Goal: Information Seeking & Learning: Compare options

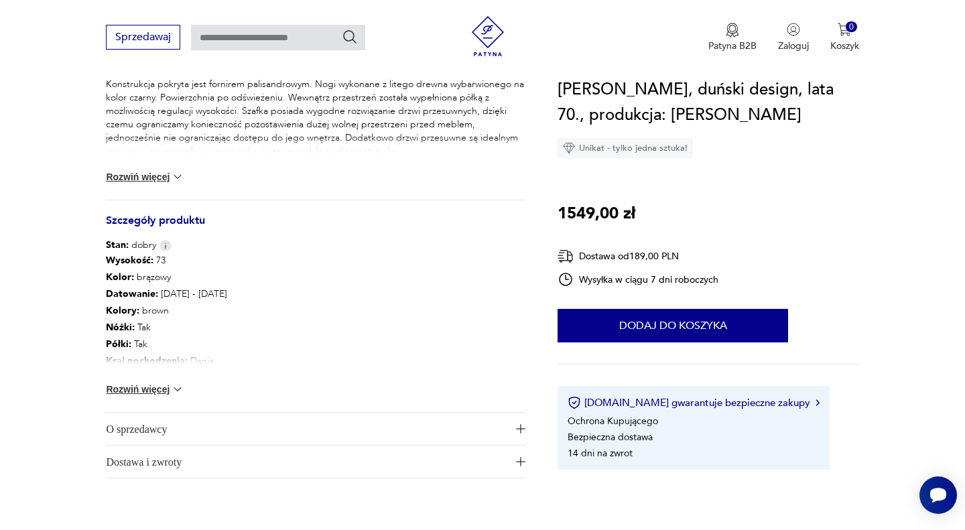
click at [169, 383] on button "Rozwiń więcej" at bounding box center [145, 389] width 78 height 13
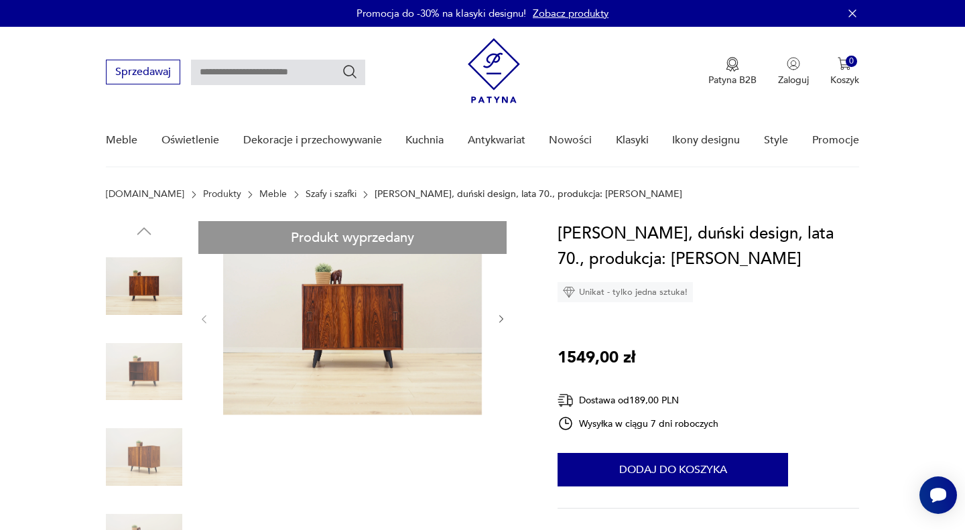
click at [306, 191] on link "Szafy i szafki" at bounding box center [331, 194] width 51 height 11
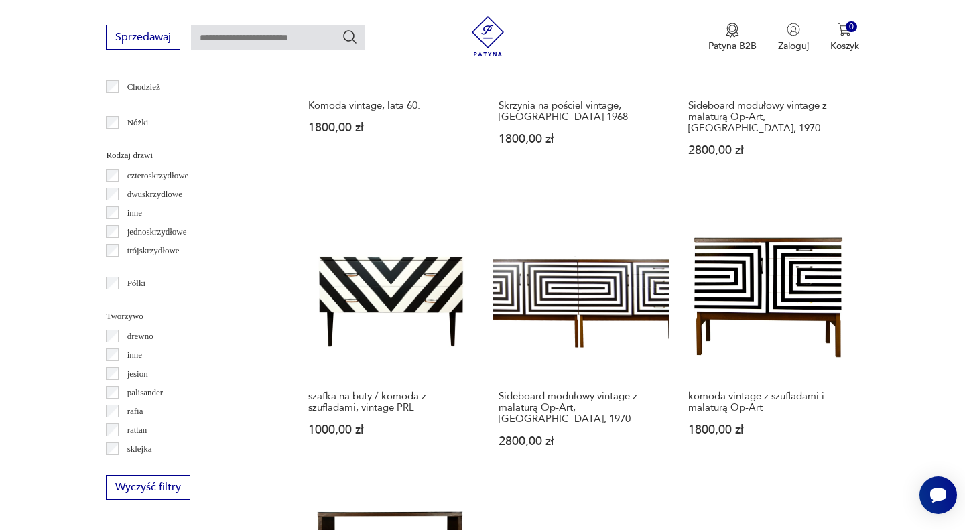
scroll to position [1551, 0]
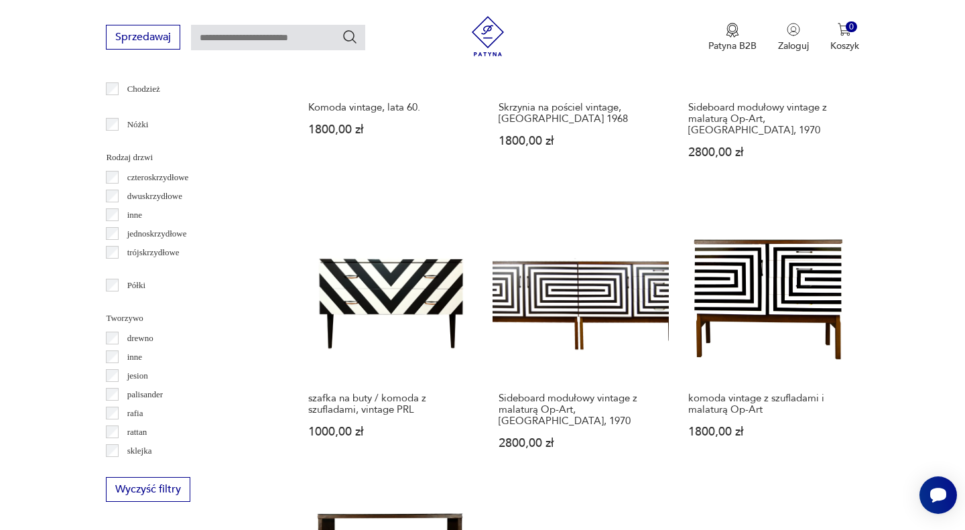
click at [131, 338] on p "drewno" at bounding box center [140, 338] width 26 height 15
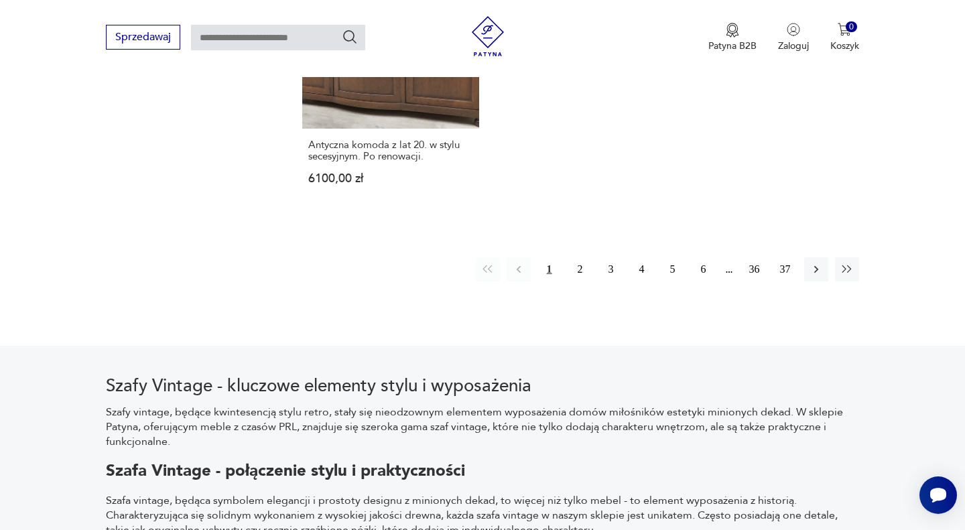
scroll to position [2077, 0]
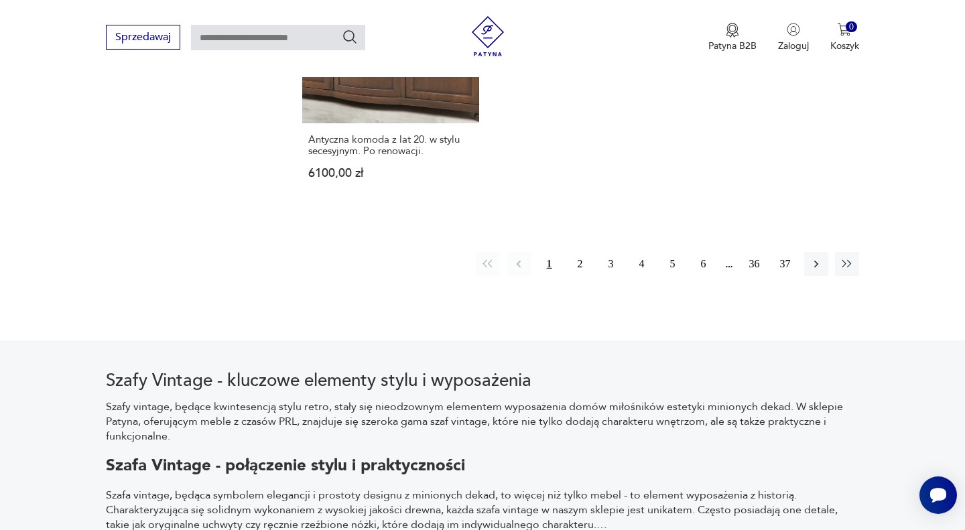
click at [579, 252] on button "2" at bounding box center [580, 264] width 24 height 24
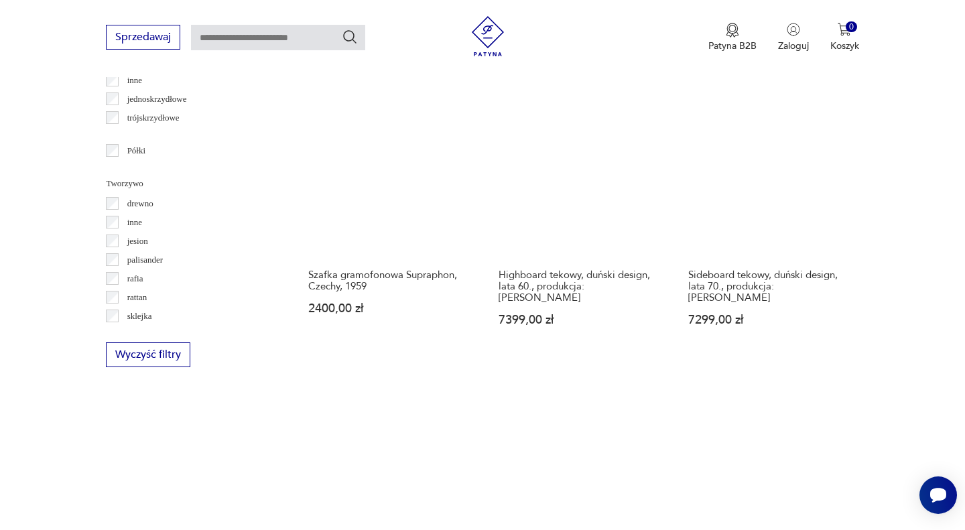
scroll to position [1665, 0]
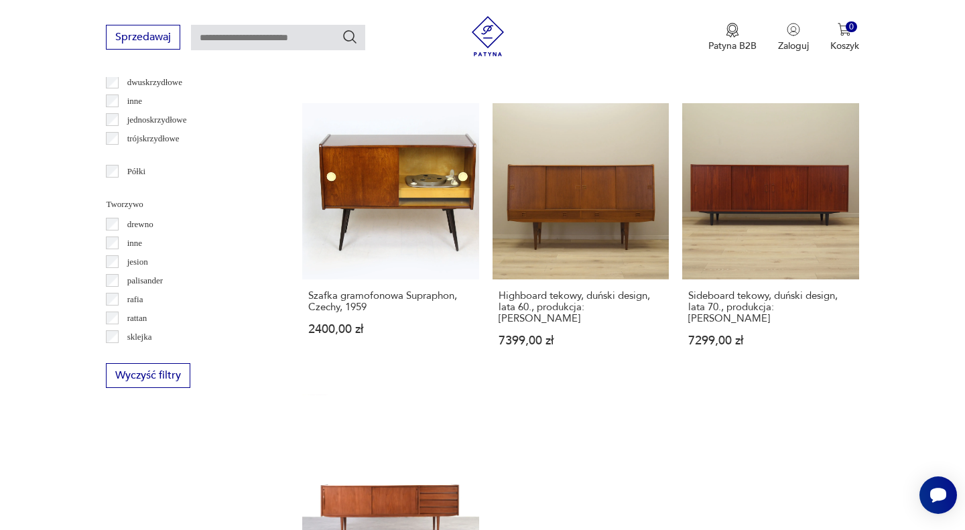
click at [390, 198] on link "Szafka gramofonowa Supraphon, Czechy, 1959 2400,00 zł" at bounding box center [390, 237] width 176 height 269
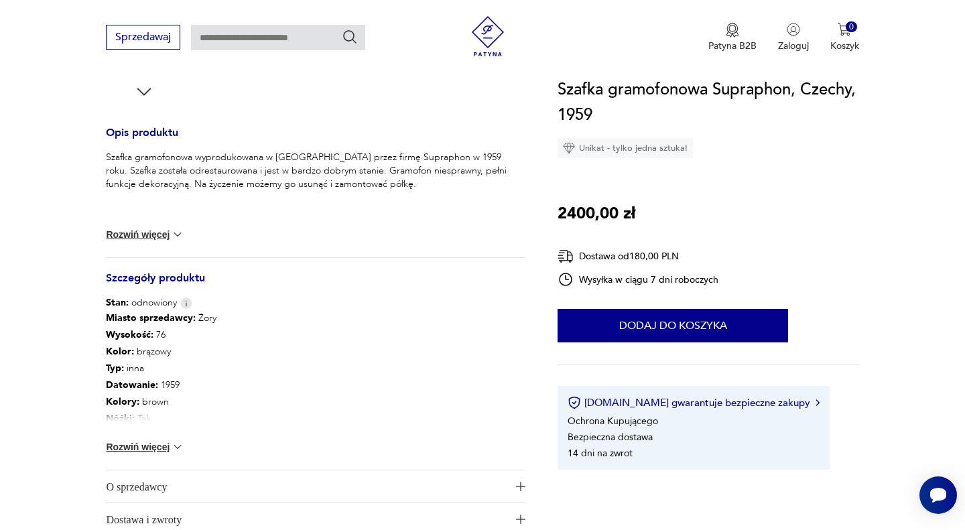
scroll to position [511, 0]
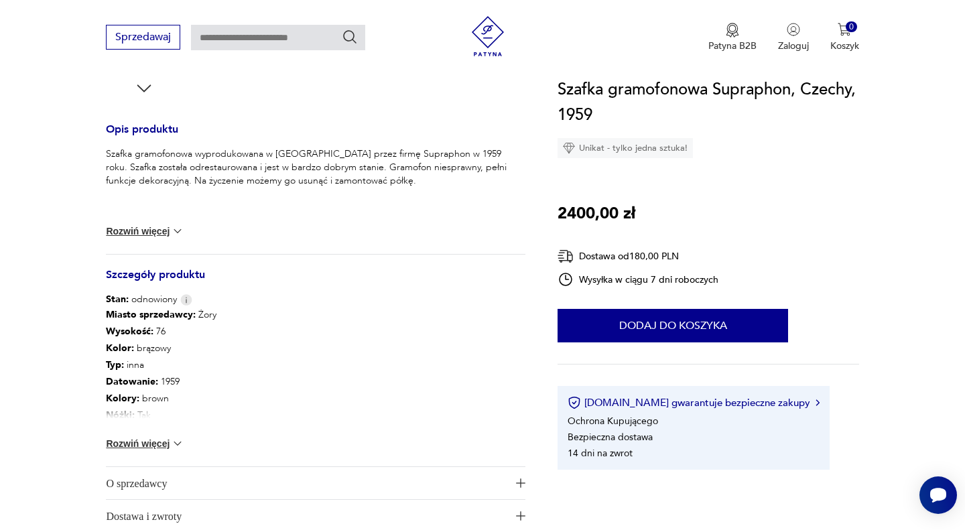
click at [161, 446] on button "Rozwiń więcej" at bounding box center [145, 443] width 78 height 13
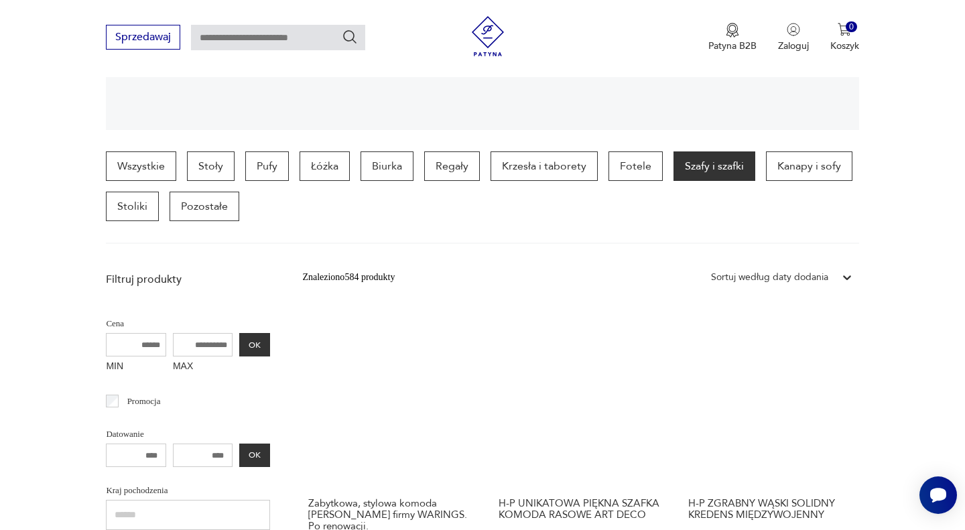
scroll to position [293, 0]
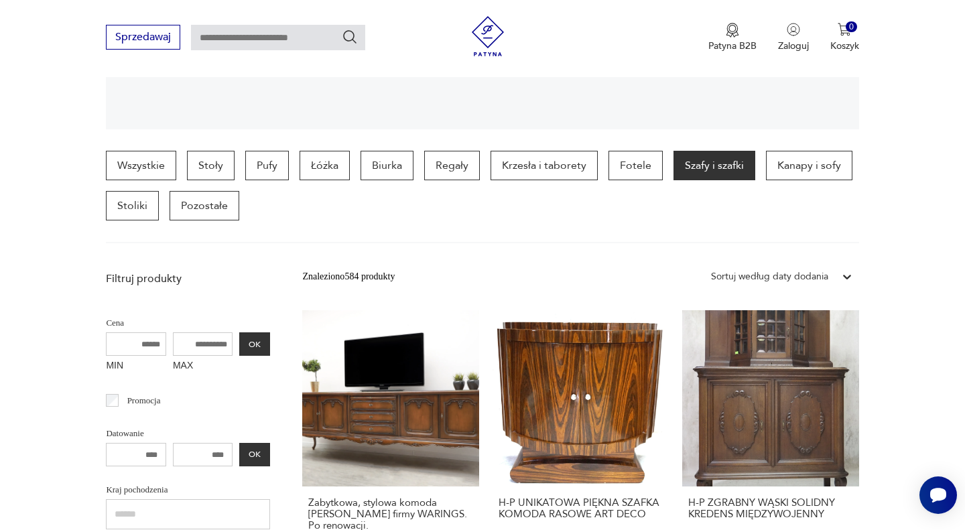
click at [850, 278] on icon at bounding box center [846, 276] width 13 height 13
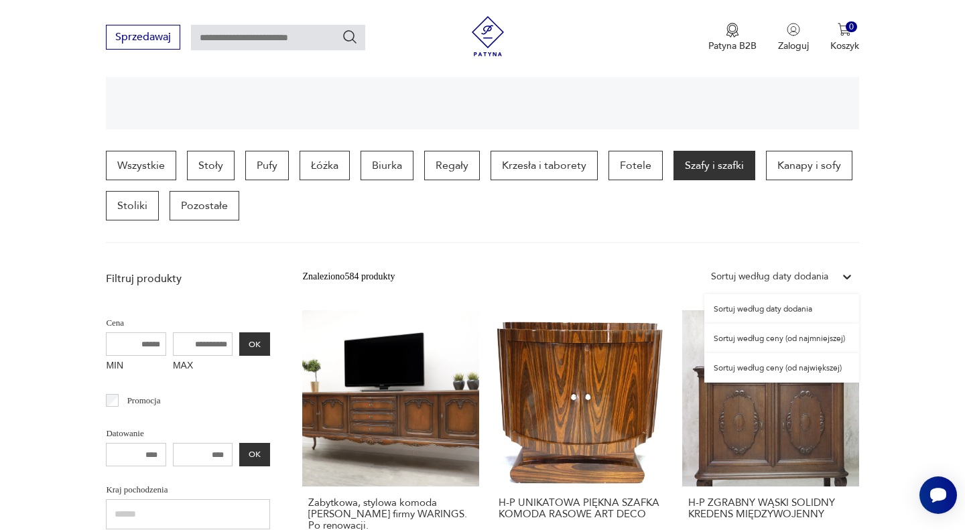
click at [798, 301] on div "Sortuj według daty dodania" at bounding box center [781, 308] width 155 height 29
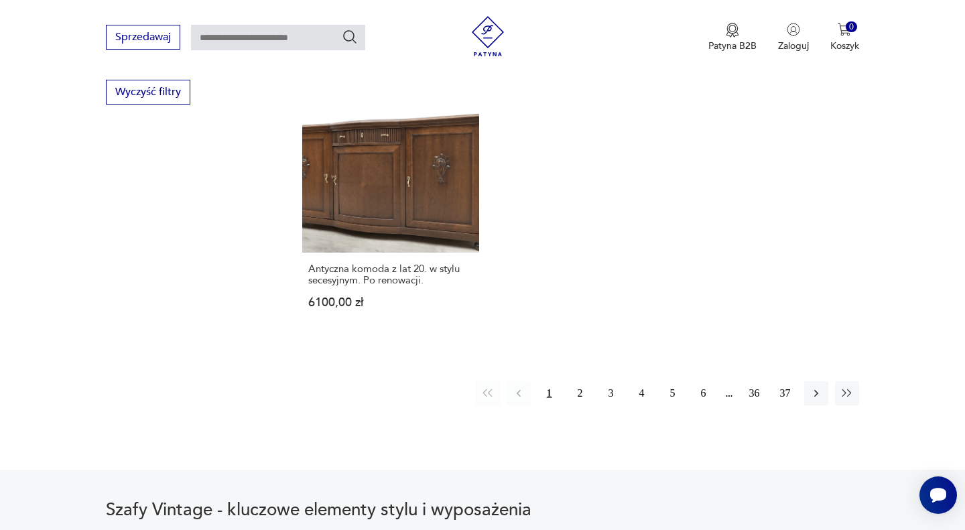
scroll to position [1951, 0]
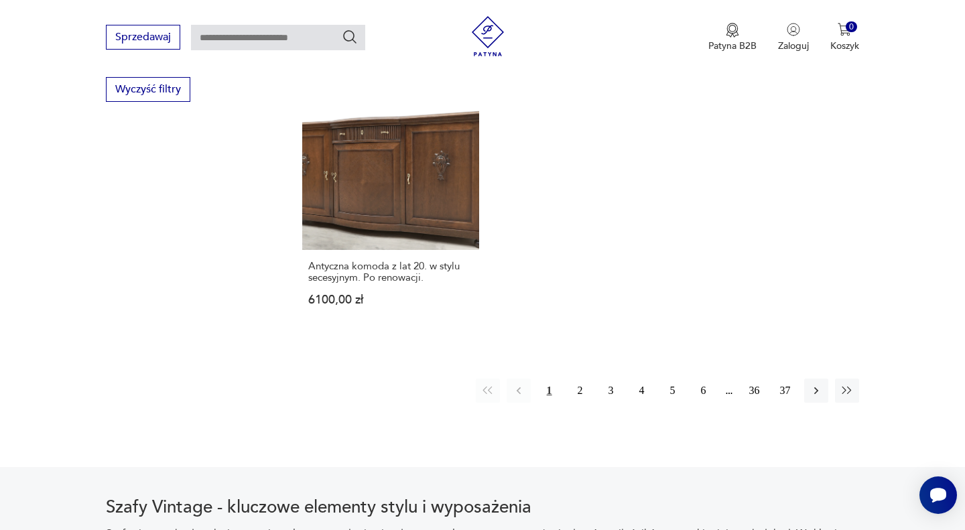
click at [815, 384] on icon "button" at bounding box center [816, 390] width 13 height 13
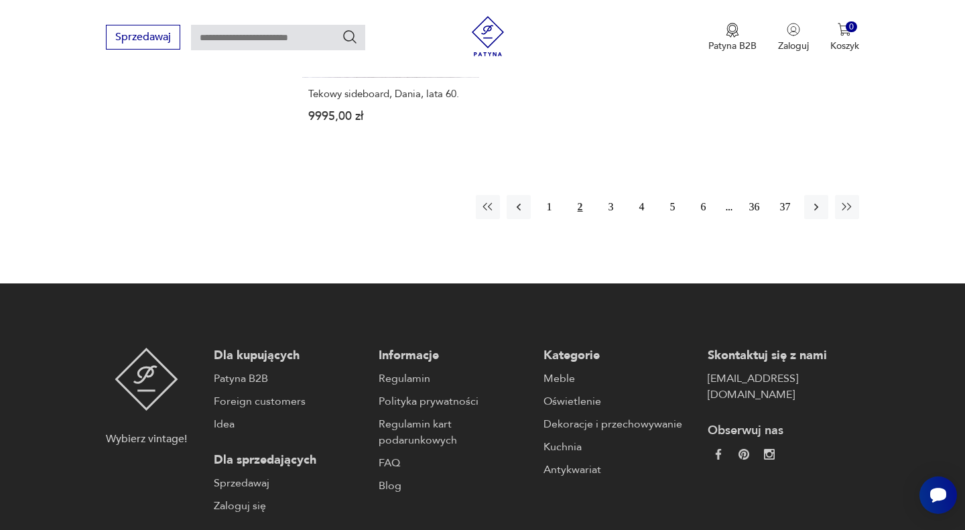
scroll to position [2158, 0]
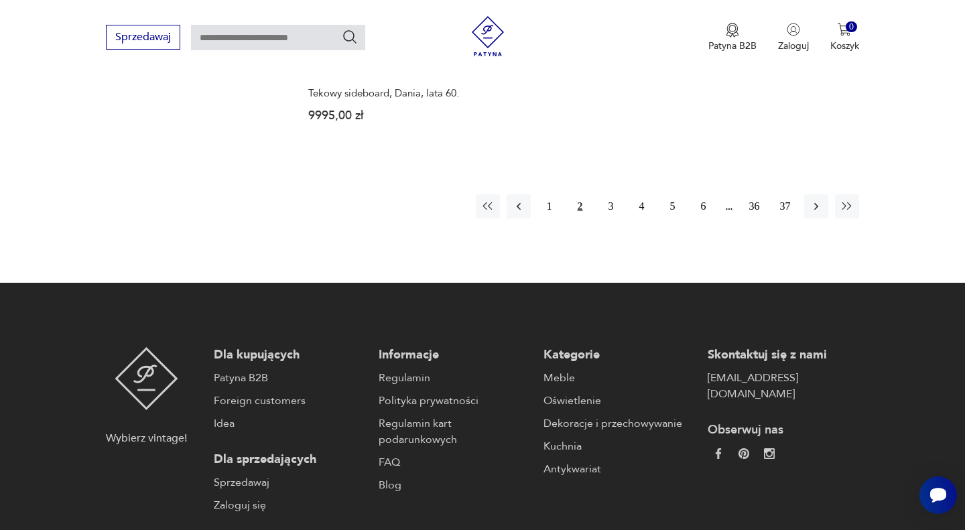
click at [813, 200] on icon "button" at bounding box center [816, 206] width 13 height 13
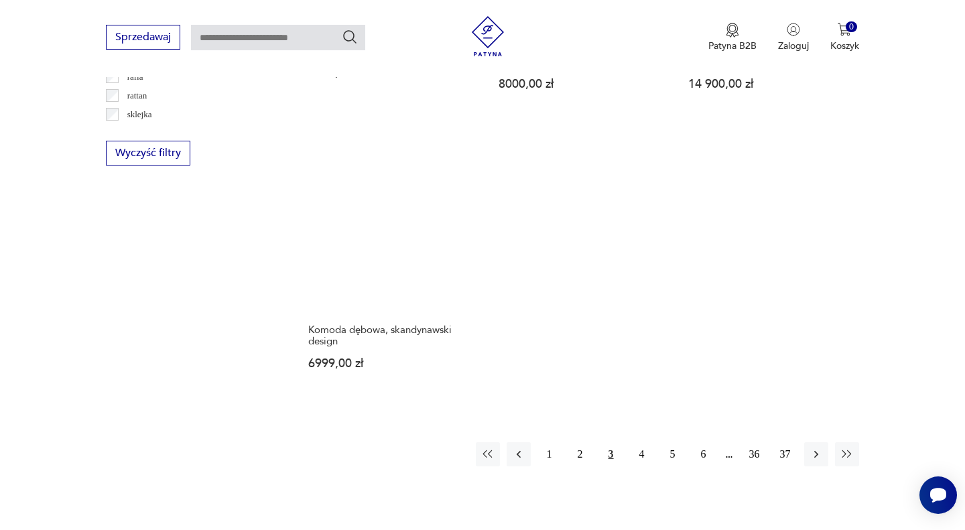
scroll to position [1906, 0]
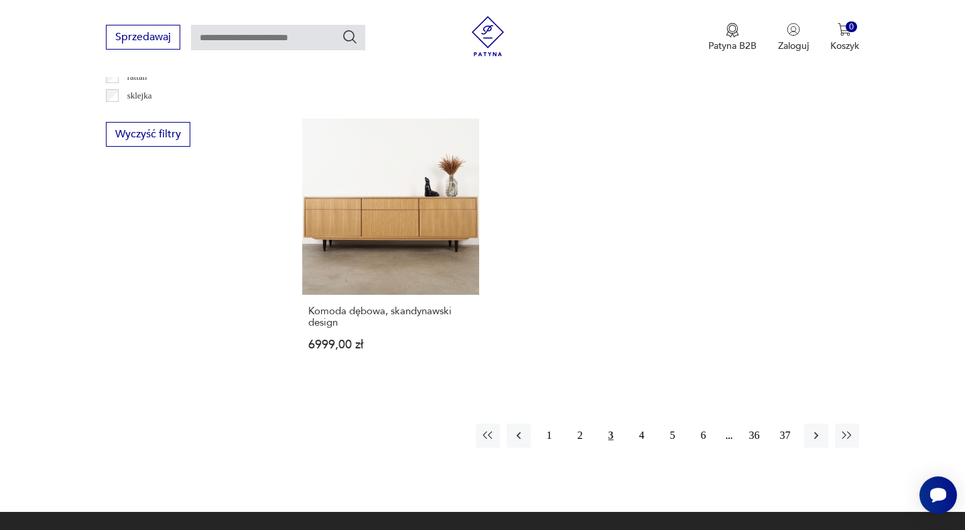
click at [813, 429] on icon "button" at bounding box center [816, 435] width 13 height 13
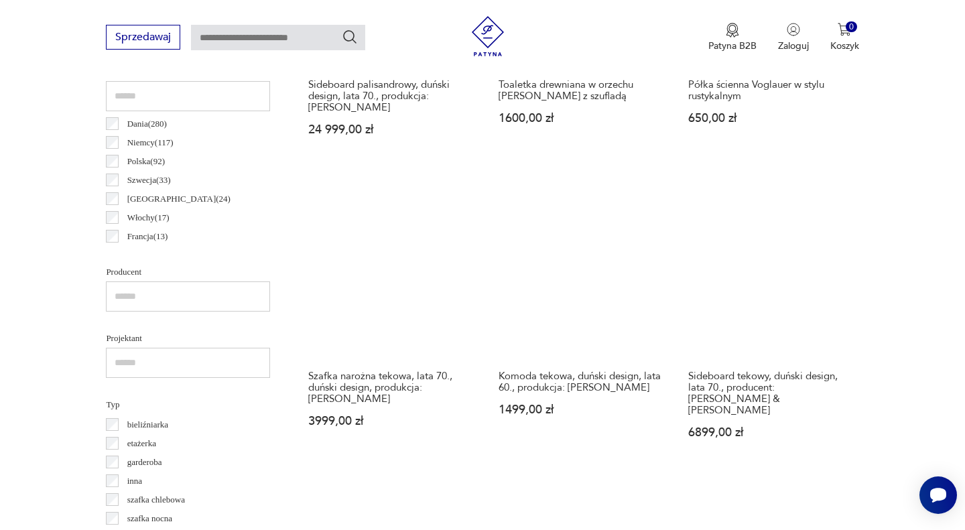
scroll to position [716, 0]
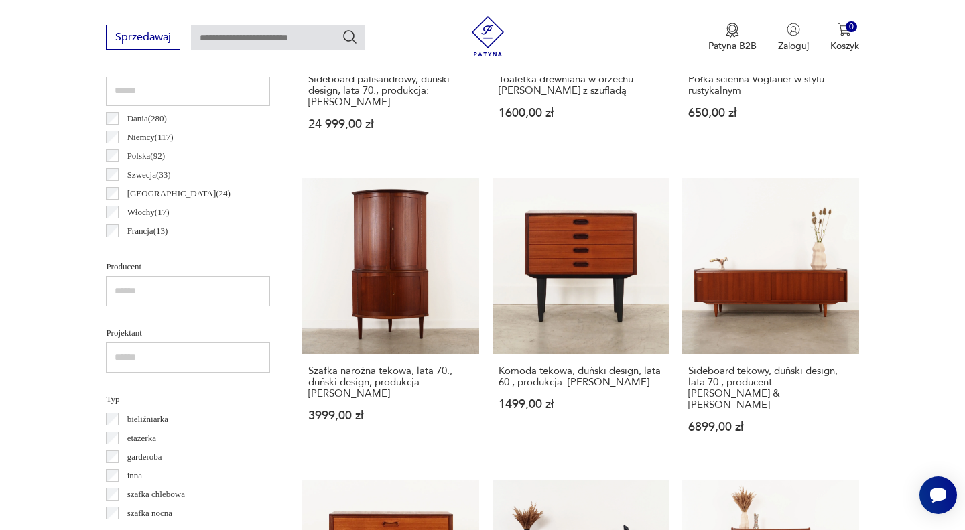
click at [590, 241] on link "Komoda tekowa, duński design, lata 60., produkcja: [PERSON_NAME] 1499,00 zł" at bounding box center [581, 318] width 176 height 281
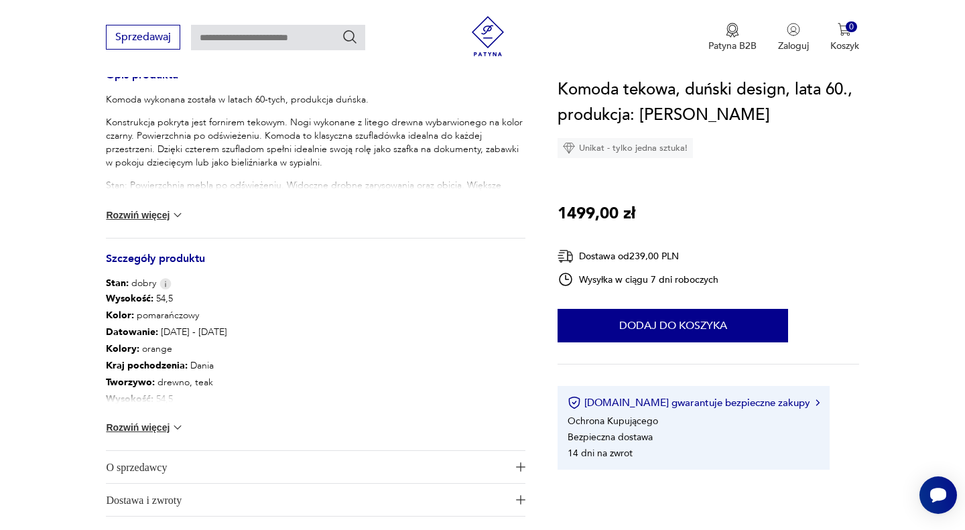
scroll to position [568, 0]
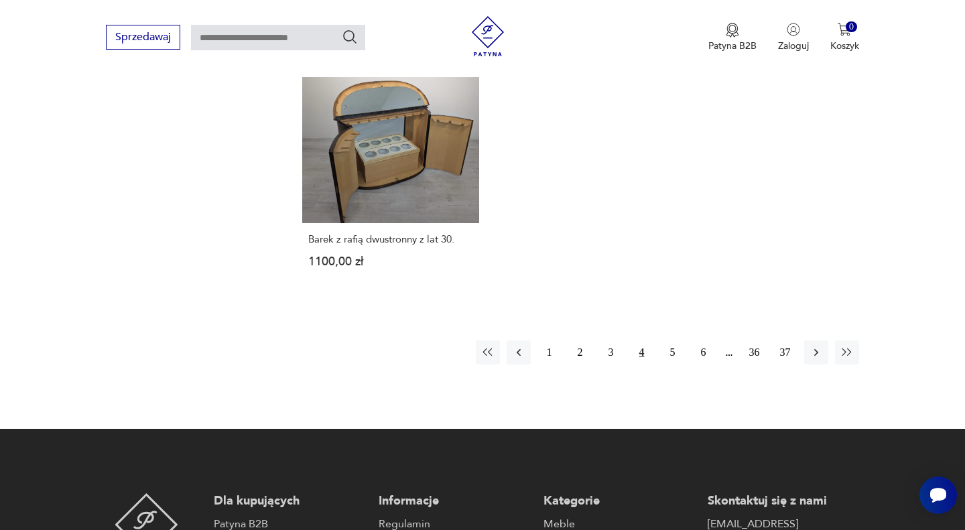
scroll to position [2030, 0]
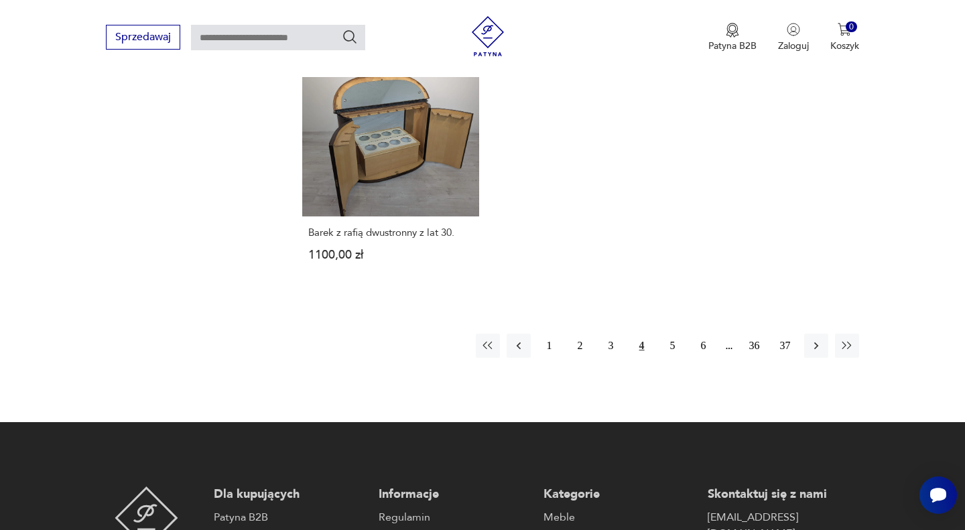
click at [817, 342] on icon "button" at bounding box center [816, 345] width 4 height 7
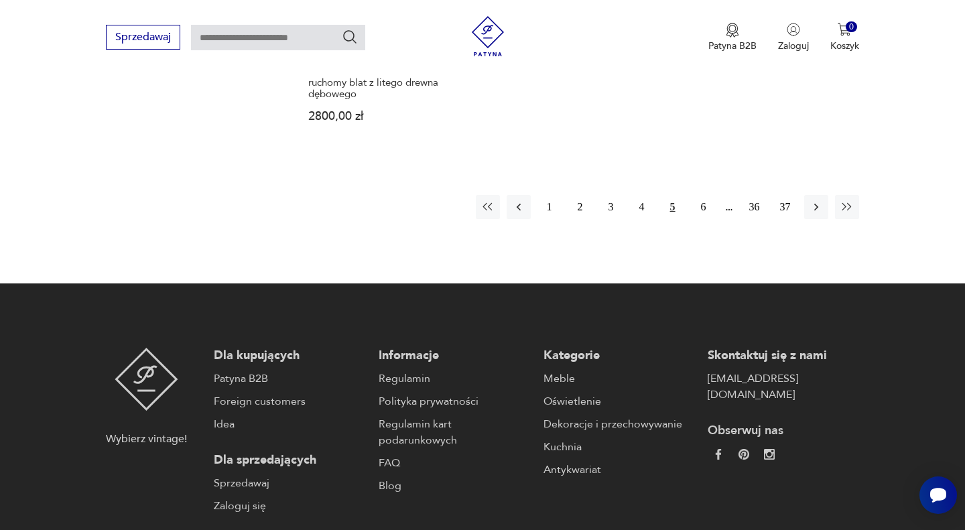
scroll to position [2175, 0]
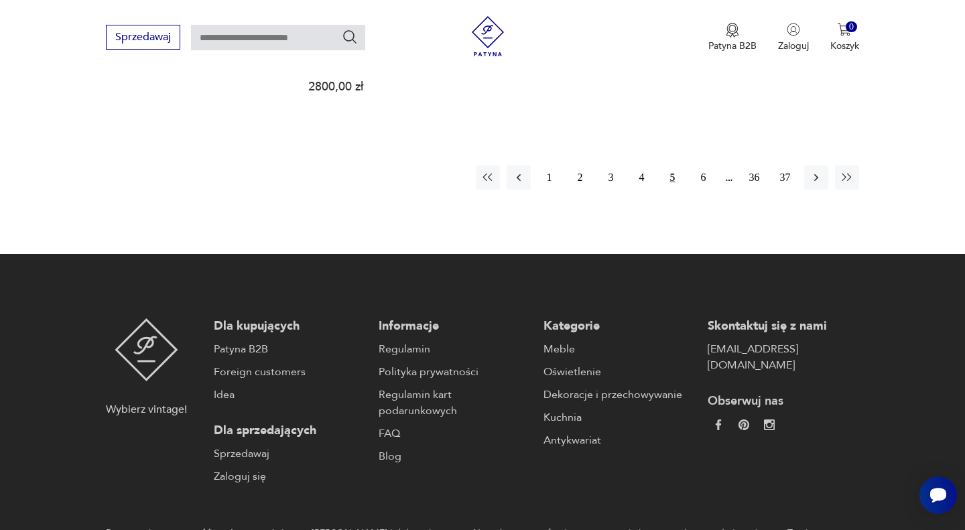
click at [817, 172] on icon "button" at bounding box center [816, 177] width 13 height 13
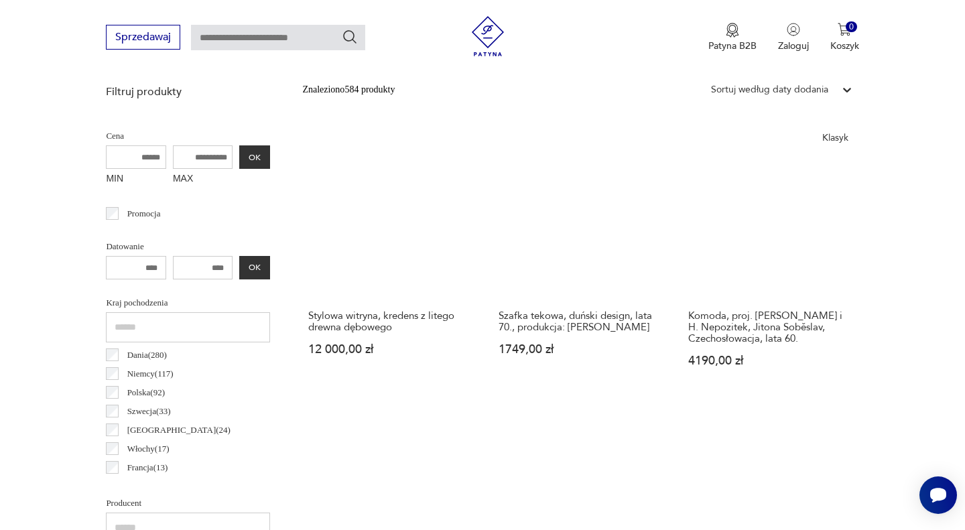
scroll to position [480, 0]
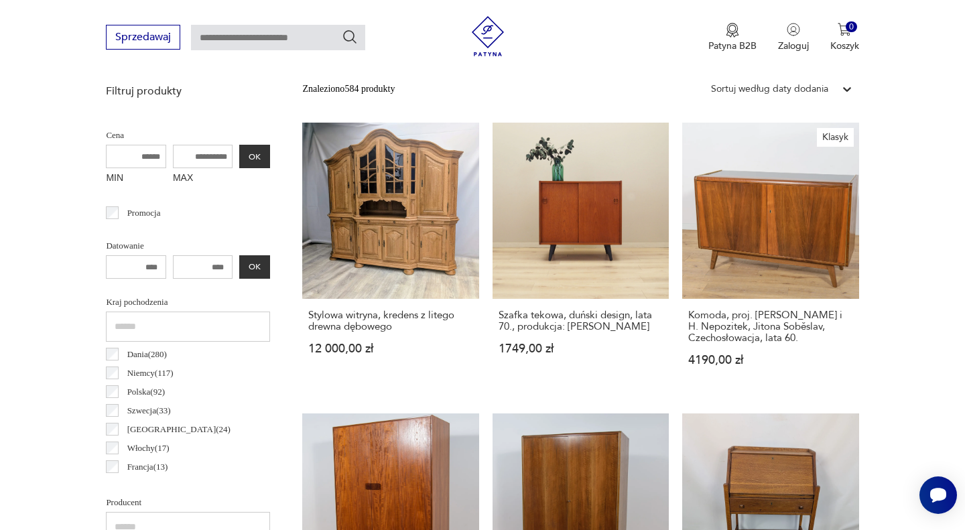
click at [566, 263] on link "Szafka tekowa, duński design, lata 70., produkcja: [PERSON_NAME] 1749,00 zł" at bounding box center [581, 257] width 176 height 269
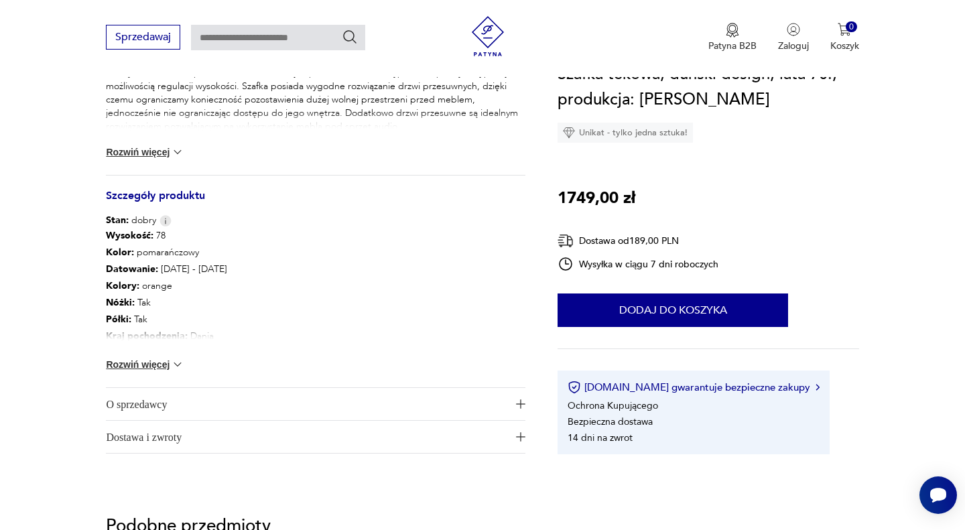
scroll to position [645, 0]
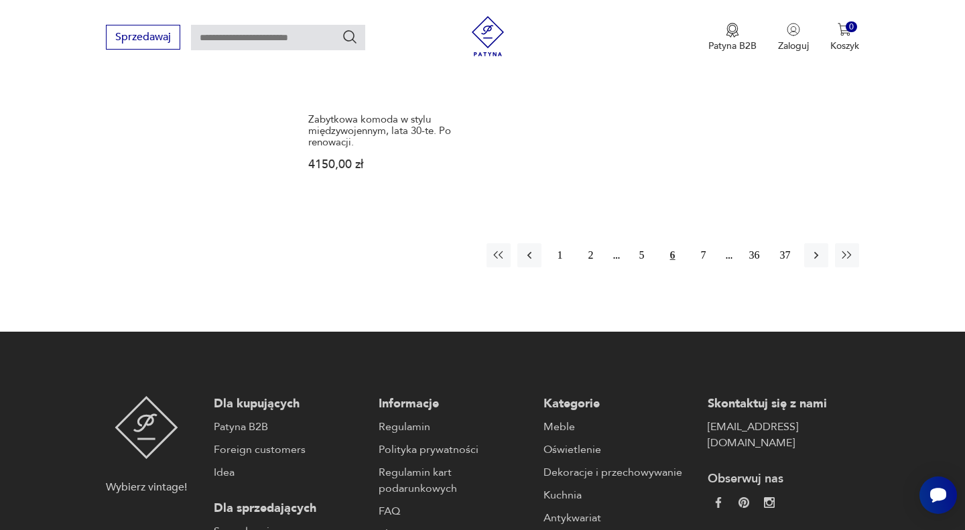
scroll to position [2098, 0]
click at [815, 261] on icon "button" at bounding box center [816, 254] width 13 height 13
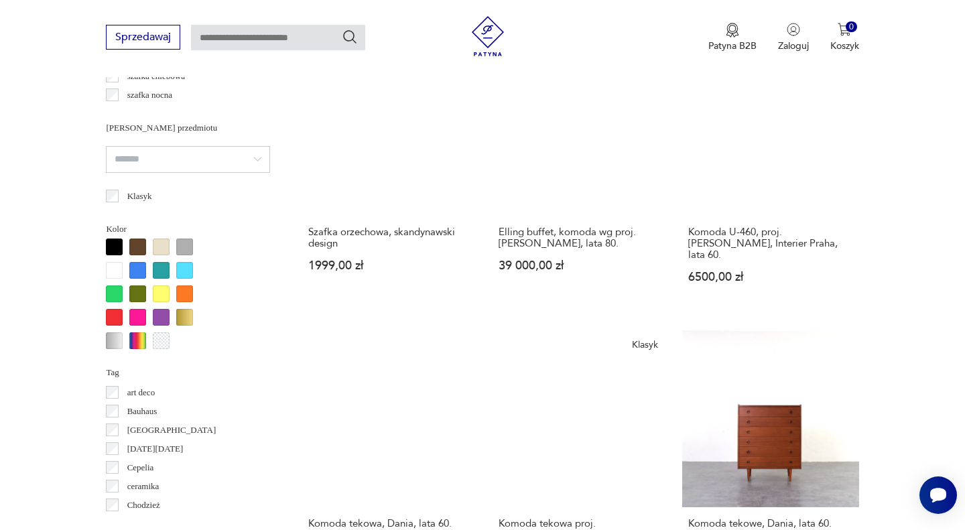
scroll to position [1142, 0]
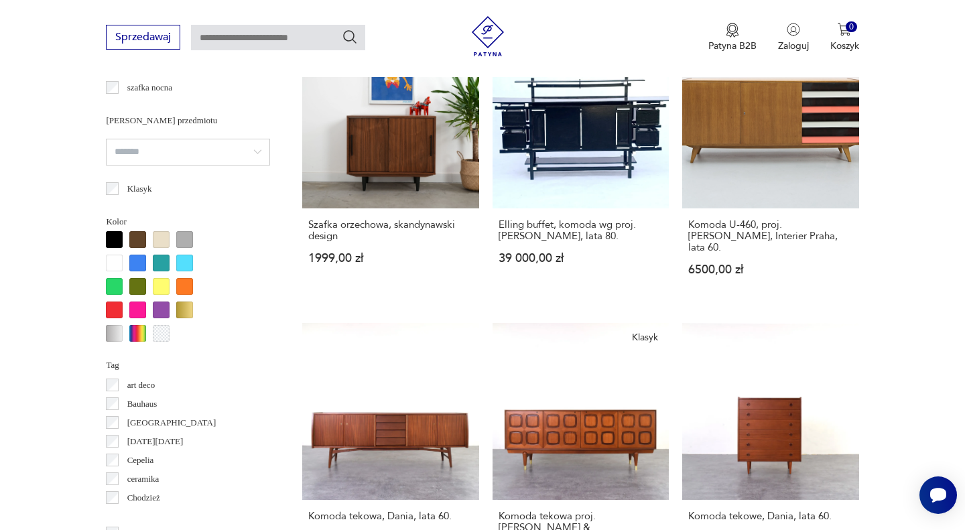
click at [375, 133] on link "Szafka orzechowa, skandynawski design 1999,00 zł" at bounding box center [390, 166] width 176 height 269
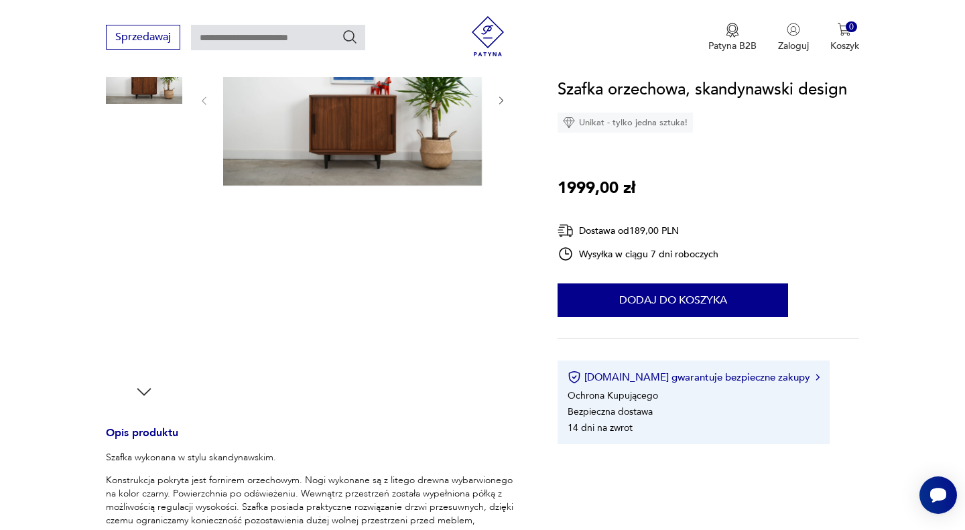
scroll to position [541, 0]
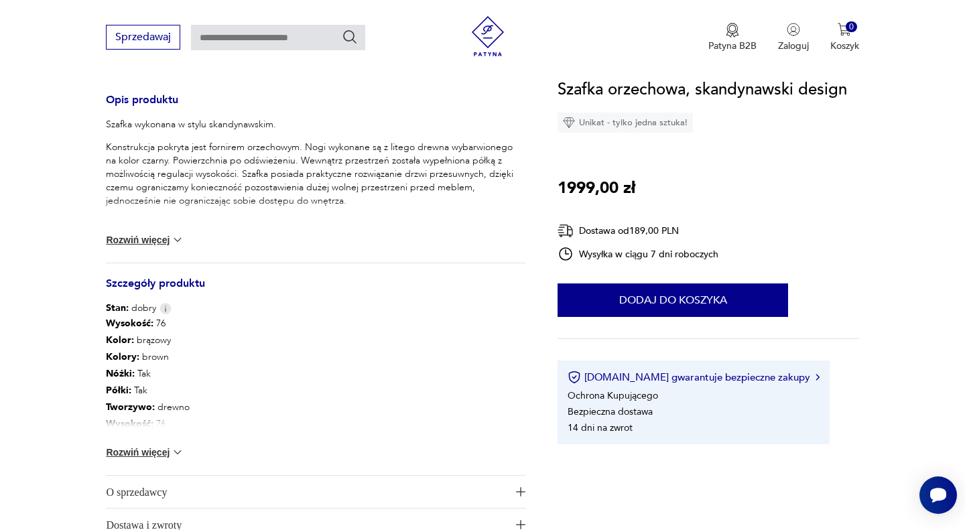
click at [160, 450] on button "Rozwiń więcej" at bounding box center [145, 452] width 78 height 13
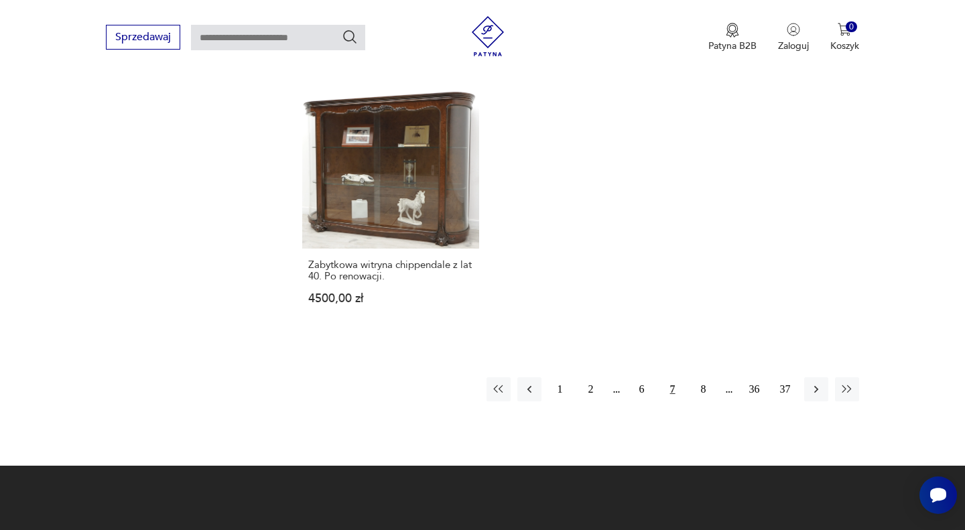
scroll to position [2008, 0]
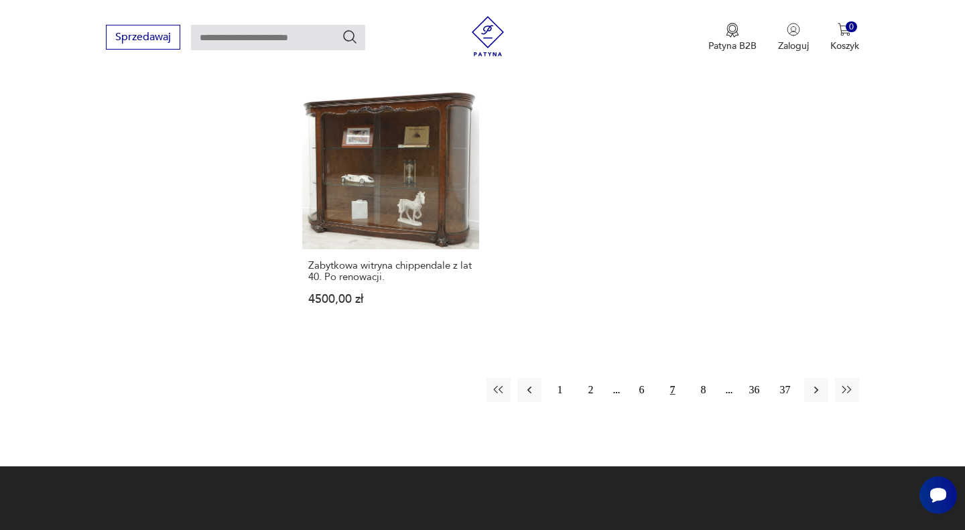
click at [816, 383] on icon "button" at bounding box center [816, 389] width 13 height 13
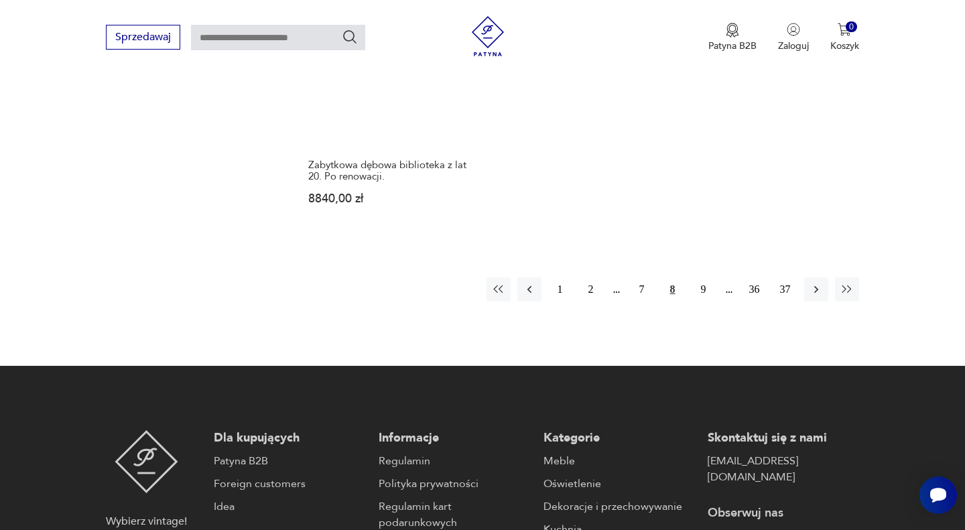
scroll to position [2054, 0]
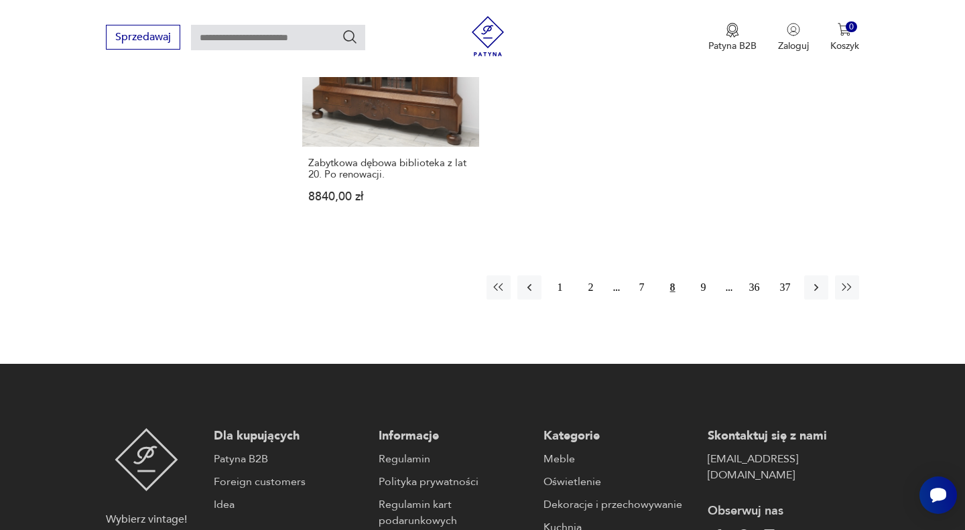
click at [815, 284] on icon "button" at bounding box center [816, 287] width 4 height 7
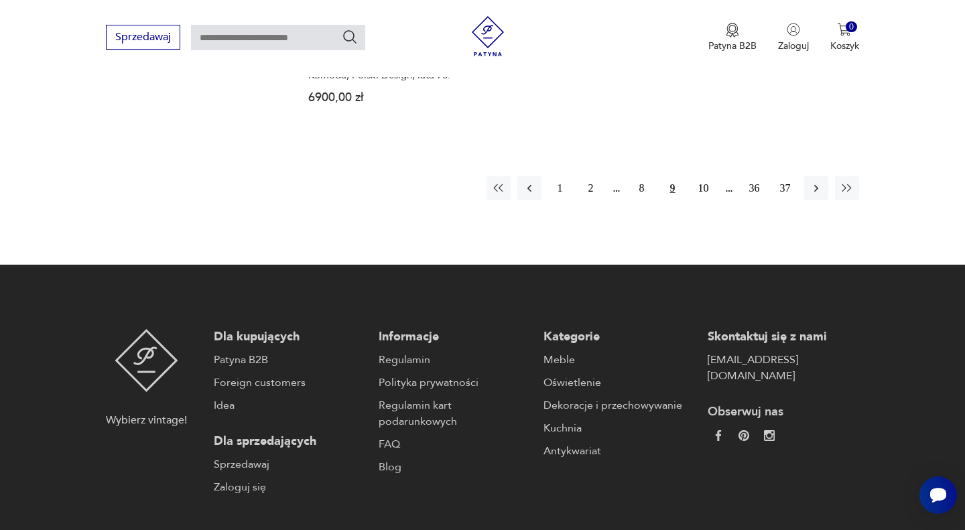
scroll to position [2150, 0]
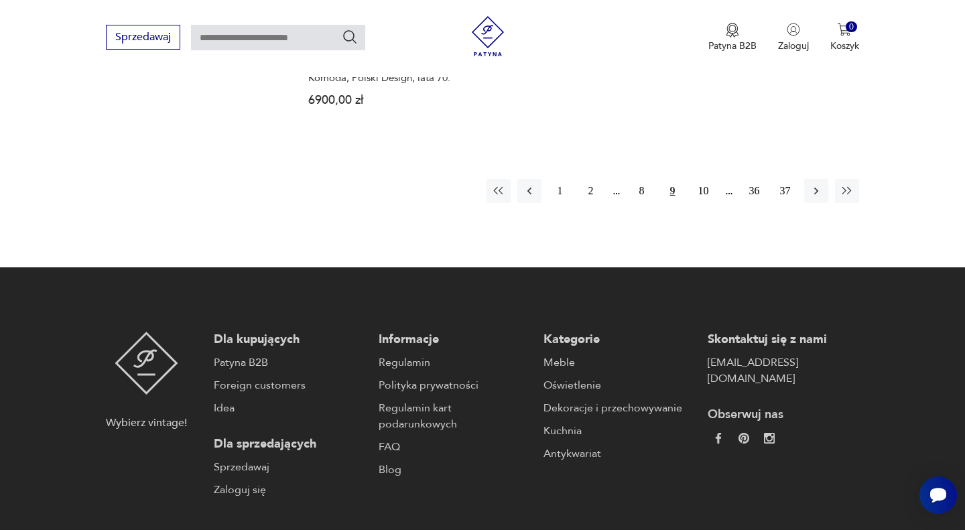
click at [814, 184] on icon "button" at bounding box center [816, 190] width 13 height 13
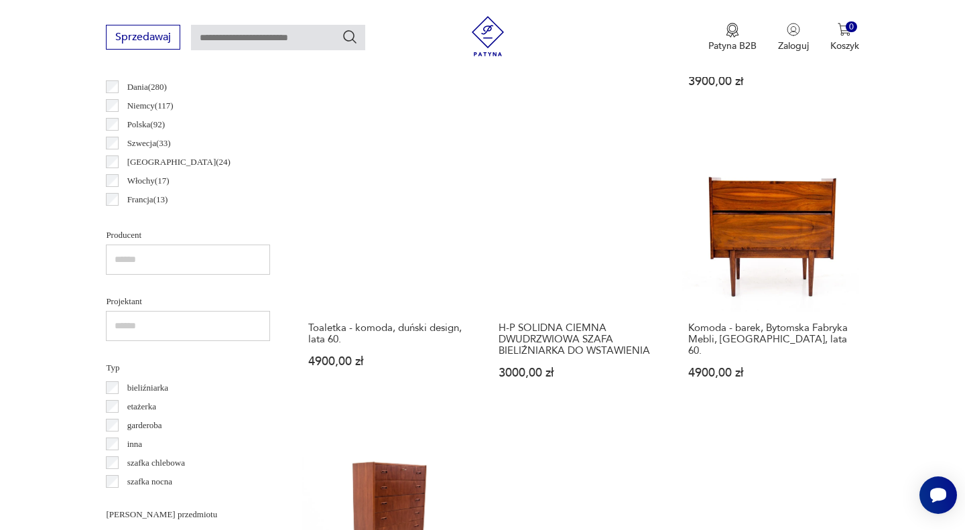
scroll to position [749, 0]
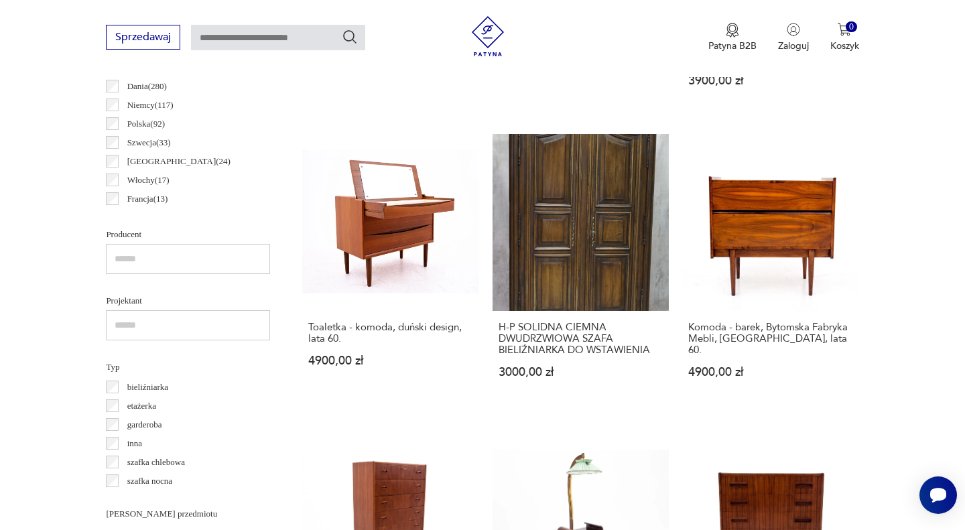
click at [785, 202] on link "Komoda - barek, Bytomska Fabryka Mebli, [GEOGRAPHIC_DATA], lata 60. 4900,00 zł" at bounding box center [770, 268] width 176 height 269
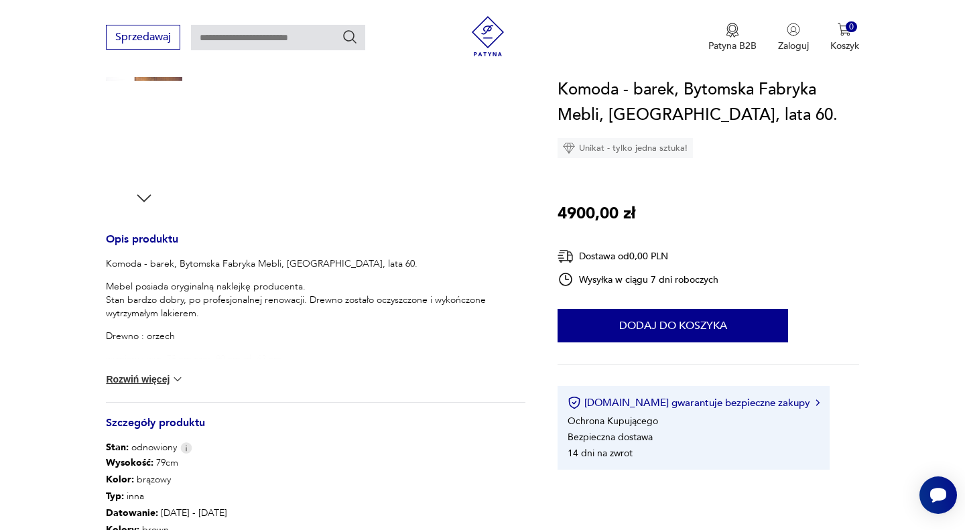
scroll to position [403, 0]
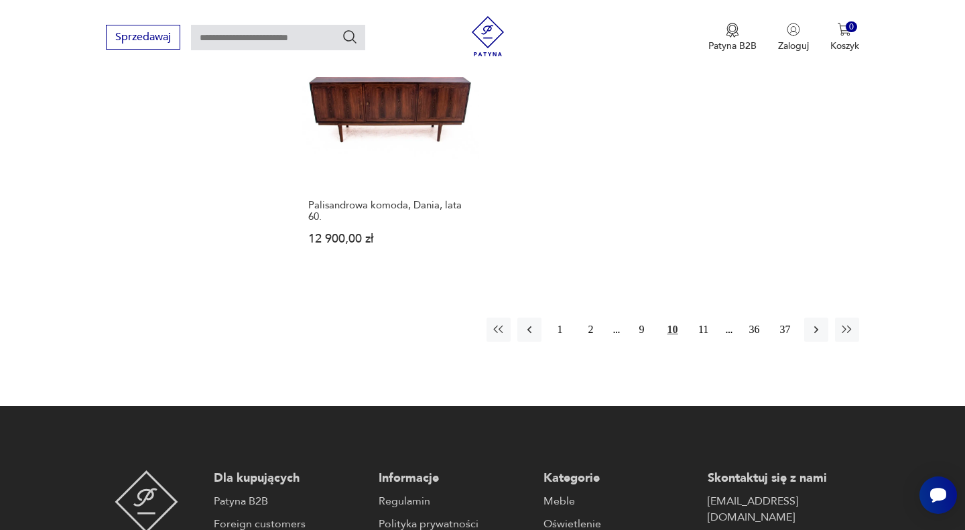
scroll to position [2031, 0]
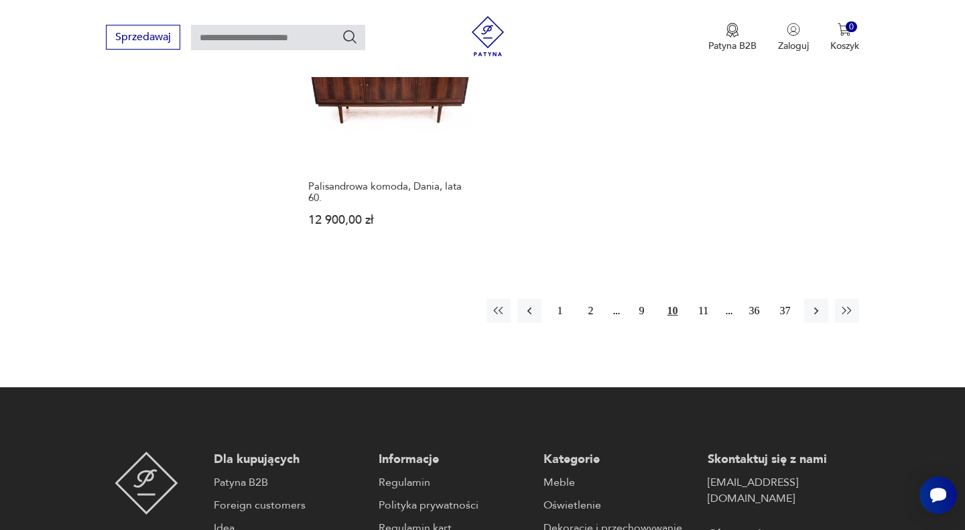
click at [816, 308] on icon "button" at bounding box center [816, 311] width 4 height 7
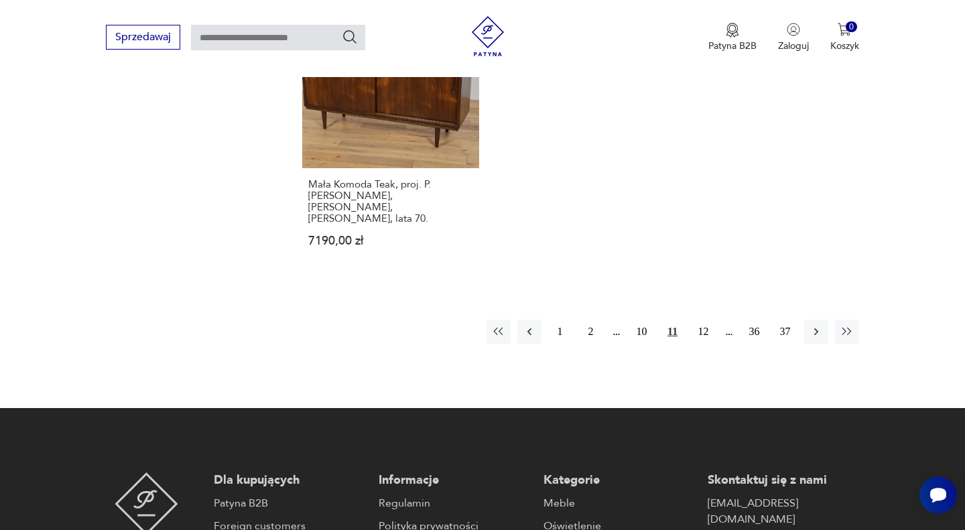
scroll to position [2072, 0]
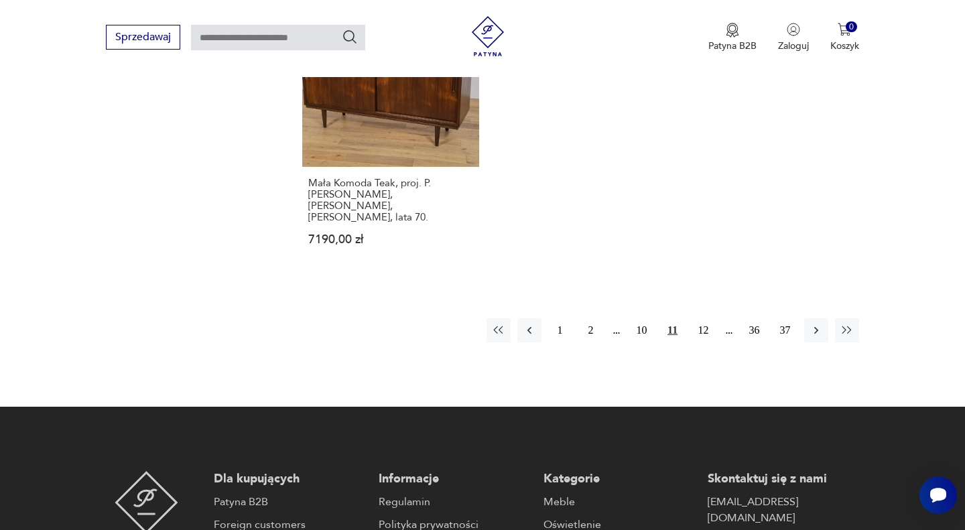
click at [814, 324] on icon "button" at bounding box center [816, 330] width 13 height 13
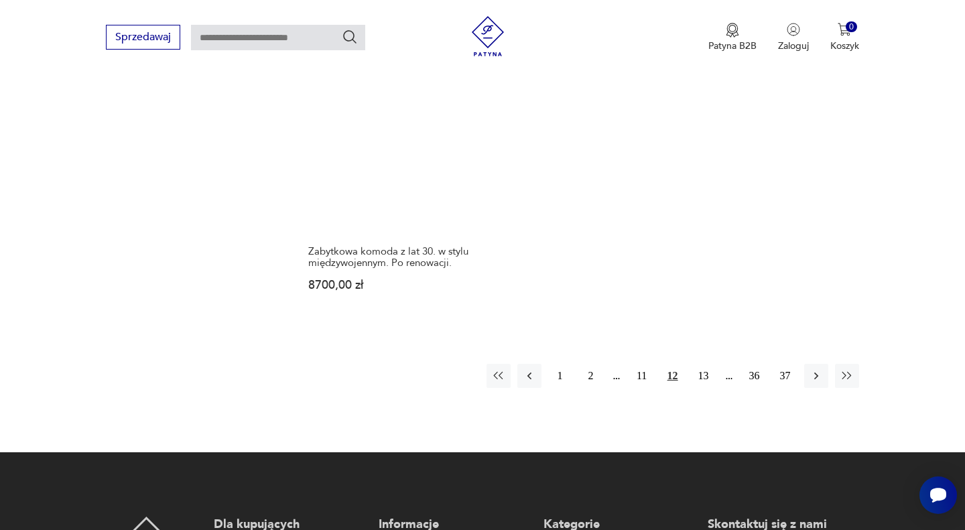
scroll to position [1986, 0]
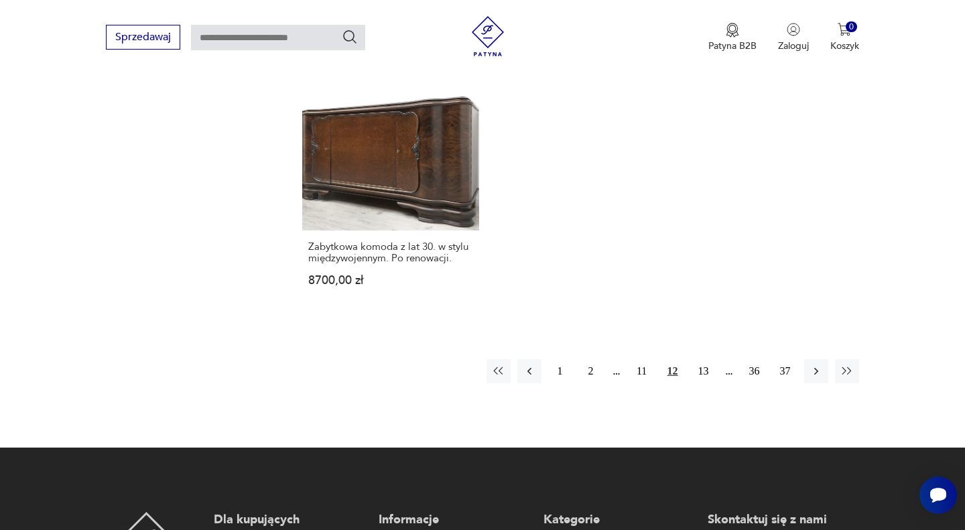
click at [815, 365] on icon "button" at bounding box center [816, 371] width 13 height 13
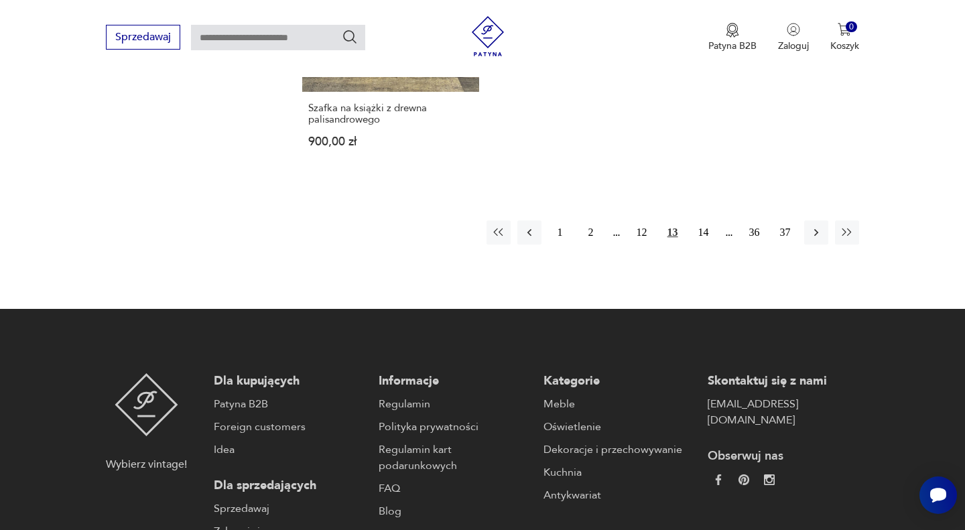
scroll to position [2130, 0]
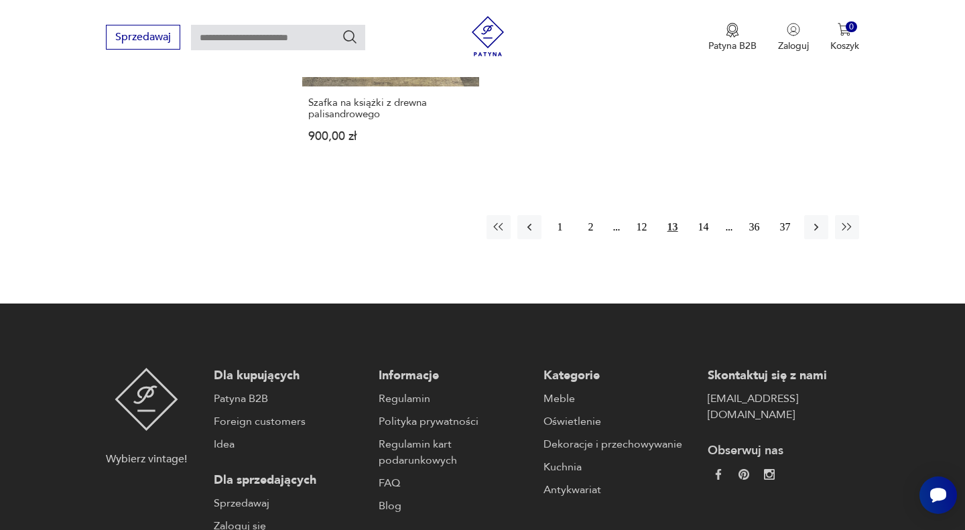
click at [814, 220] on icon "button" at bounding box center [816, 226] width 13 height 13
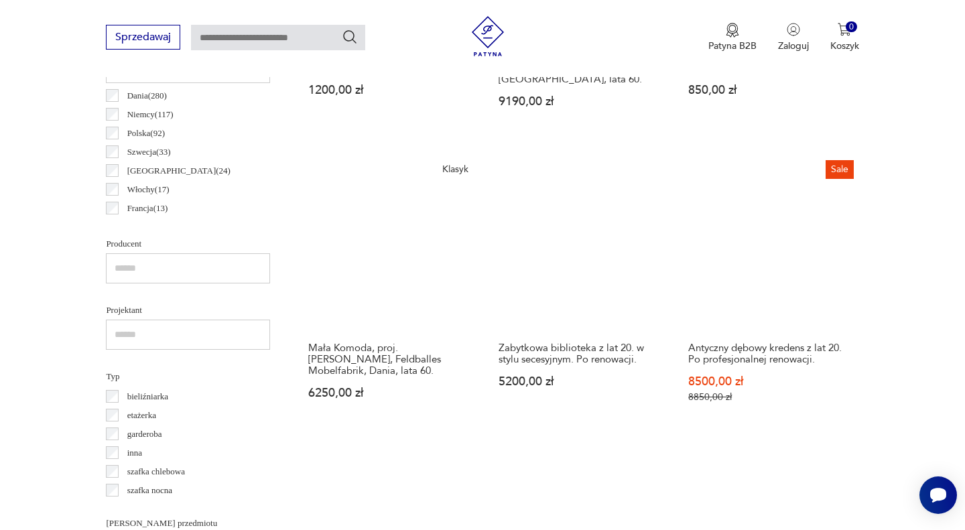
scroll to position [742, 0]
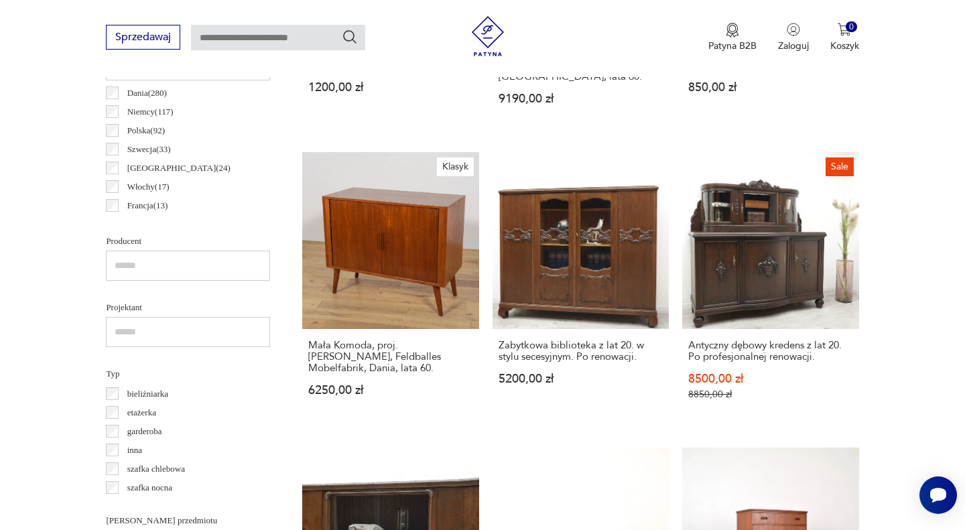
click at [403, 258] on link "Klasyk Mała Komoda, proj. [PERSON_NAME], Feldballes Mobelfabrik, Dania, lata 60…" at bounding box center [390, 288] width 176 height 273
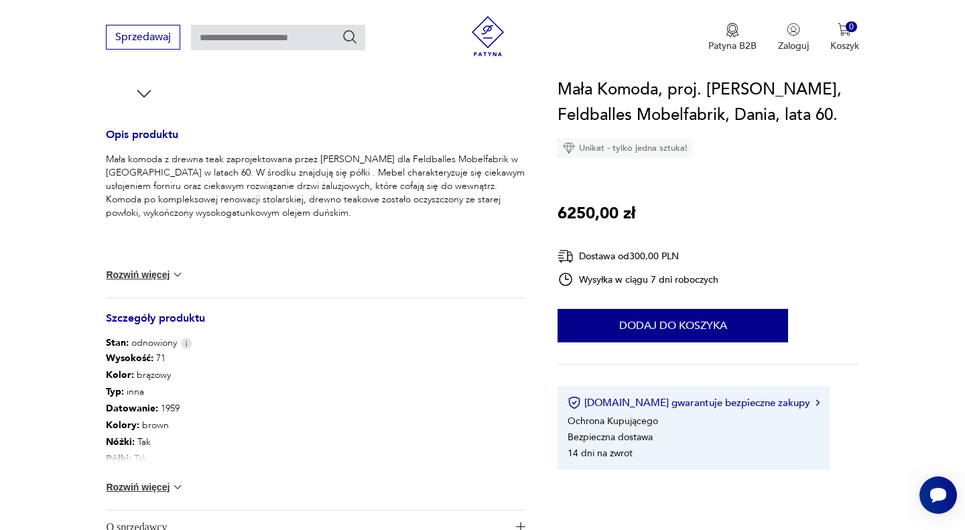
scroll to position [508, 0]
click at [150, 488] on button "Rozwiń więcej" at bounding box center [145, 484] width 78 height 13
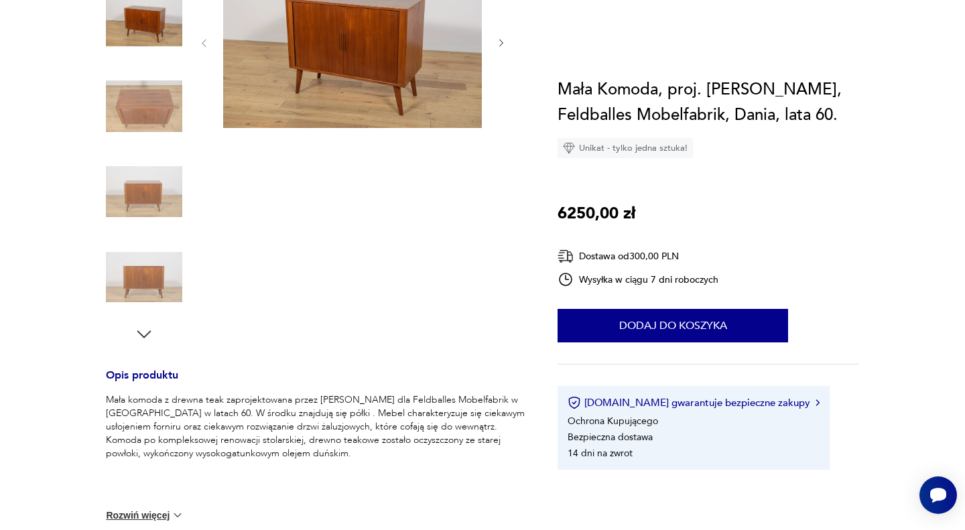
scroll to position [0, 0]
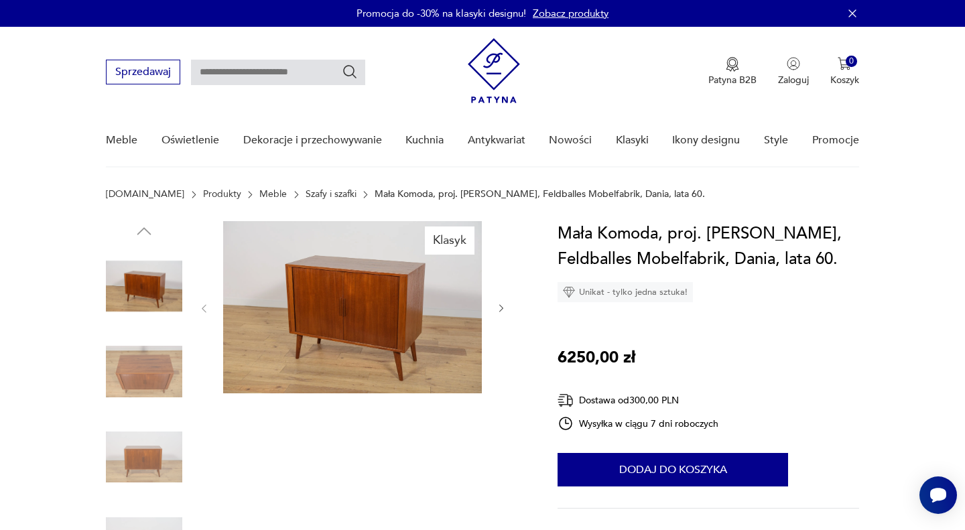
click at [498, 309] on icon "button" at bounding box center [501, 308] width 11 height 11
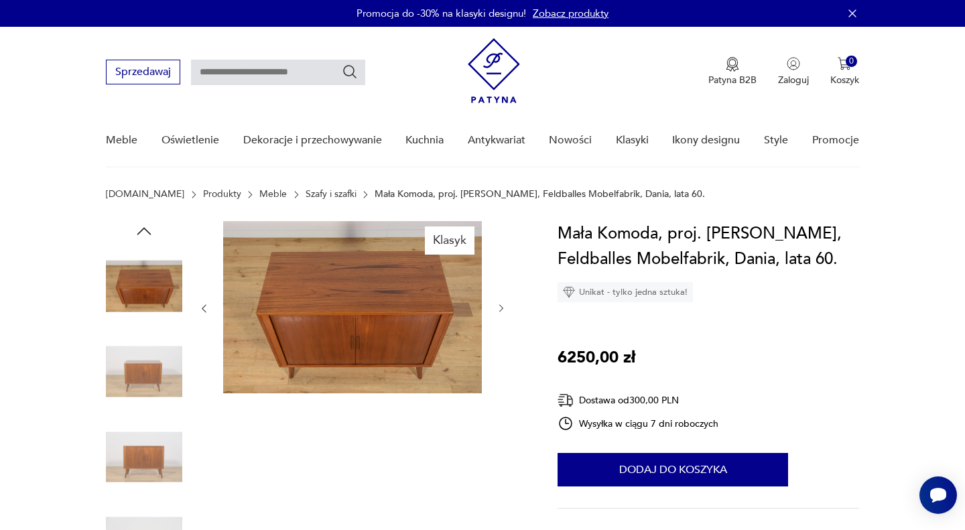
click at [498, 309] on icon "button" at bounding box center [501, 308] width 11 height 11
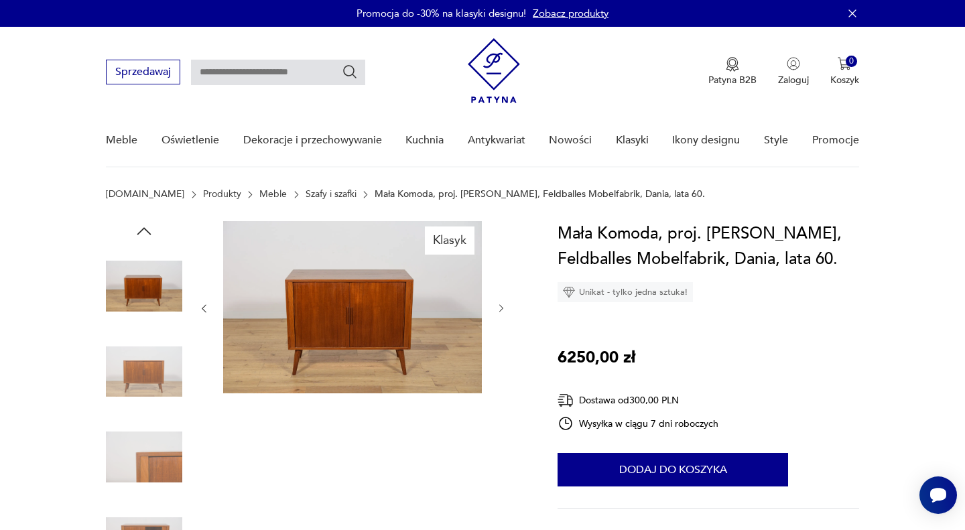
click at [498, 309] on icon "button" at bounding box center [501, 308] width 11 height 11
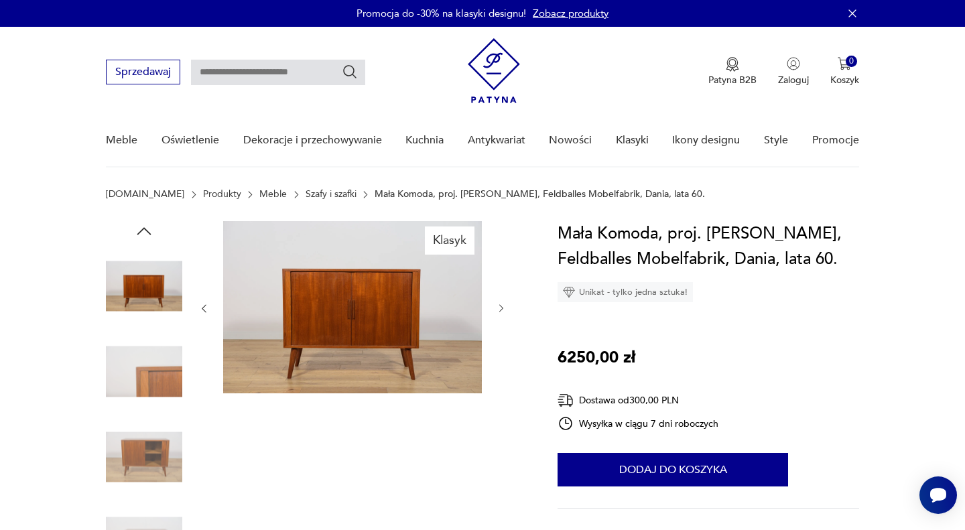
click at [498, 309] on icon "button" at bounding box center [501, 308] width 11 height 11
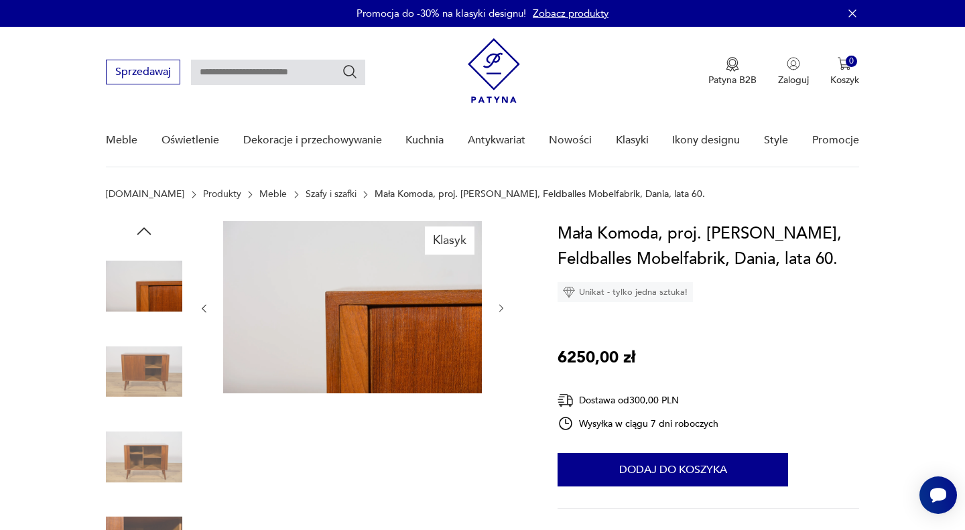
click at [498, 309] on icon "button" at bounding box center [501, 308] width 11 height 11
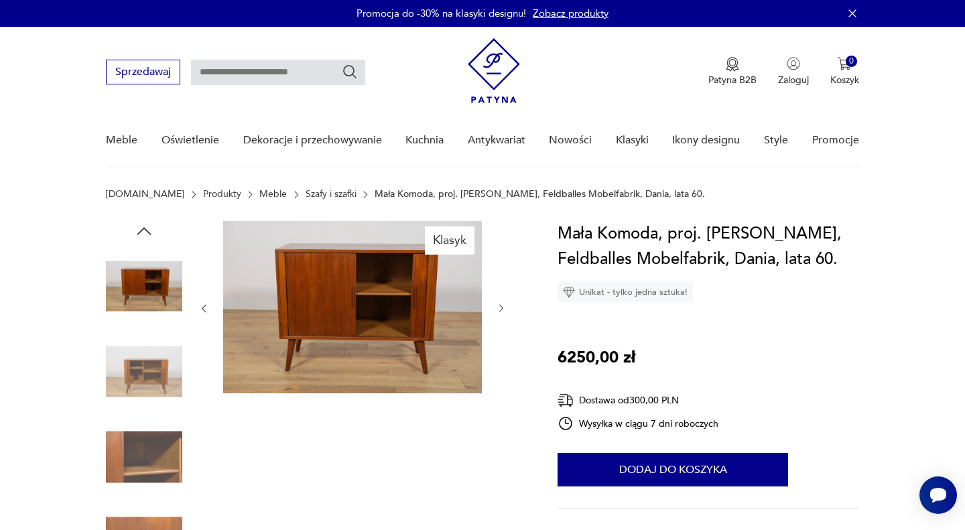
click at [498, 309] on icon "button" at bounding box center [501, 308] width 11 height 11
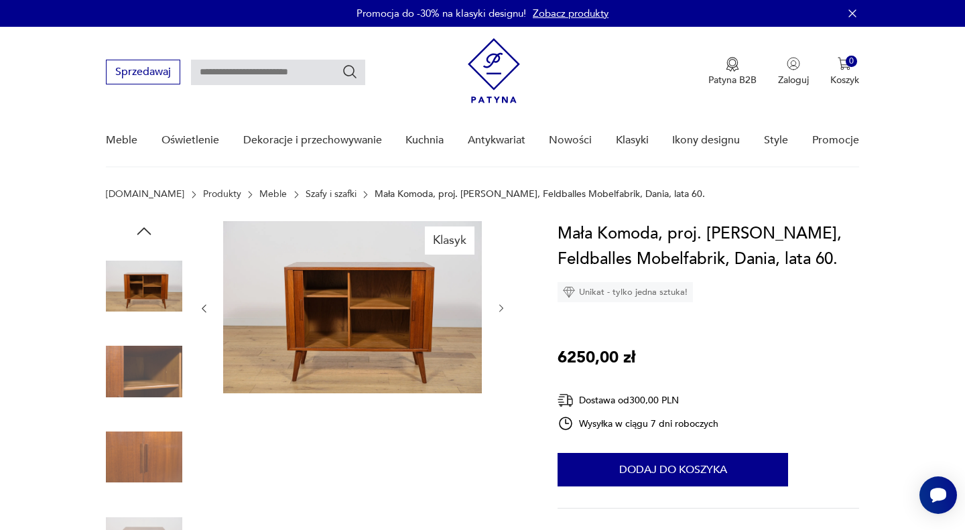
click at [498, 309] on icon "button" at bounding box center [501, 308] width 11 height 11
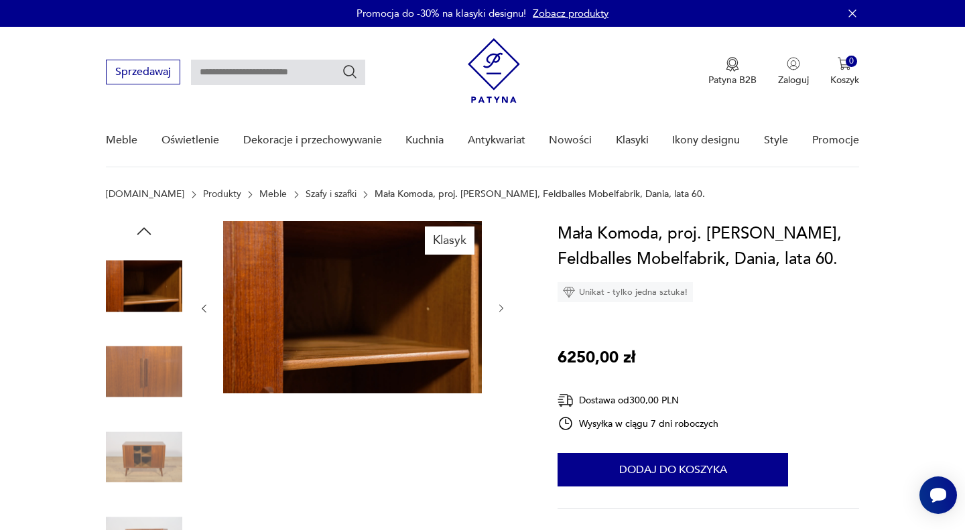
click at [498, 309] on icon "button" at bounding box center [501, 308] width 11 height 11
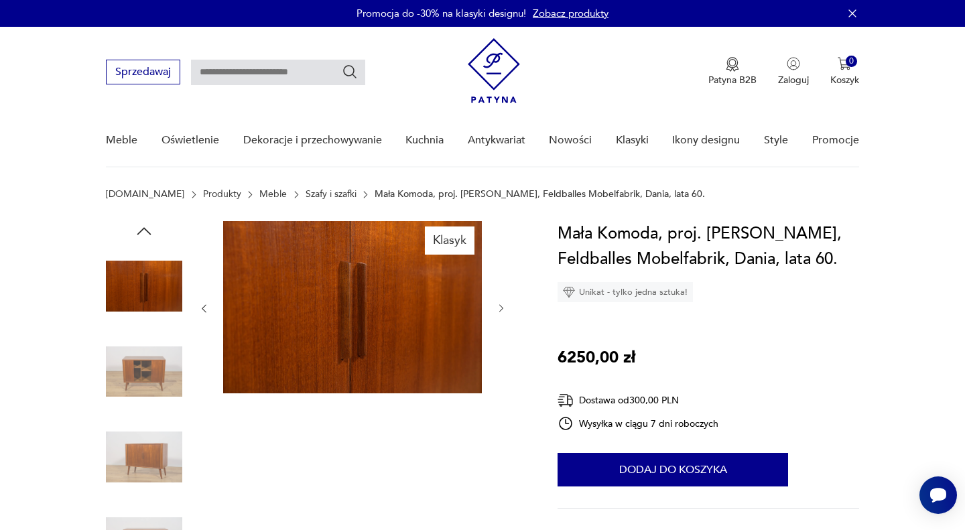
click at [498, 309] on icon "button" at bounding box center [501, 308] width 11 height 11
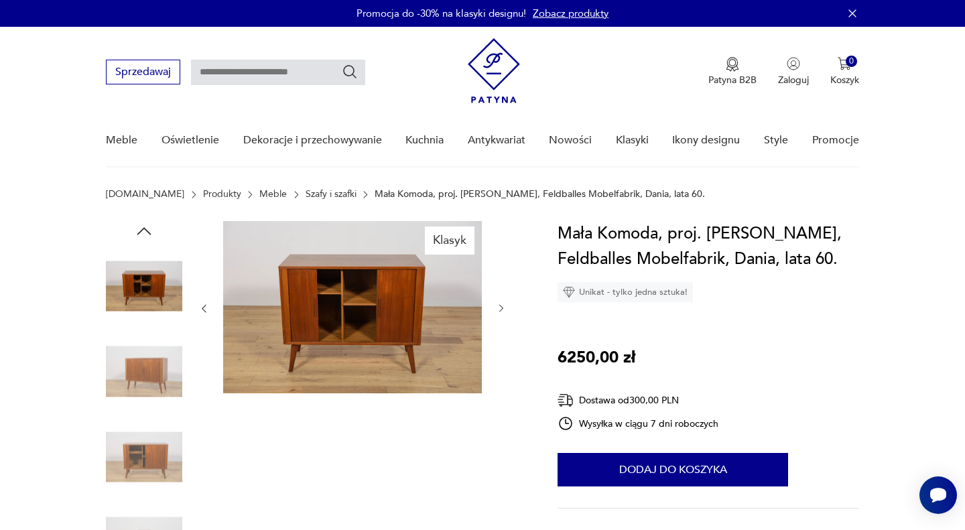
click at [498, 309] on icon "button" at bounding box center [501, 308] width 11 height 11
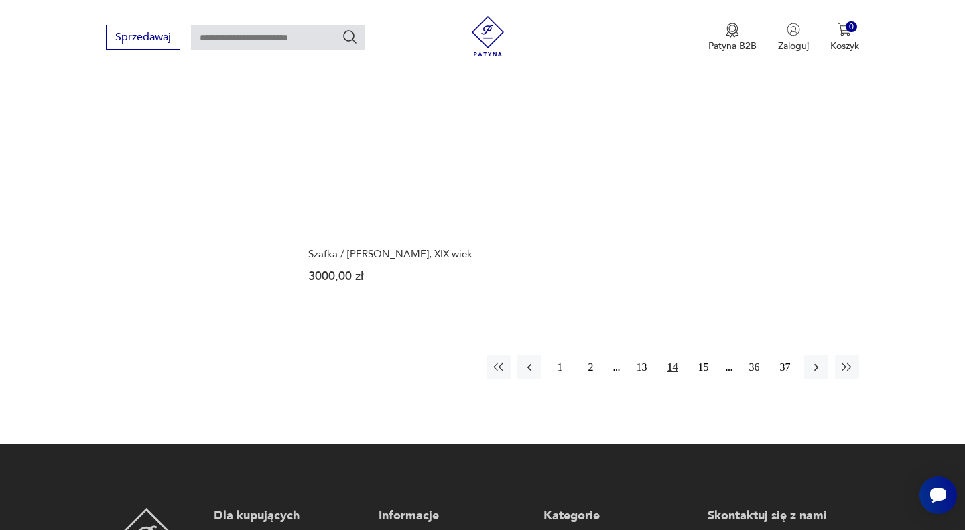
scroll to position [2001, 0]
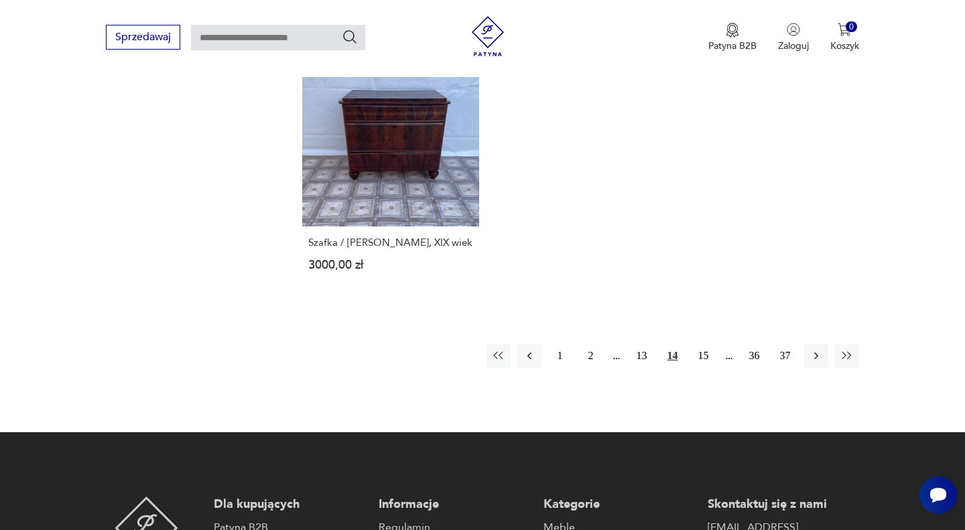
click at [812, 363] on icon "button" at bounding box center [816, 355] width 13 height 13
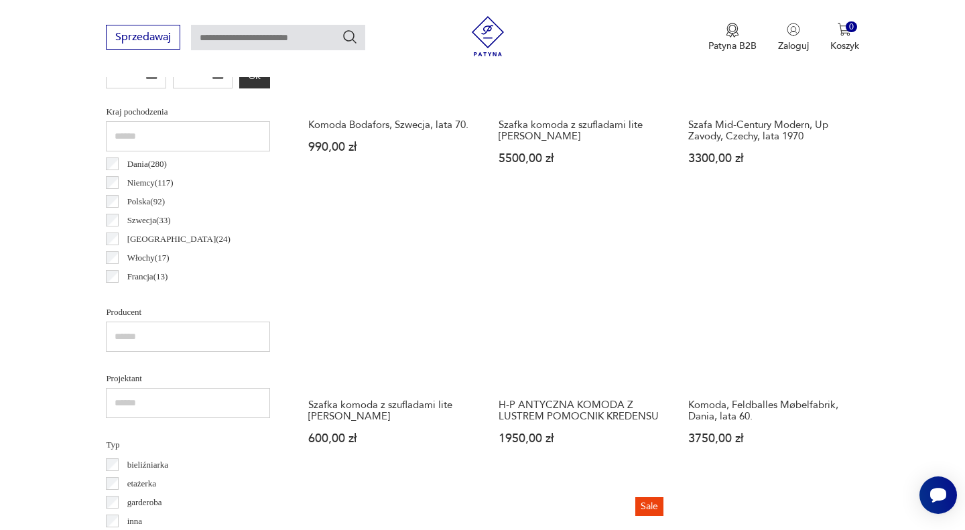
scroll to position [678, 0]
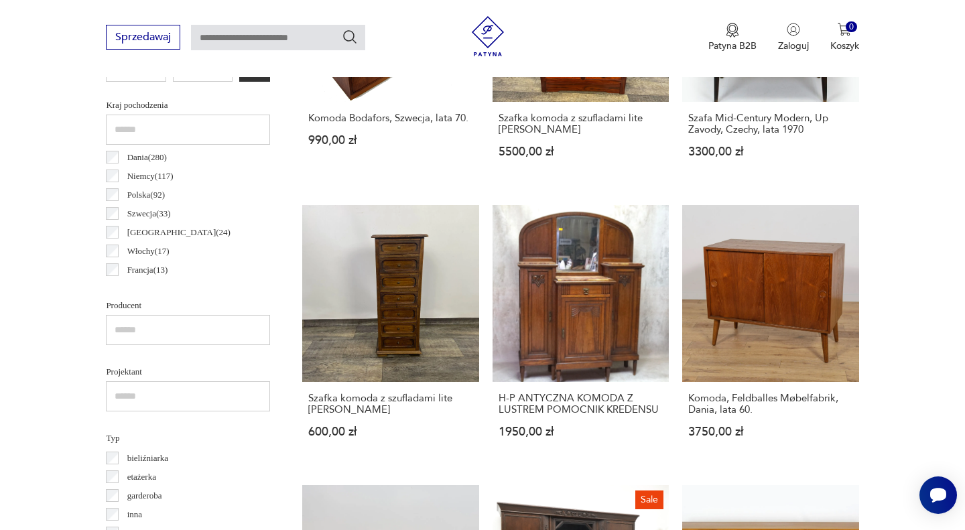
click at [811, 281] on link "Komoda, Feldballes Møbelfabrik, Dania, lata 60. 3750,00 zł" at bounding box center [770, 334] width 176 height 258
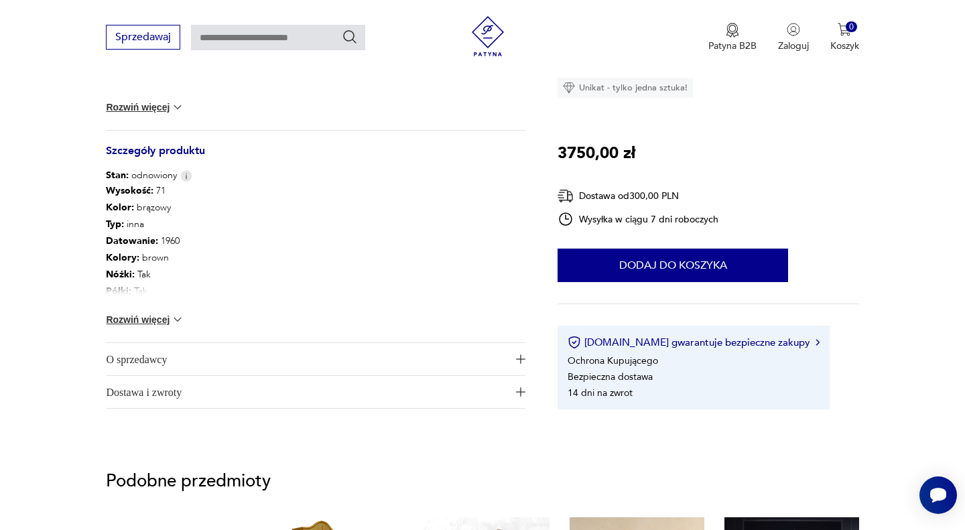
scroll to position [682, 0]
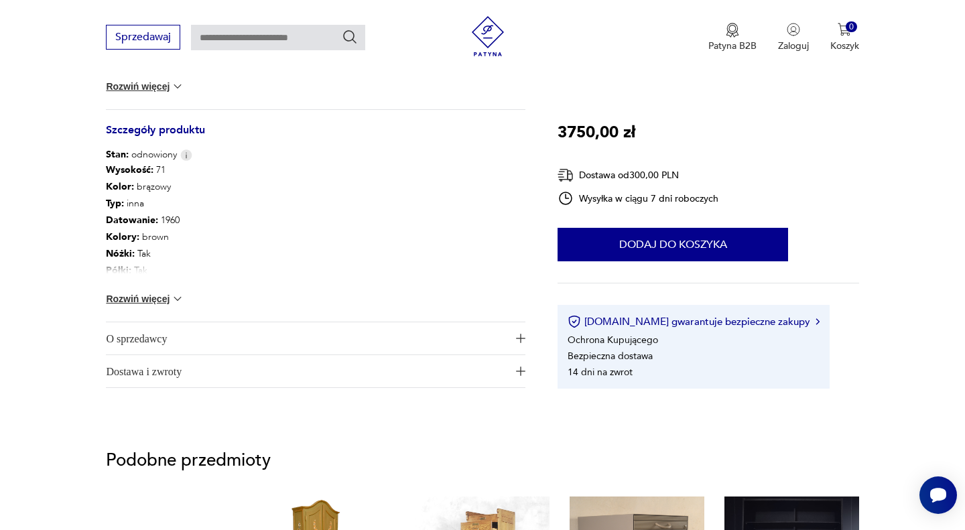
click at [135, 299] on button "Rozwiń więcej" at bounding box center [145, 298] width 78 height 13
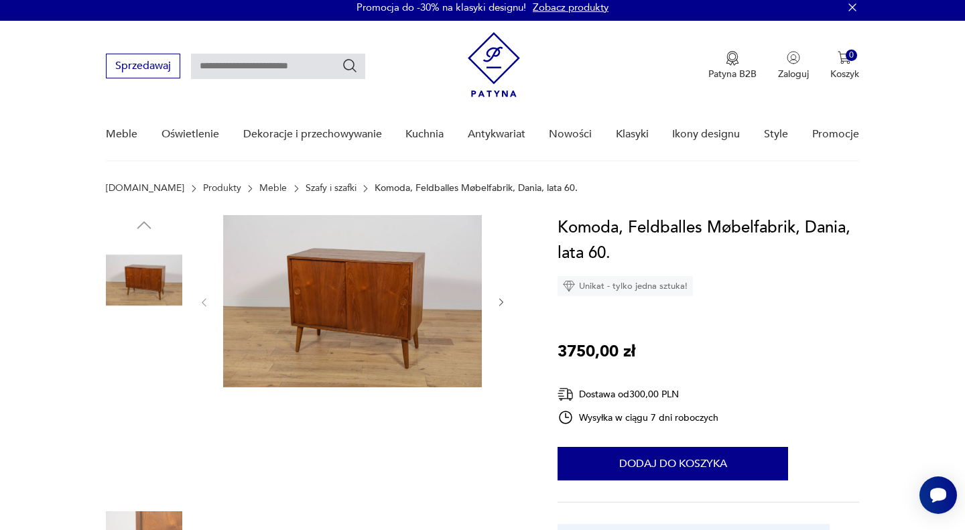
scroll to position [4, 0]
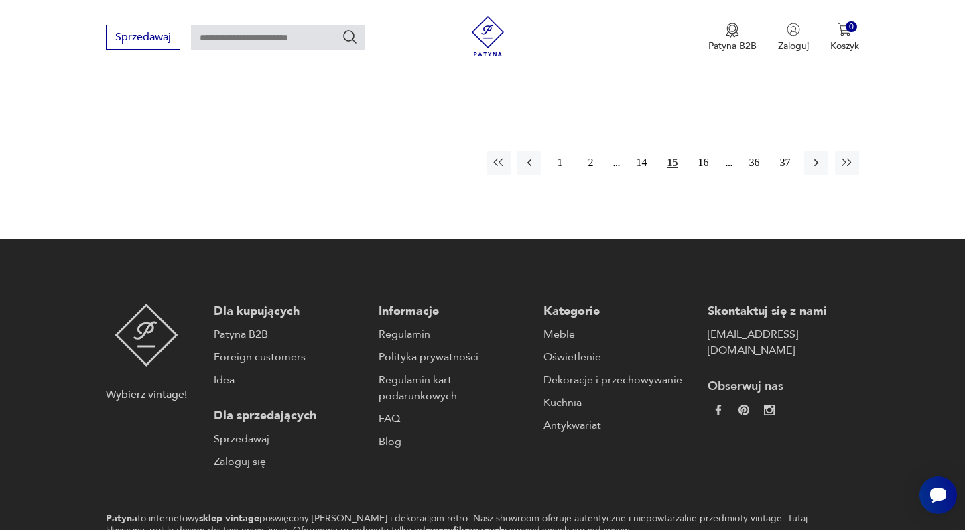
scroll to position [2172, 0]
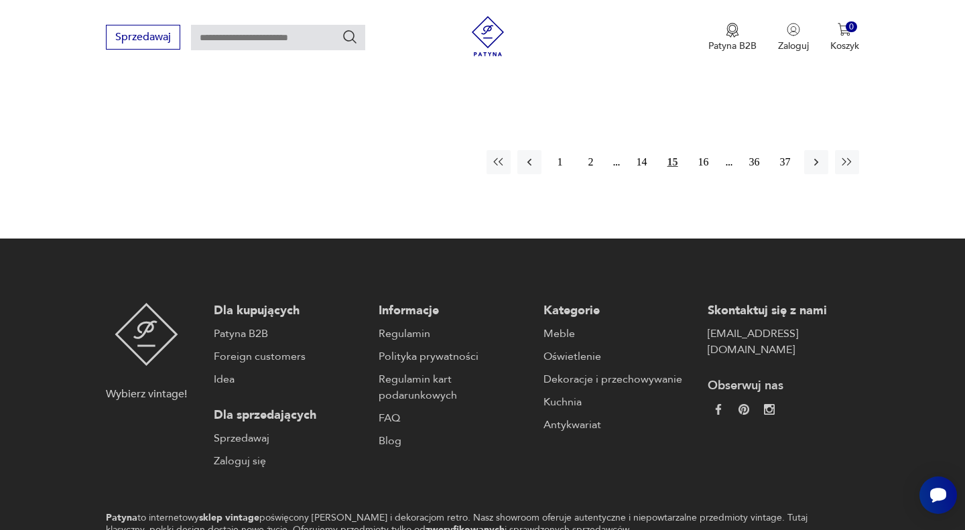
click at [806, 163] on button "button" at bounding box center [816, 162] width 24 height 24
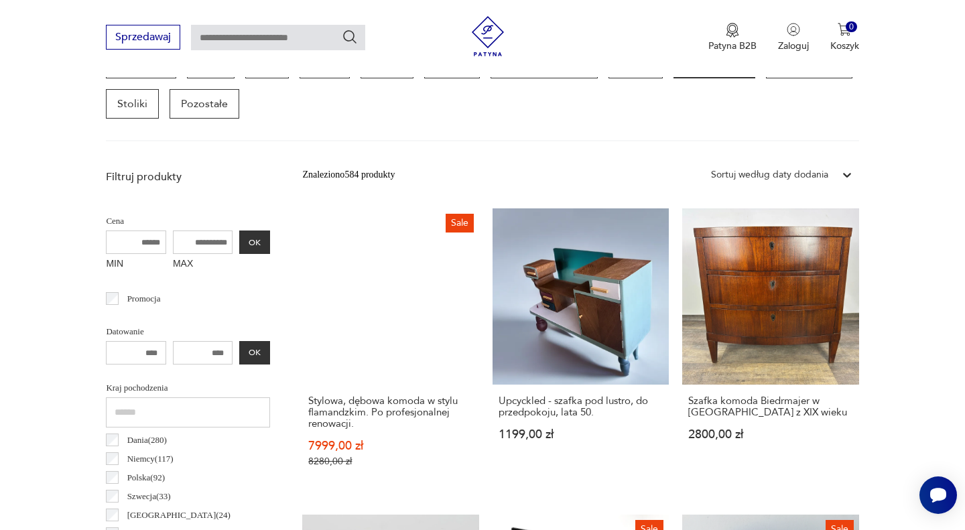
scroll to position [393, 0]
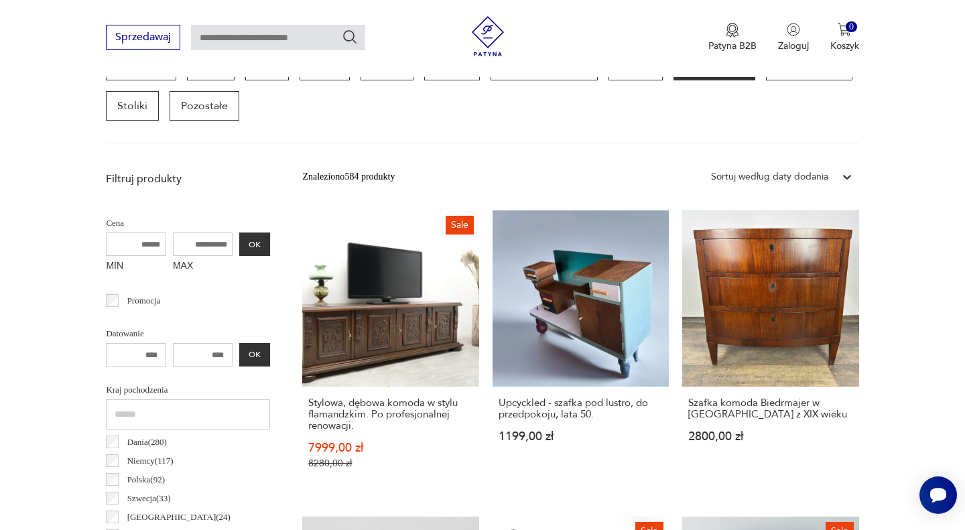
click at [775, 235] on link "Szafka komoda Biedrmajer w [GEOGRAPHIC_DATA] z XIX wieku 2800,00 zł" at bounding box center [770, 352] width 176 height 285
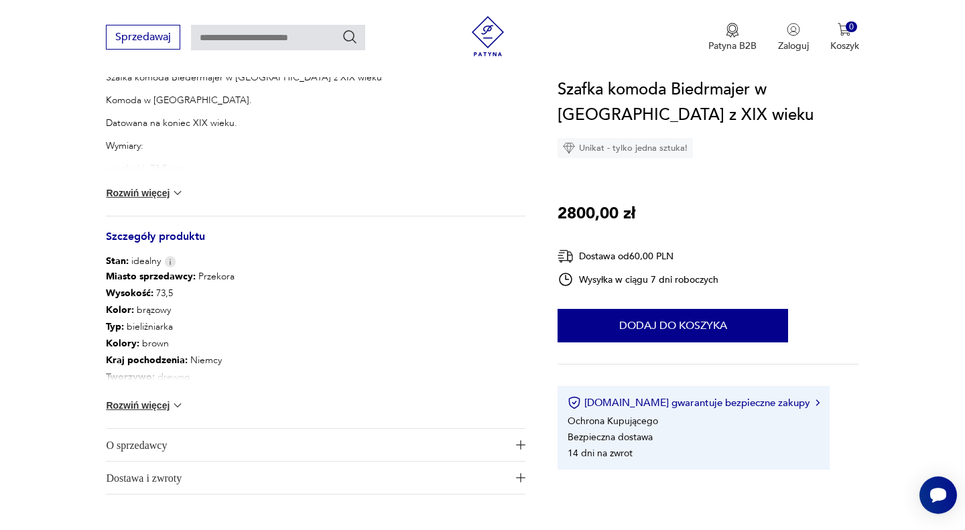
scroll to position [589, 0]
click at [162, 405] on button "Rozwiń więcej" at bounding box center [145, 403] width 78 height 13
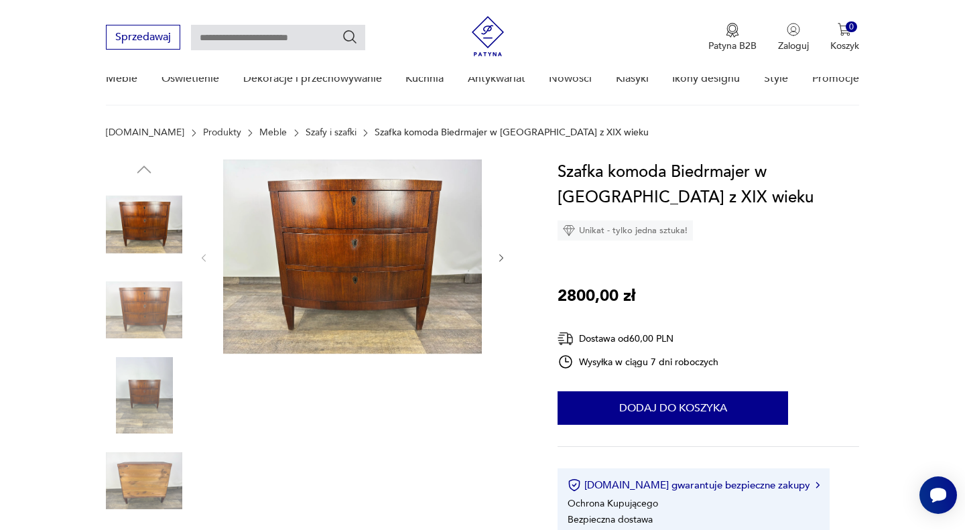
scroll to position [0, 0]
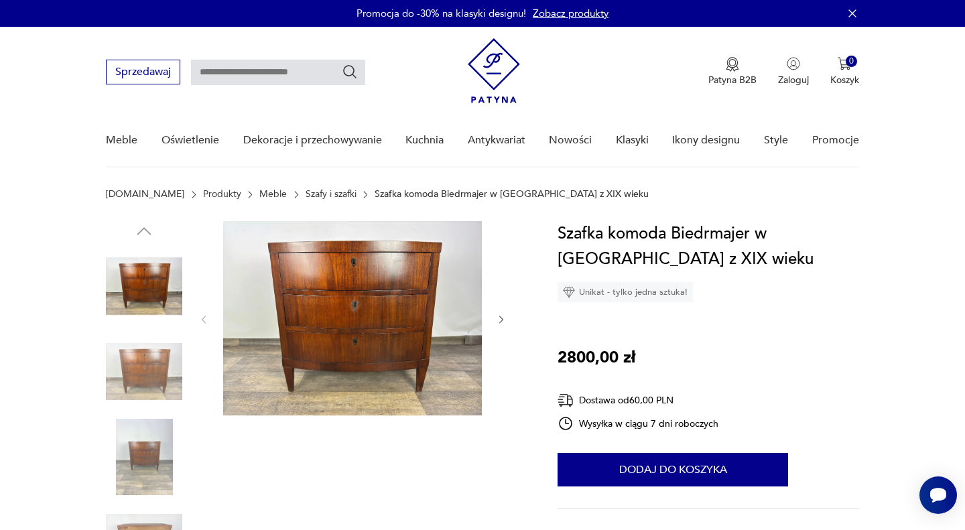
click at [501, 319] on icon "button" at bounding box center [501, 319] width 11 height 11
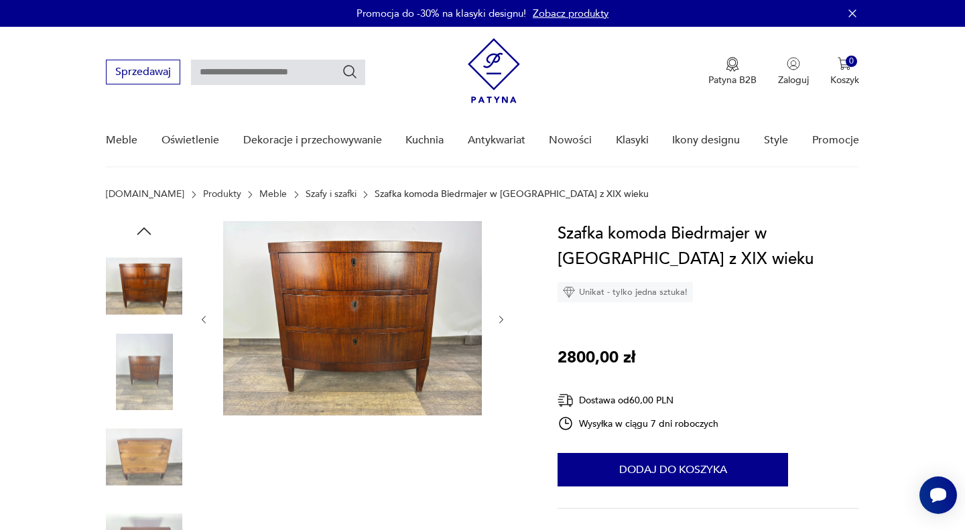
click at [501, 319] on icon "button" at bounding box center [501, 319] width 11 height 11
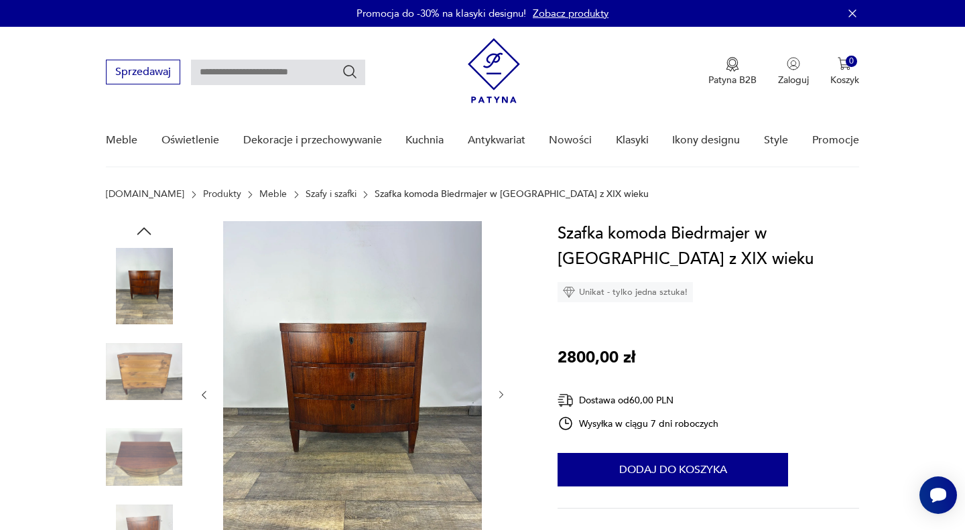
click at [501, 319] on div at bounding box center [352, 395] width 308 height 348
click at [493, 399] on div at bounding box center [352, 395] width 308 height 348
click at [499, 393] on icon "button" at bounding box center [501, 394] width 11 height 11
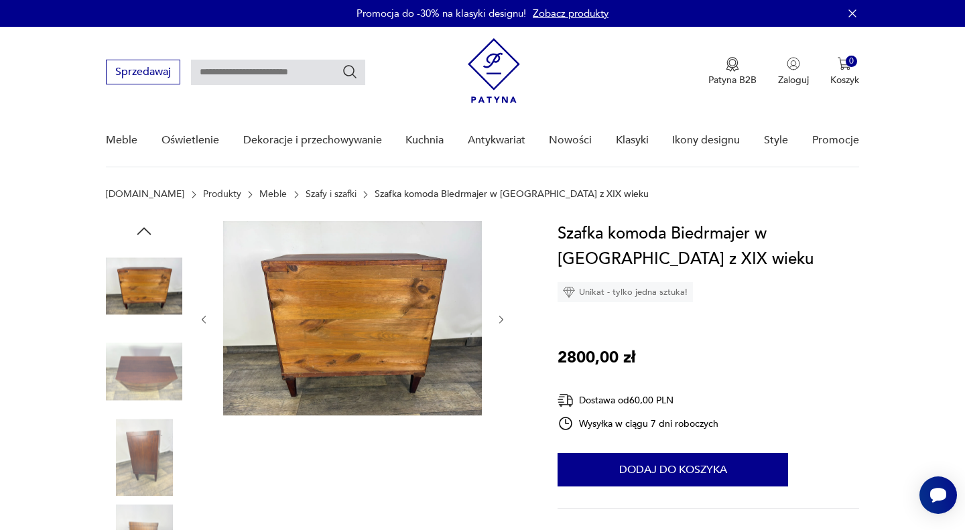
click at [497, 318] on icon "button" at bounding box center [501, 319] width 11 height 11
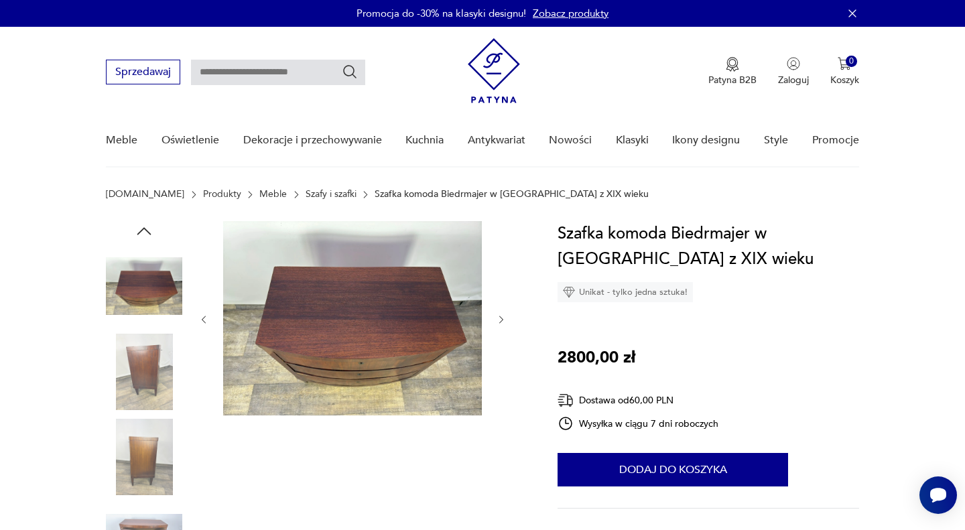
click at [496, 320] on icon "button" at bounding box center [501, 319] width 11 height 11
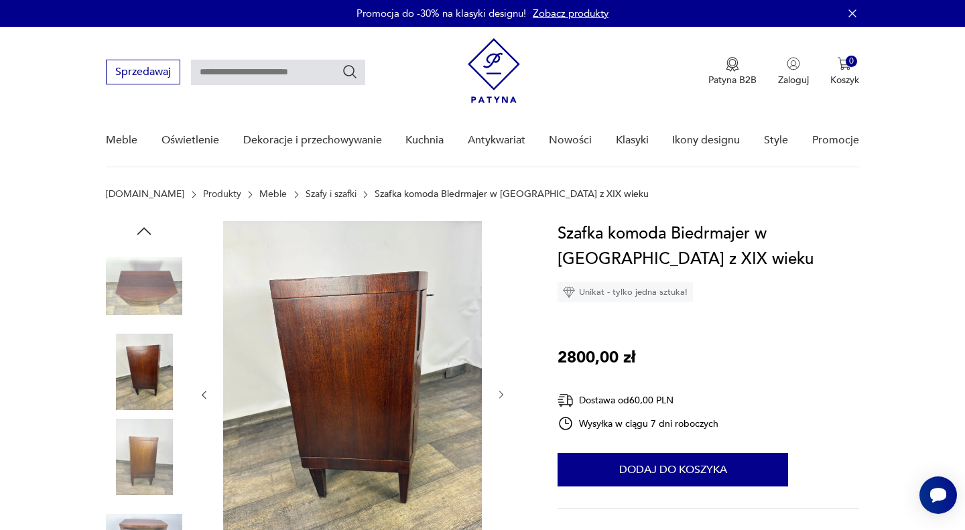
click at [497, 391] on icon "button" at bounding box center [501, 394] width 11 height 11
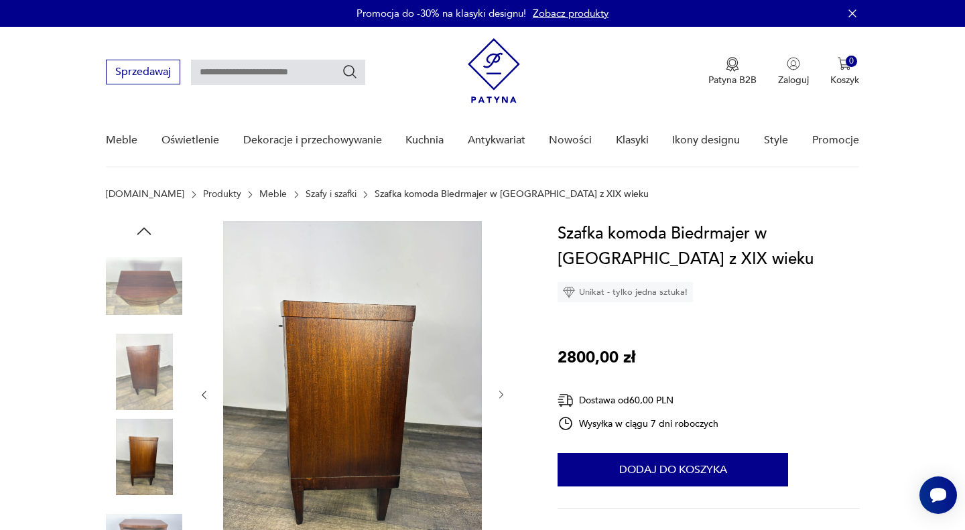
click at [496, 393] on icon "button" at bounding box center [501, 394] width 11 height 11
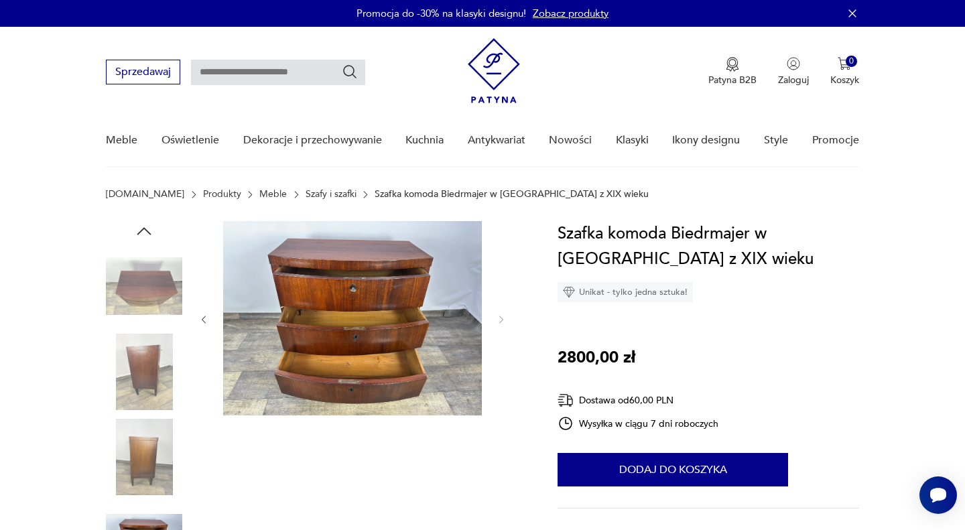
click at [495, 393] on div at bounding box center [352, 319] width 308 height 197
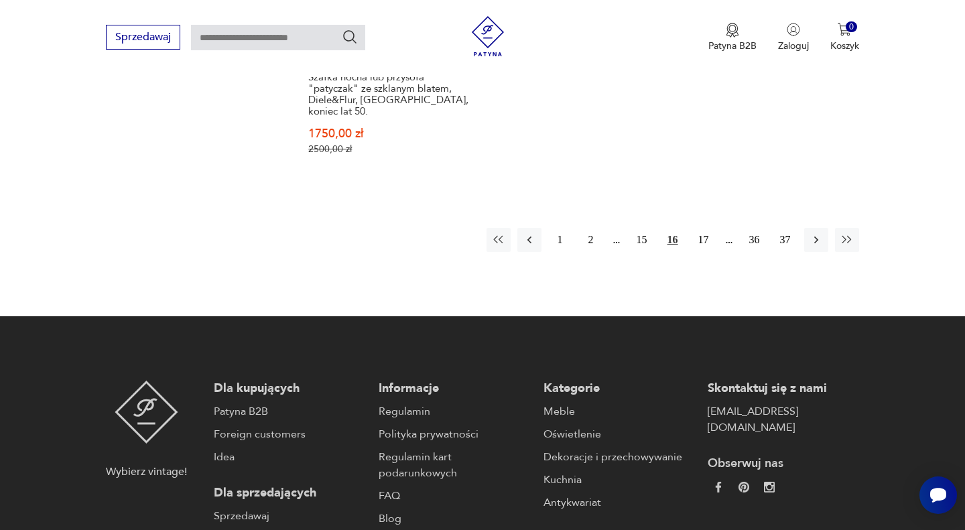
scroll to position [2191, 0]
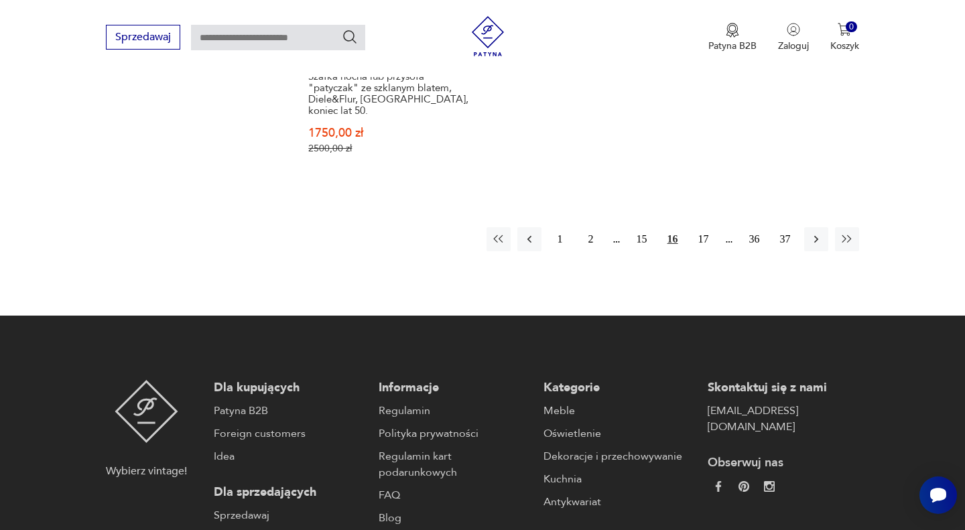
click at [698, 227] on button "17" at bounding box center [704, 239] width 24 height 24
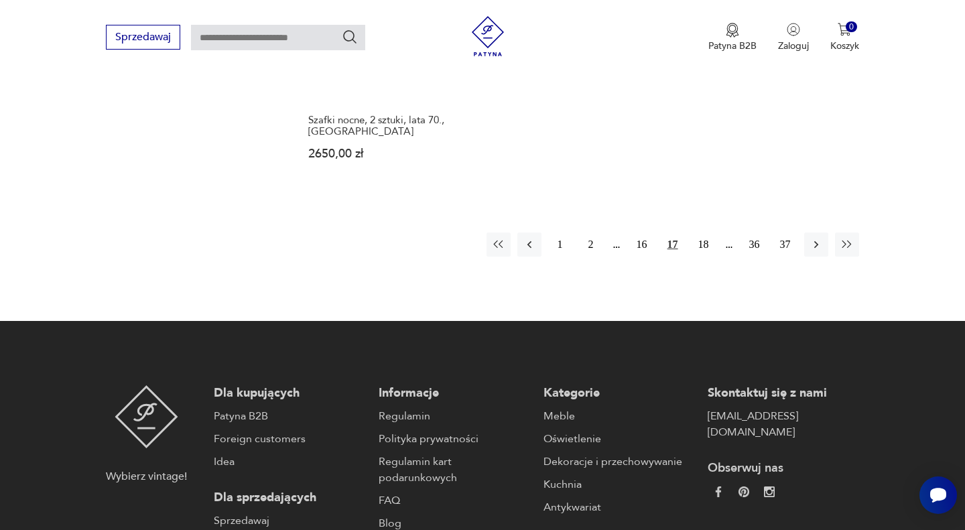
scroll to position [2128, 0]
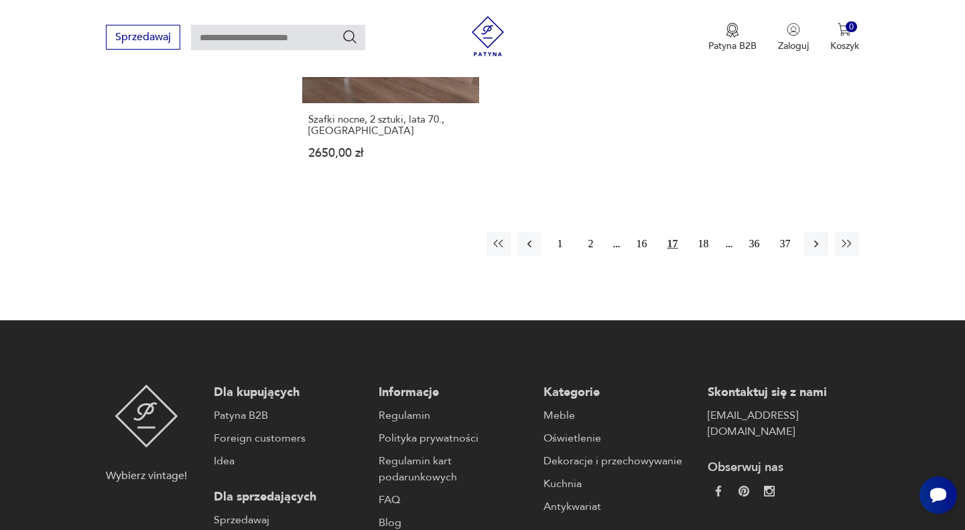
click at [816, 237] on icon "button" at bounding box center [816, 243] width 13 height 13
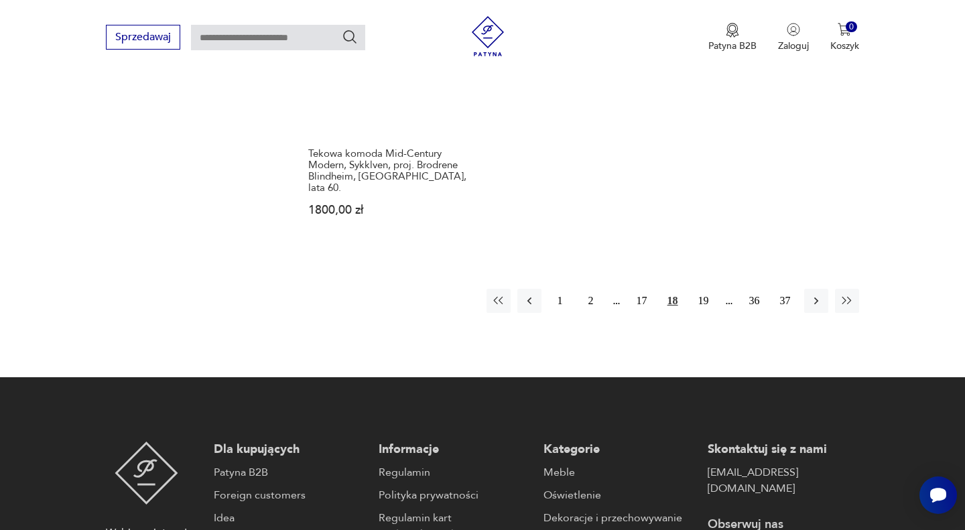
scroll to position [2126, 0]
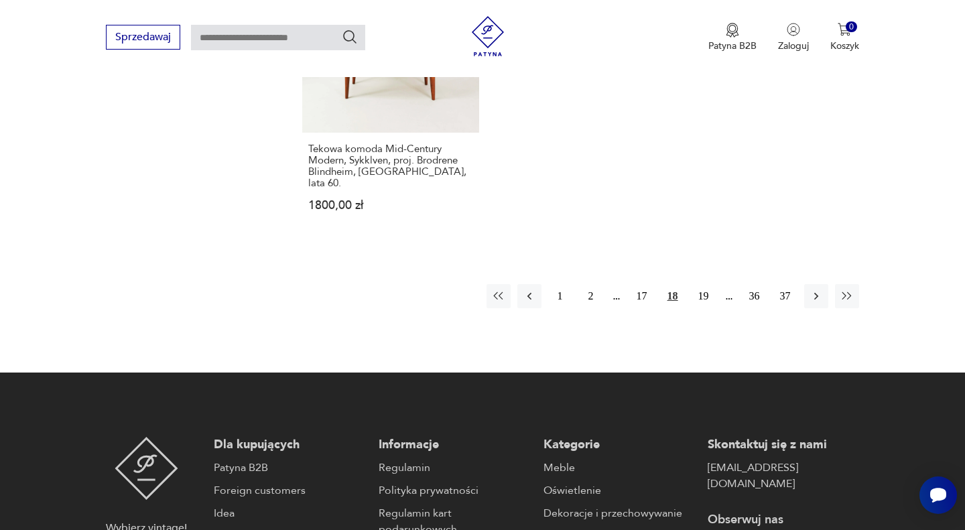
click at [816, 290] on icon "button" at bounding box center [816, 296] width 13 height 13
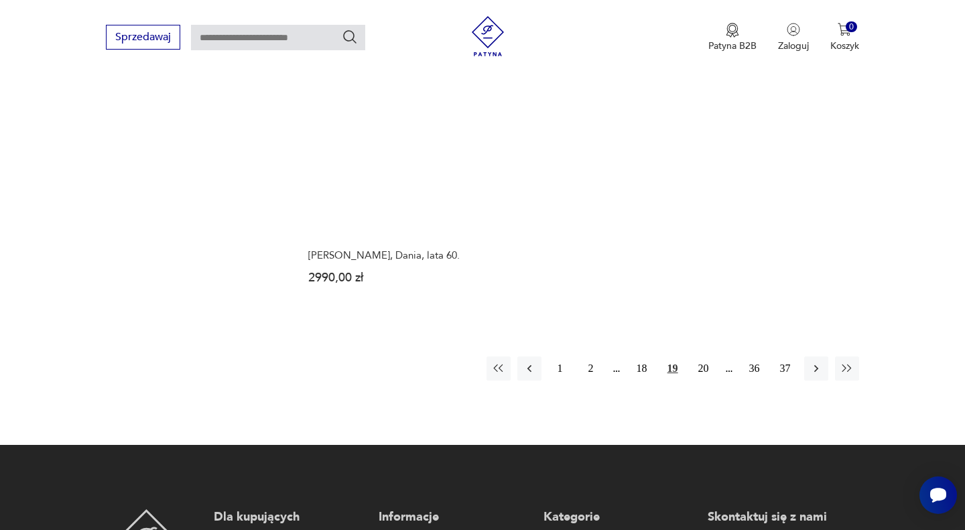
scroll to position [2034, 0]
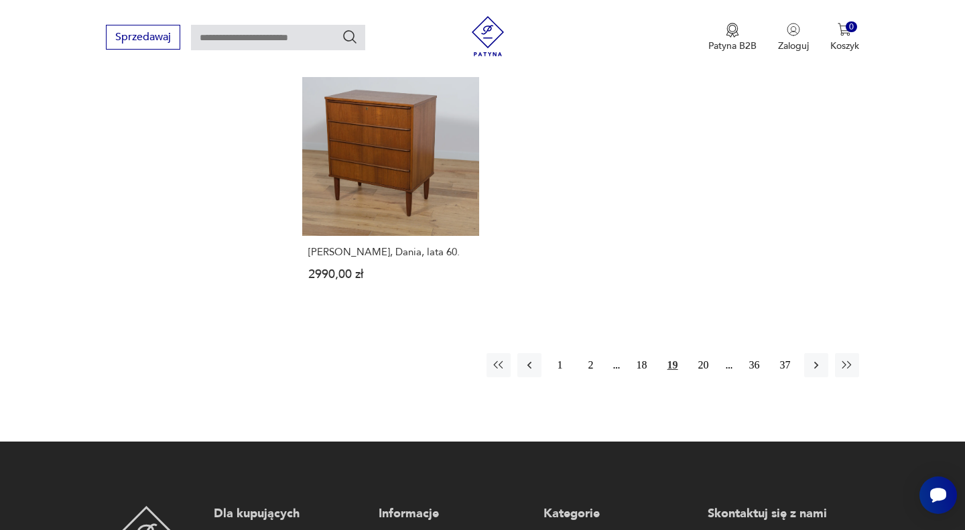
click at [818, 359] on icon "button" at bounding box center [816, 365] width 13 height 13
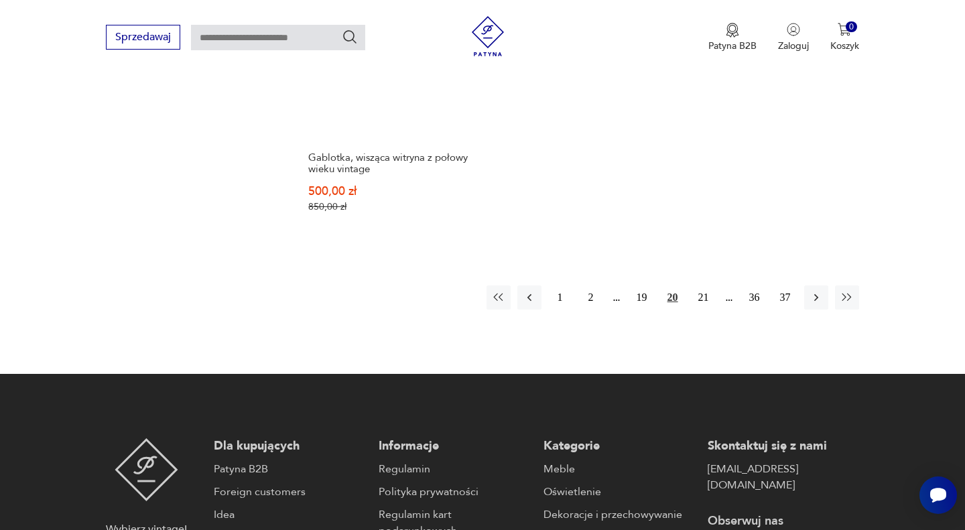
scroll to position [2079, 0]
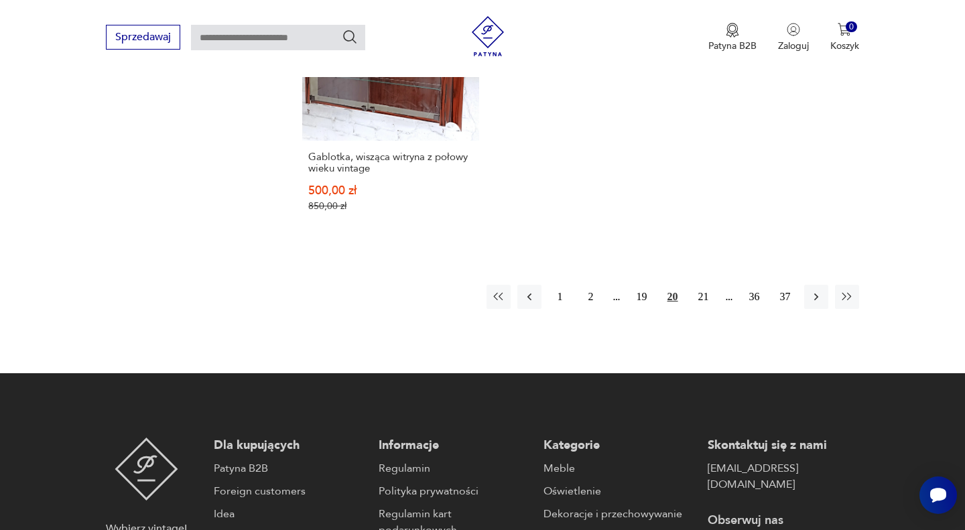
click at [816, 294] on icon "button" at bounding box center [816, 296] width 13 height 13
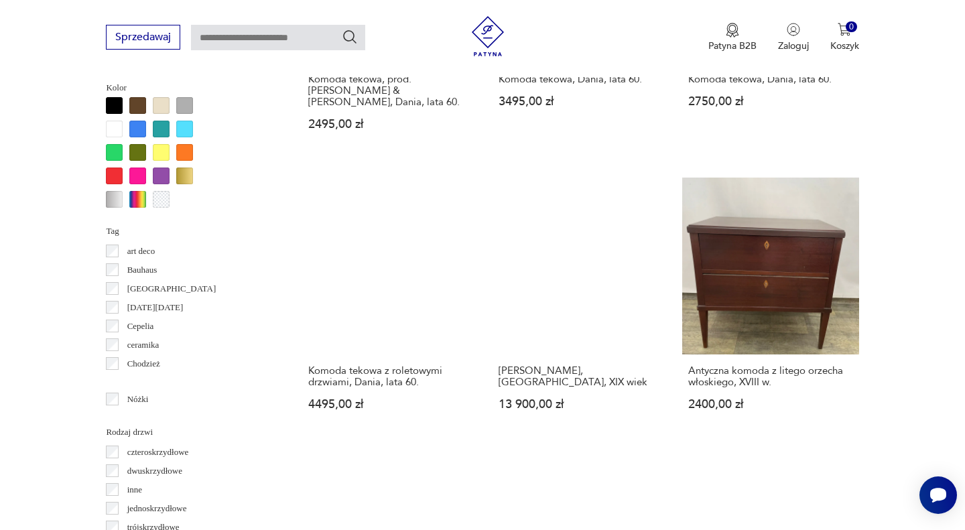
scroll to position [1395, 0]
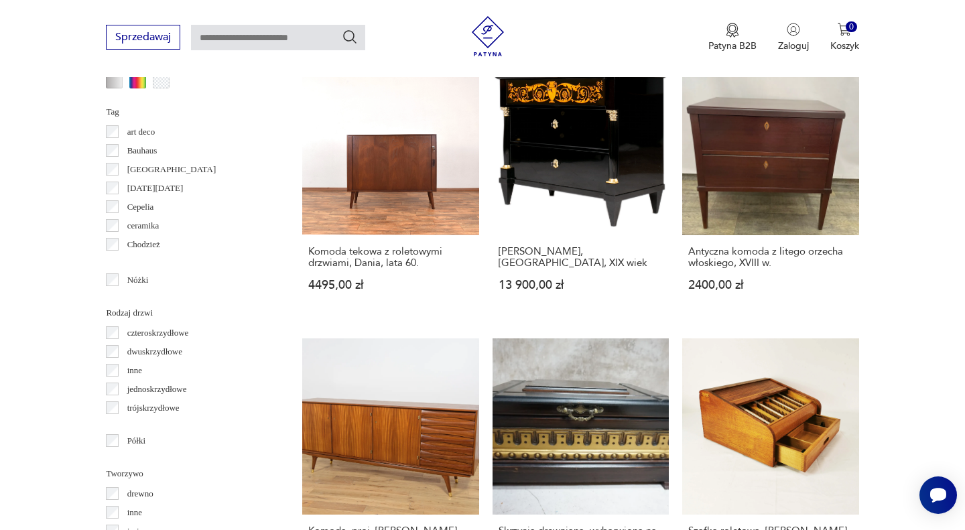
click at [408, 162] on link "Komoda tekowa z roletowymi drzwiami, Dania, lata 60. 4495,00 zł" at bounding box center [390, 187] width 176 height 258
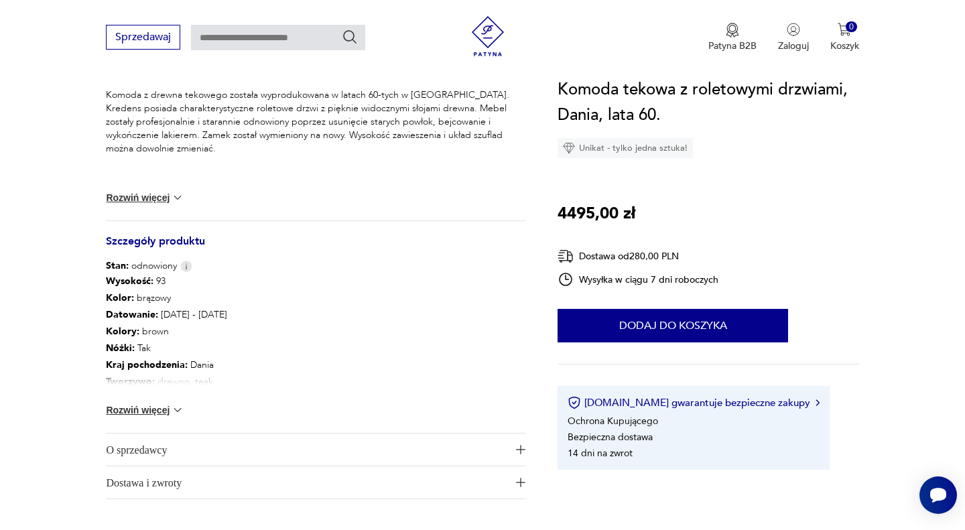
scroll to position [576, 0]
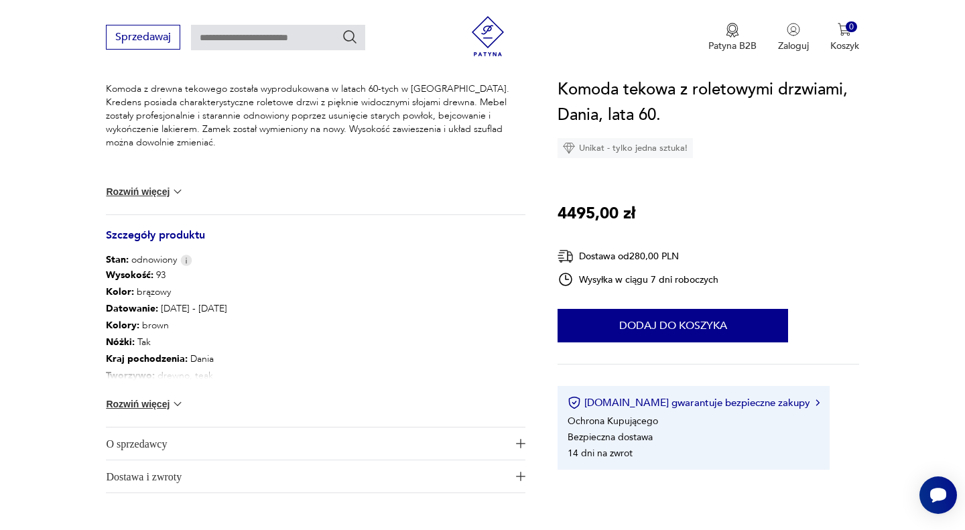
click at [136, 403] on button "Rozwiń więcej" at bounding box center [145, 403] width 78 height 13
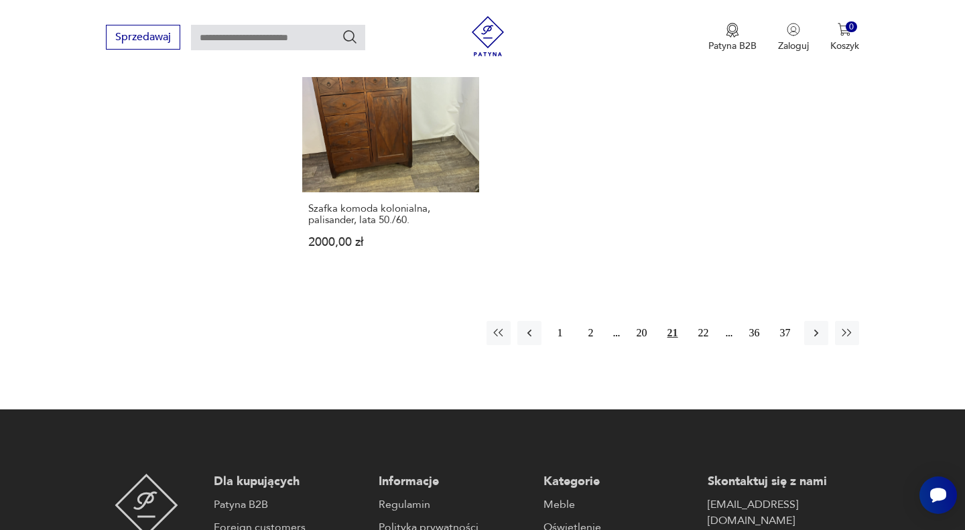
scroll to position [2020, 0]
click at [815, 329] on icon "button" at bounding box center [816, 332] width 4 height 7
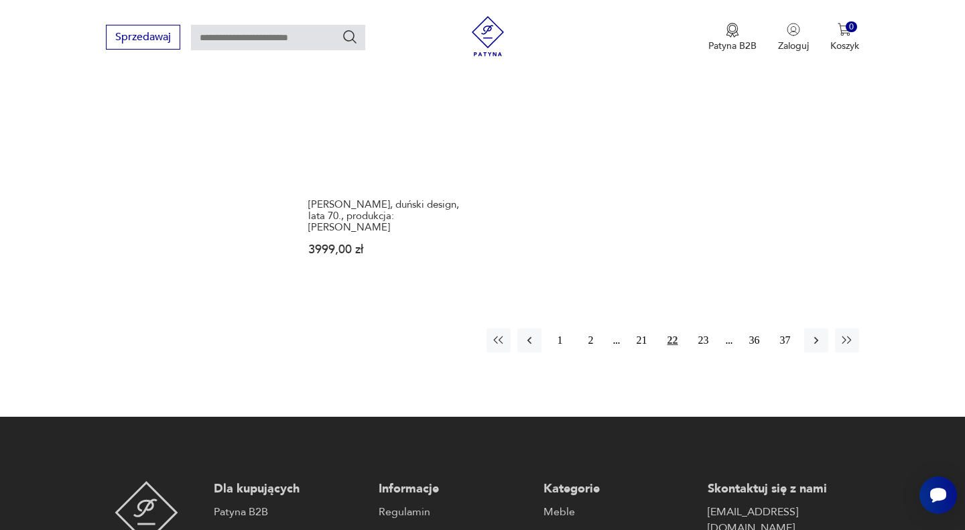
scroll to position [2000, 0]
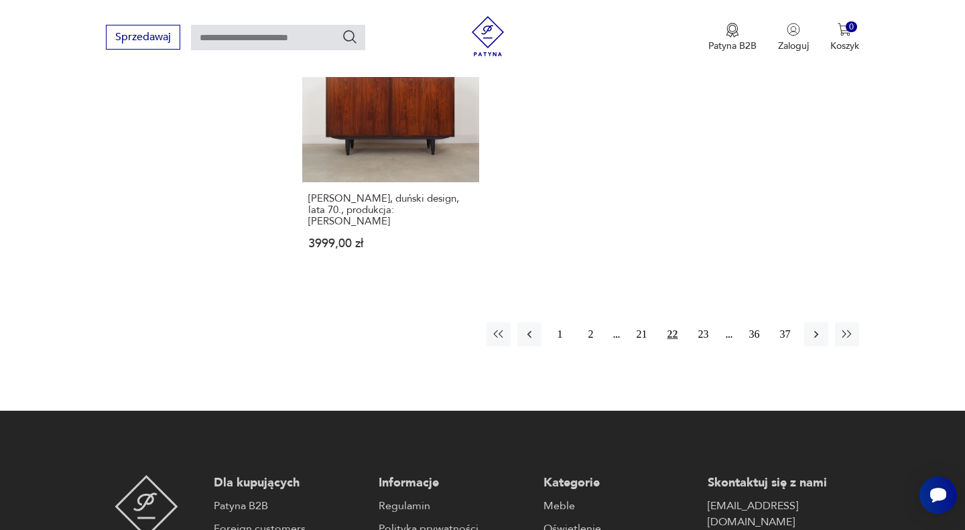
click at [816, 331] on icon "button" at bounding box center [816, 334] width 4 height 7
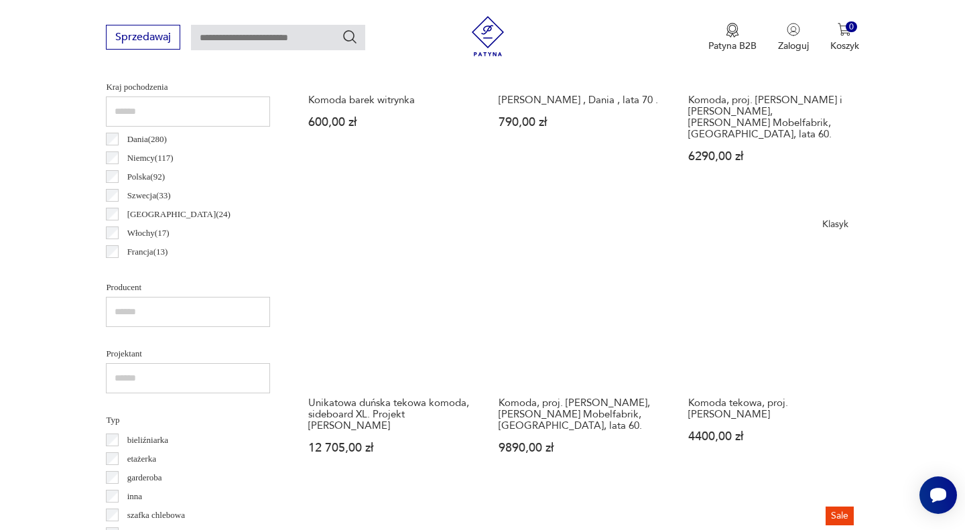
scroll to position [696, 0]
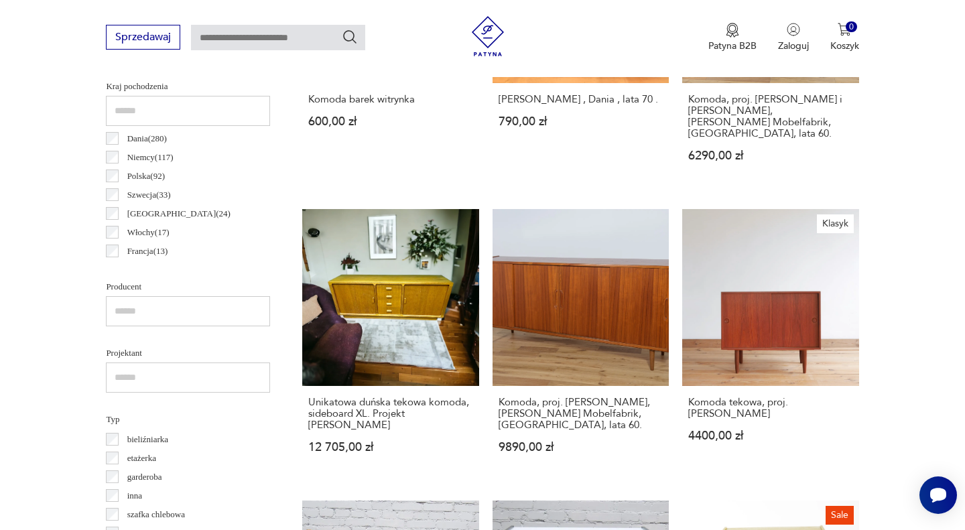
click at [816, 322] on link "Klasyk Komoda tekowa, proj. [PERSON_NAME] 4400,00 zł" at bounding box center [770, 343] width 176 height 269
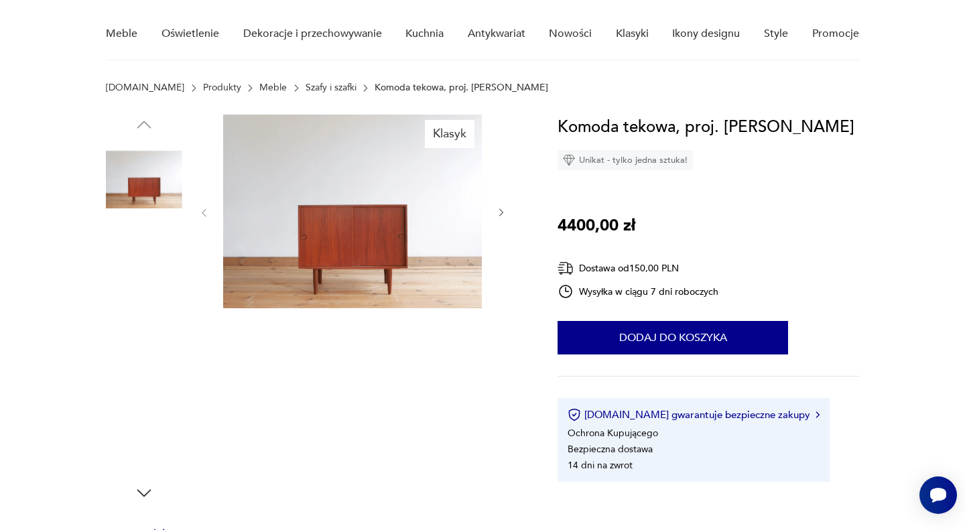
scroll to position [106, 0]
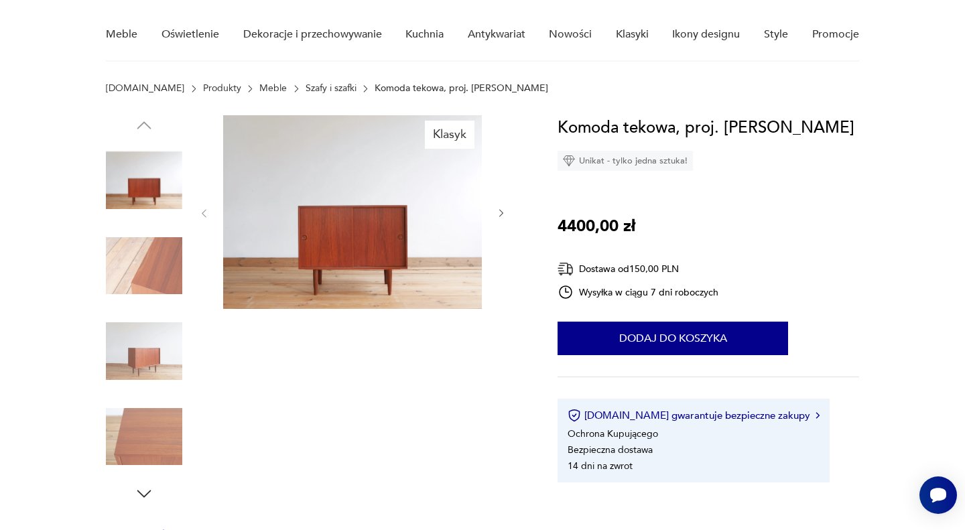
click at [499, 209] on icon "button" at bounding box center [501, 213] width 11 height 11
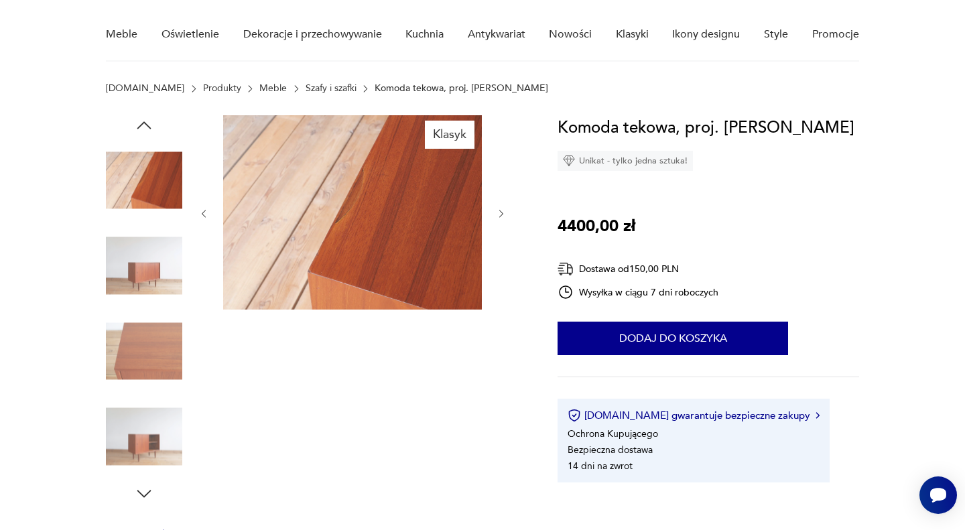
click at [499, 209] on icon "button" at bounding box center [501, 213] width 11 height 11
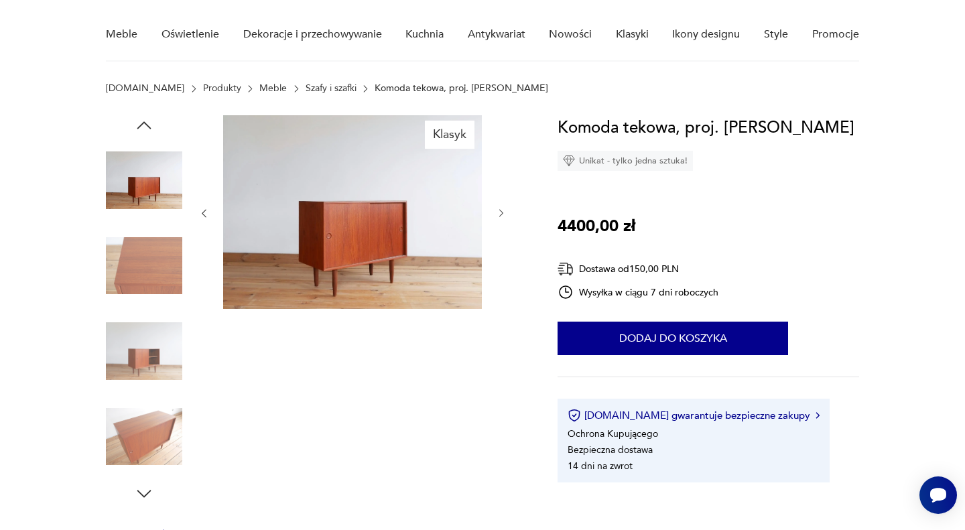
click at [499, 209] on icon "button" at bounding box center [501, 213] width 11 height 11
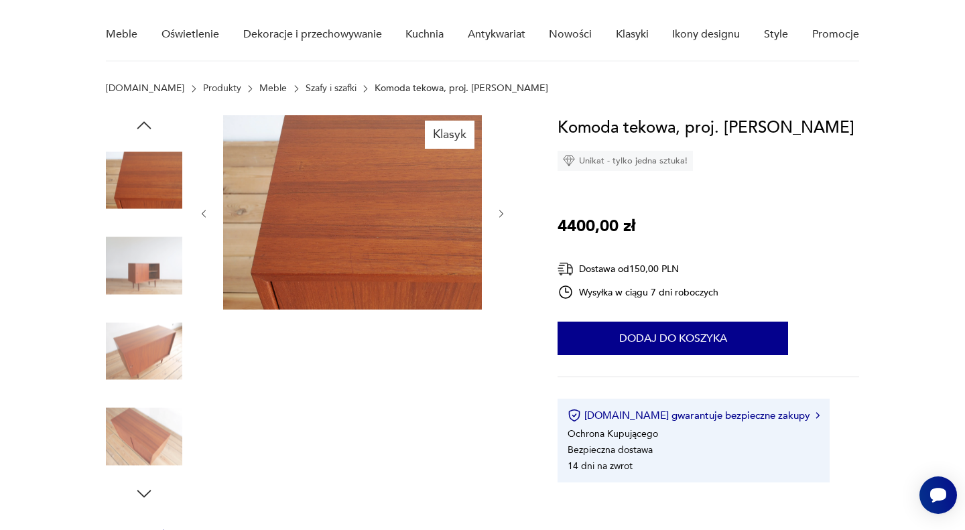
click at [499, 209] on icon "button" at bounding box center [501, 213] width 11 height 11
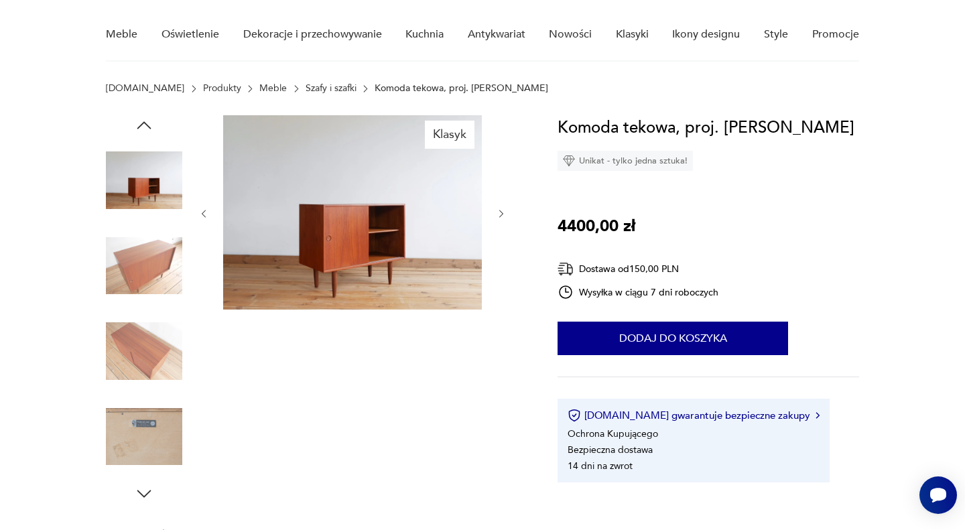
click at [499, 209] on icon "button" at bounding box center [501, 213] width 11 height 11
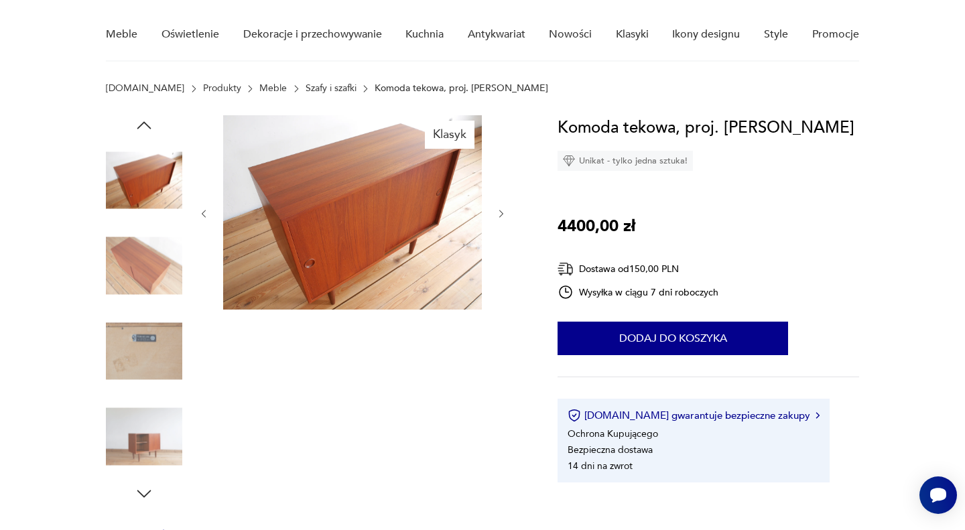
click at [499, 209] on icon "button" at bounding box center [501, 213] width 11 height 11
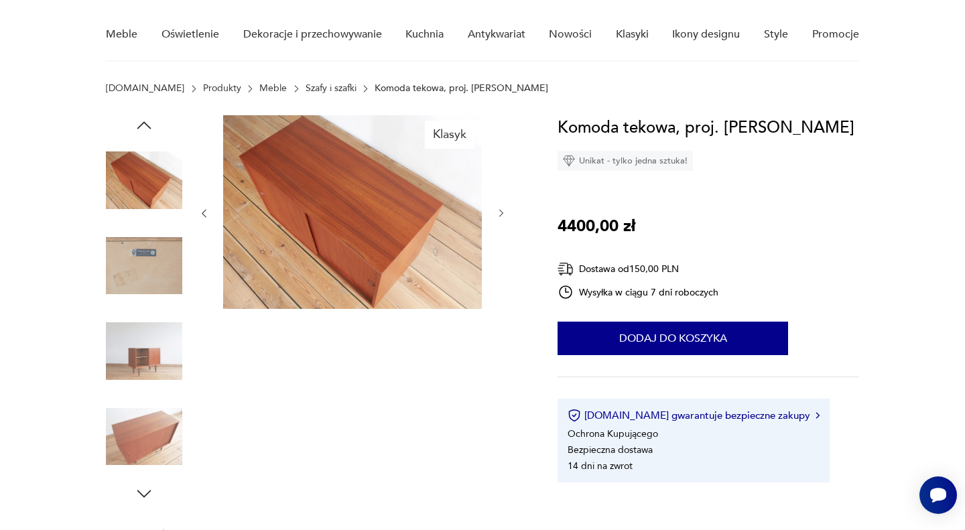
click at [499, 208] on icon "button" at bounding box center [501, 213] width 11 height 11
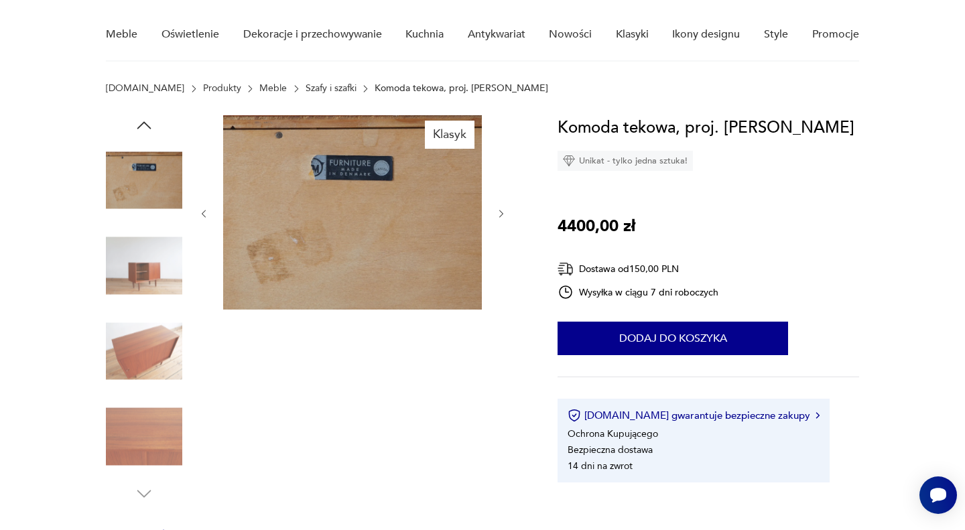
click at [499, 208] on icon "button" at bounding box center [501, 213] width 11 height 11
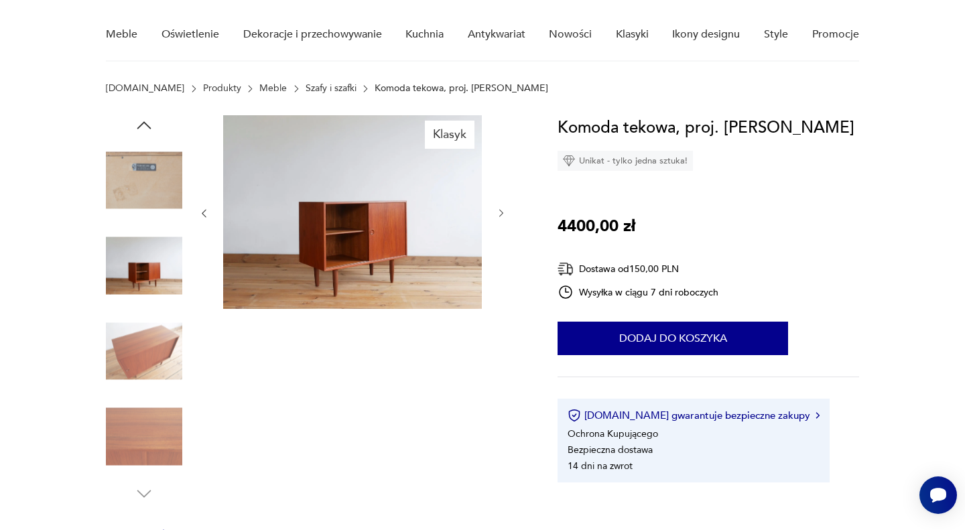
click at [499, 208] on icon "button" at bounding box center [501, 213] width 11 height 11
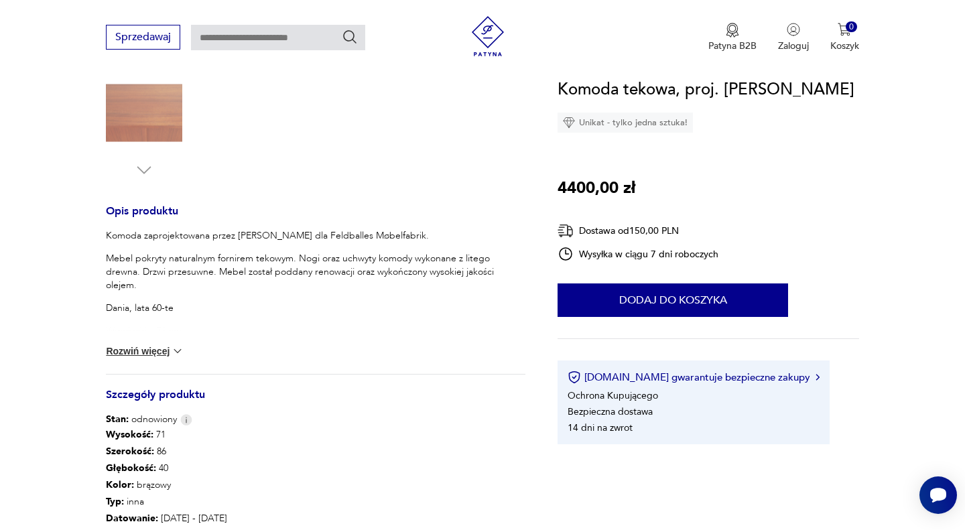
scroll to position [473, 0]
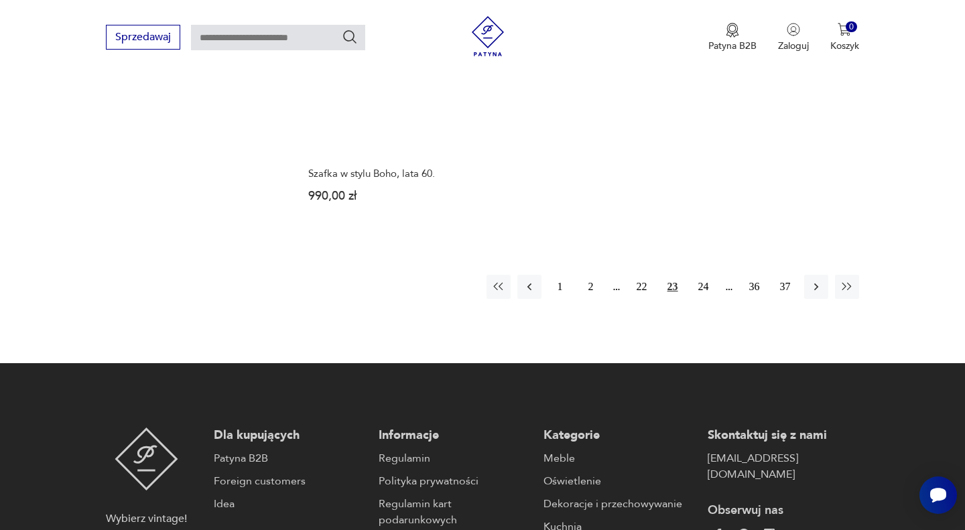
scroll to position [2085, 0]
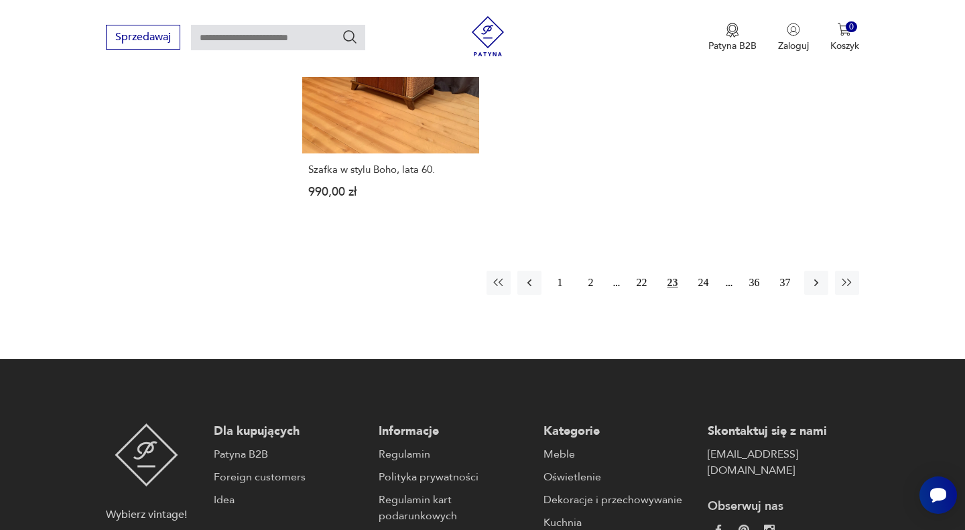
click at [817, 276] on icon "button" at bounding box center [816, 282] width 13 height 13
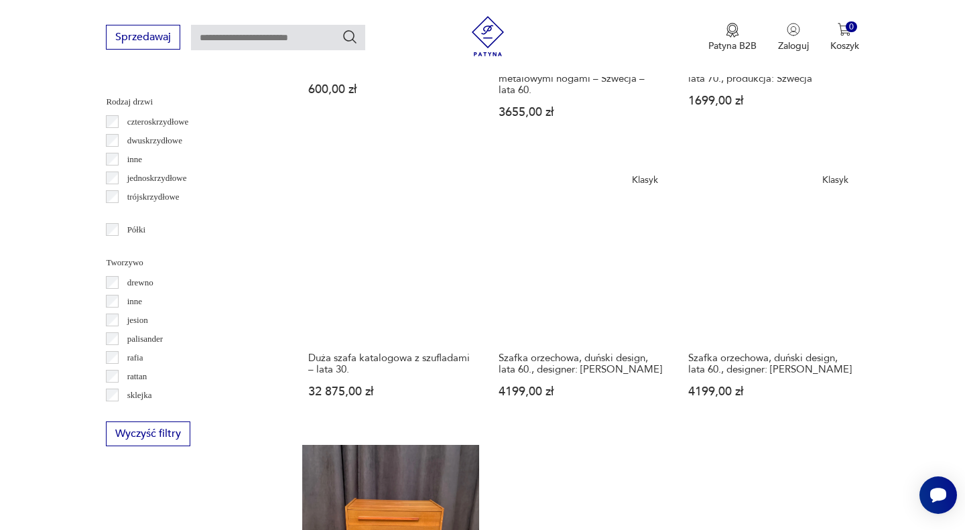
scroll to position [1607, 0]
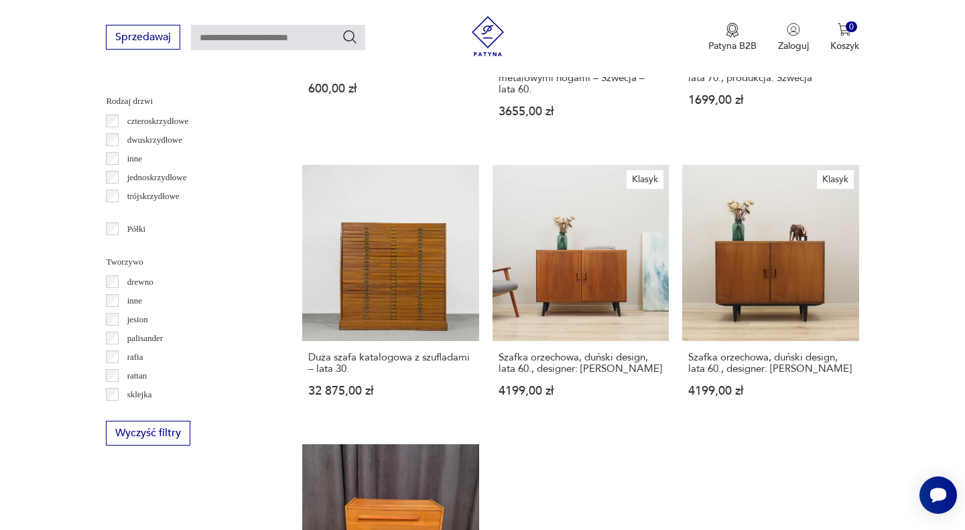
click at [584, 283] on link "[PERSON_NAME] orzechowa, duński design, lata 60., designer: [PERSON_NAME] 4199,…" at bounding box center [581, 294] width 176 height 258
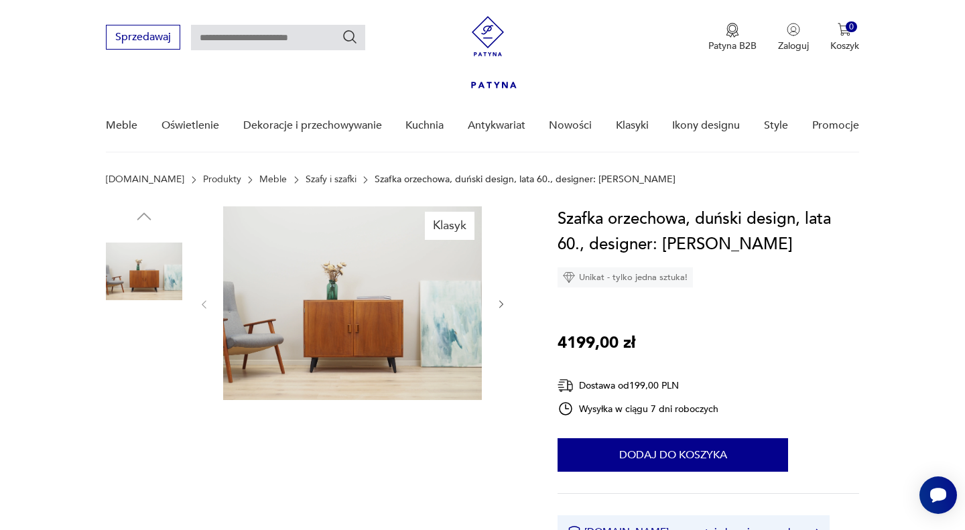
scroll to position [399, 0]
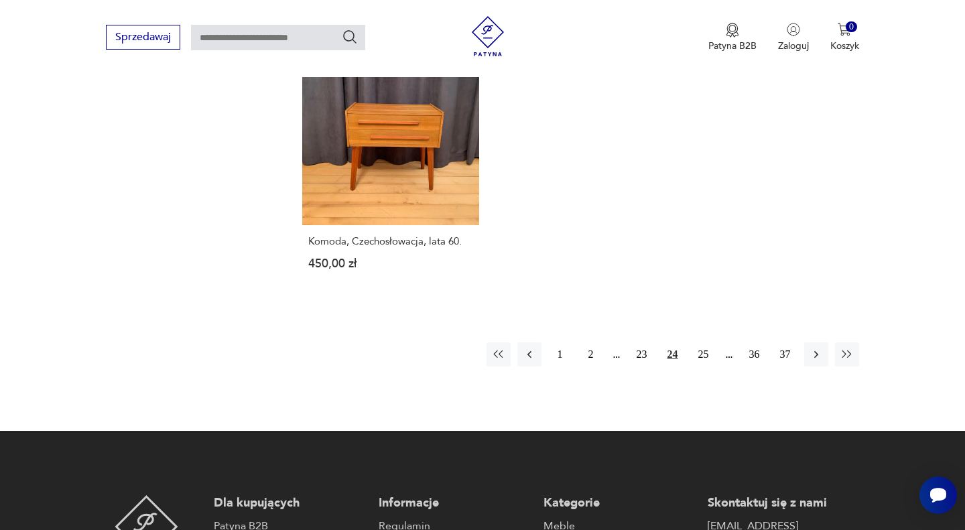
scroll to position [2019, 0]
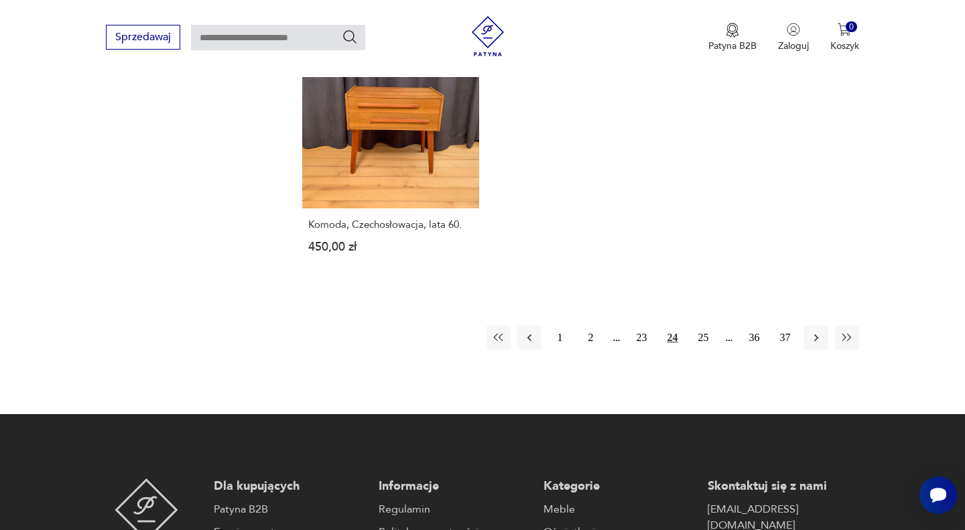
click at [813, 331] on icon "button" at bounding box center [816, 337] width 13 height 13
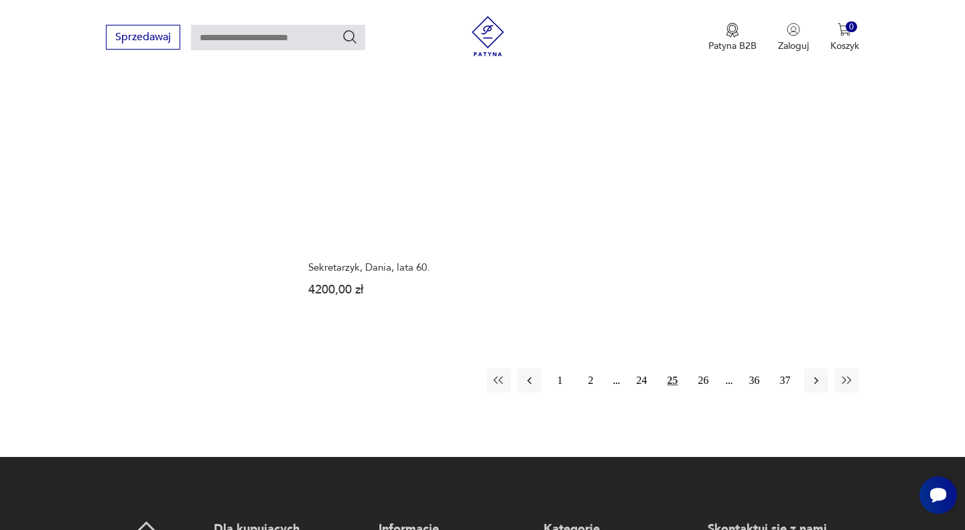
scroll to position [1985, 0]
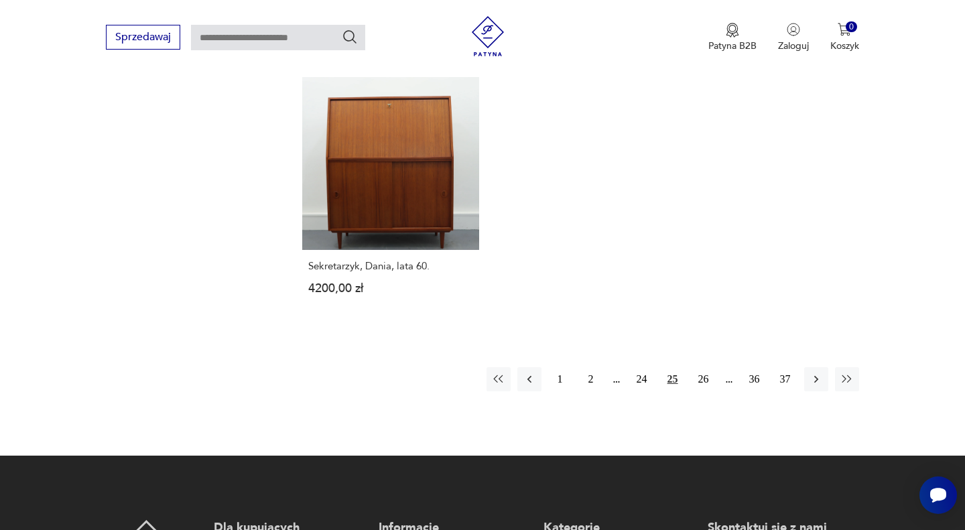
click at [701, 367] on button "26" at bounding box center [704, 379] width 24 height 24
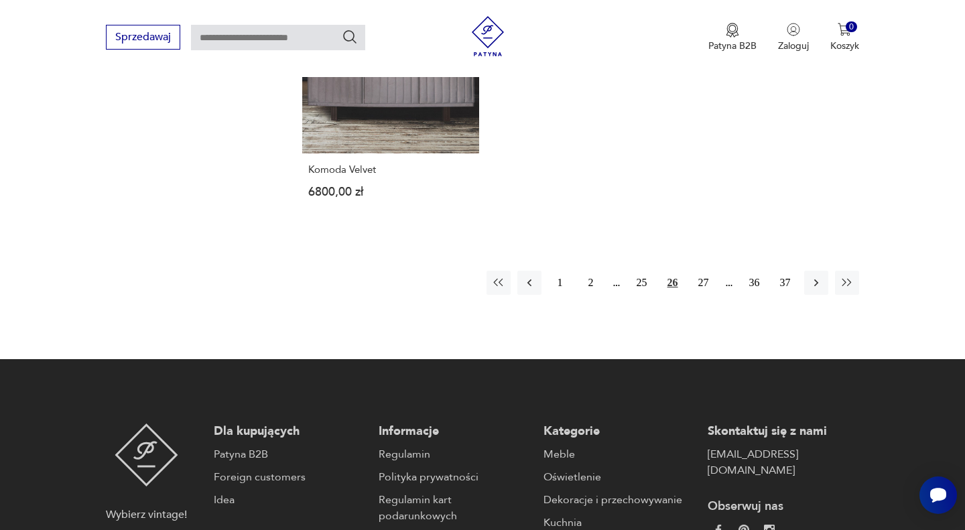
scroll to position [2018, 0]
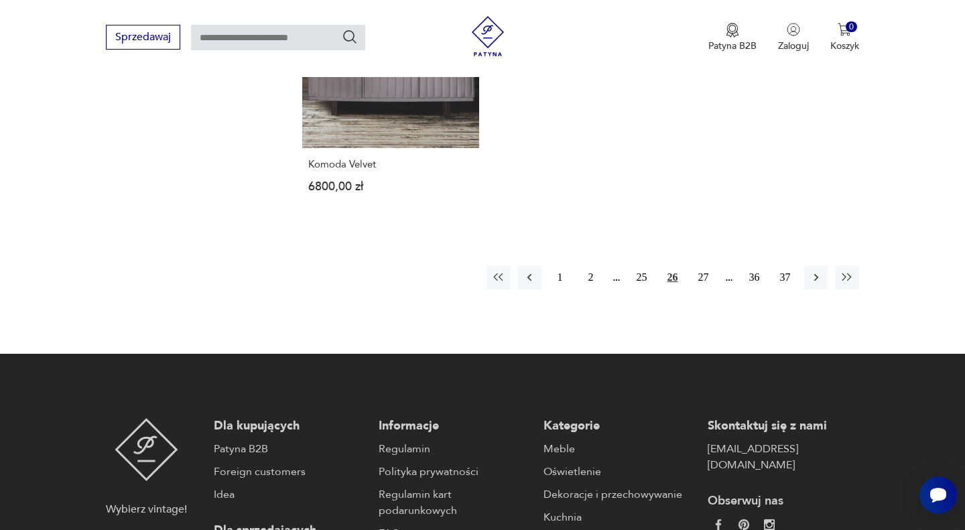
click at [816, 273] on icon "button" at bounding box center [816, 277] width 13 height 13
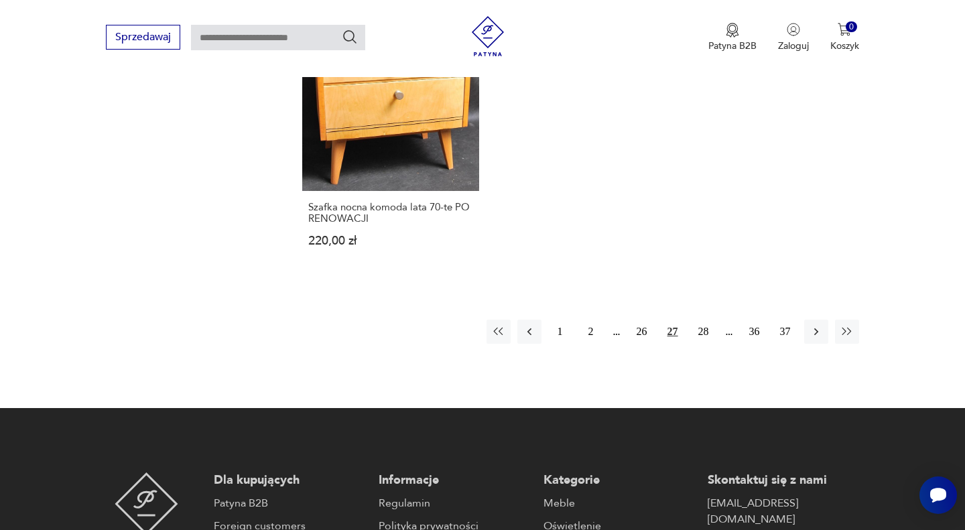
scroll to position [2045, 0]
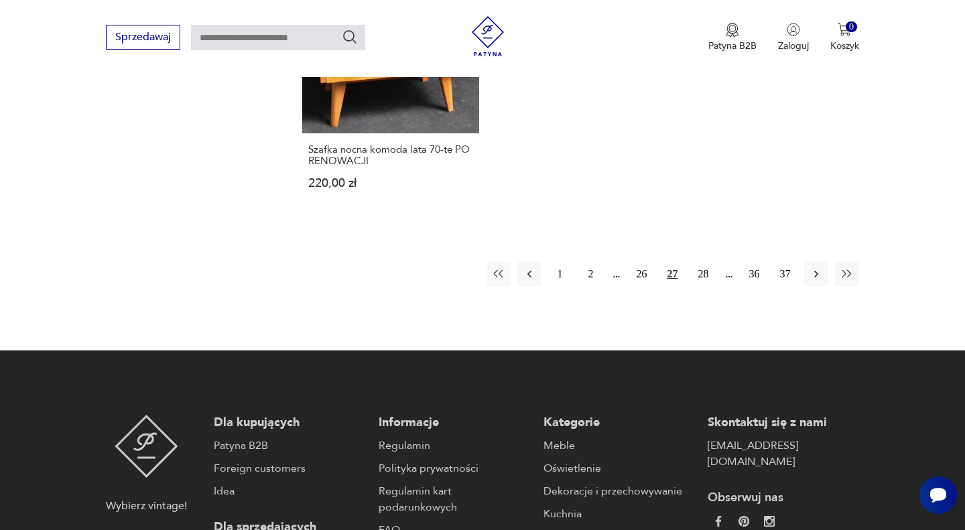
click at [701, 267] on button "28" at bounding box center [704, 274] width 24 height 24
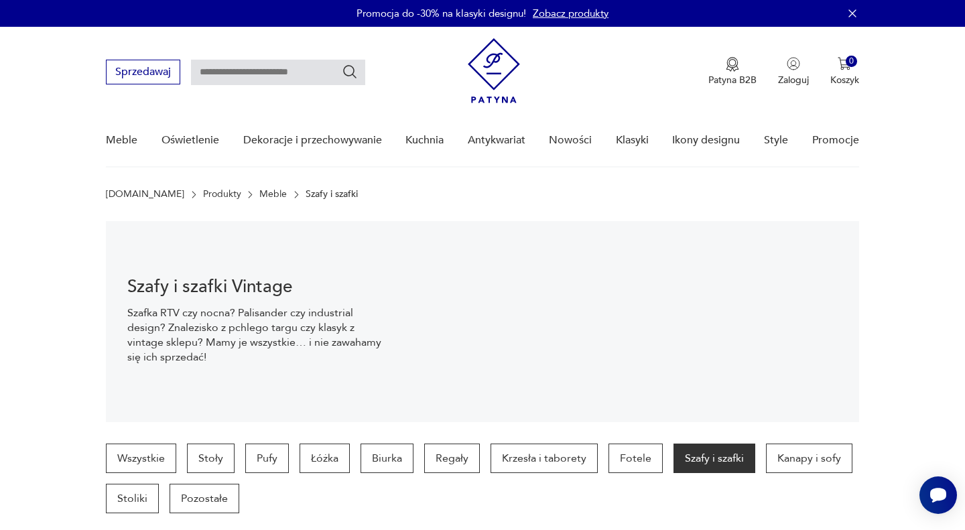
click at [259, 192] on link "Meble" at bounding box center [272, 194] width 27 height 11
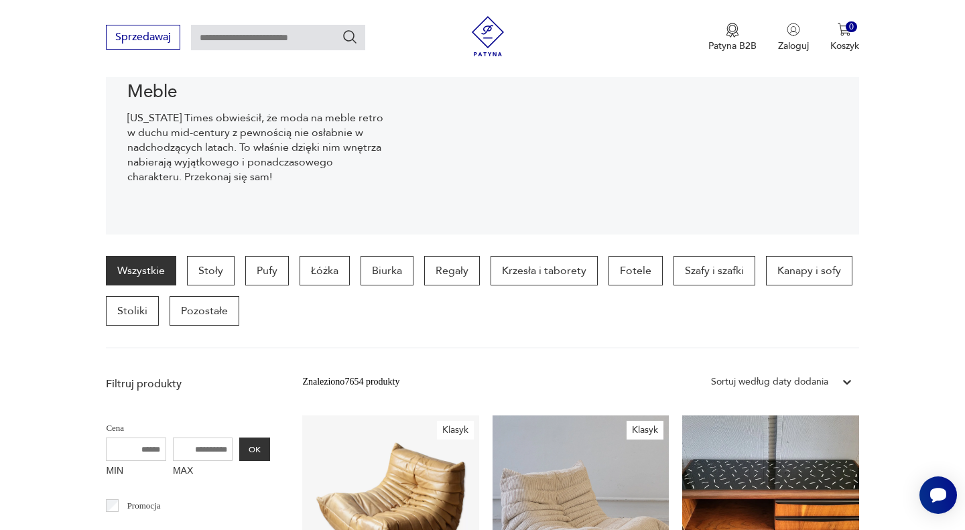
scroll to position [178, 0]
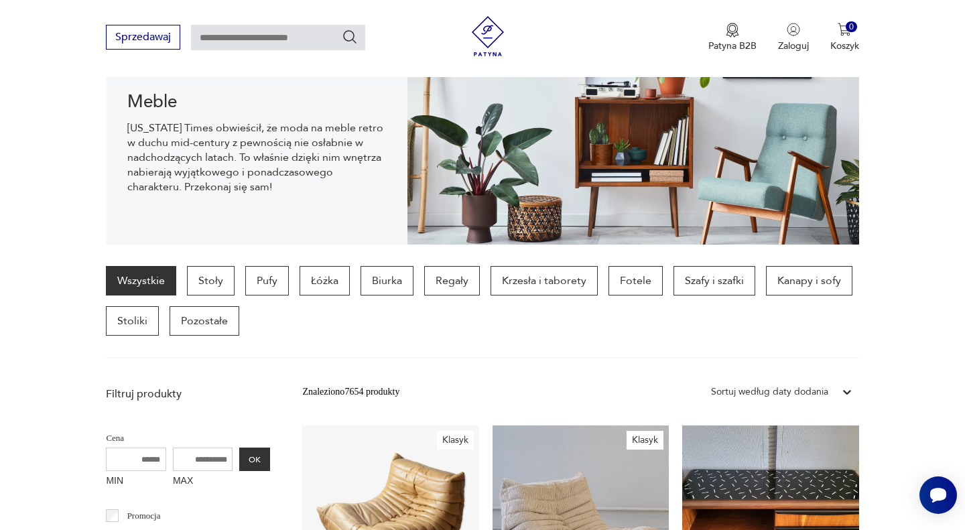
click at [212, 321] on p "Pozostałe" at bounding box center [205, 320] width 70 height 29
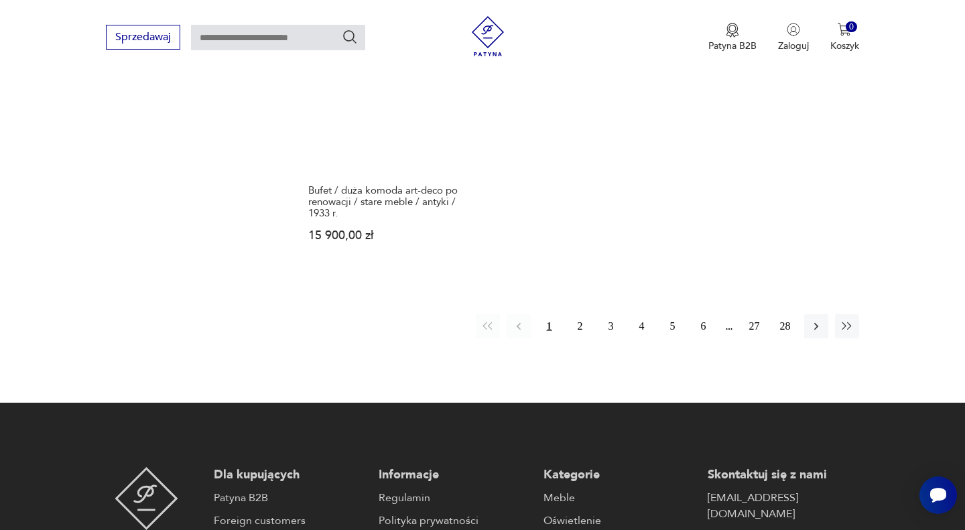
scroll to position [2039, 0]
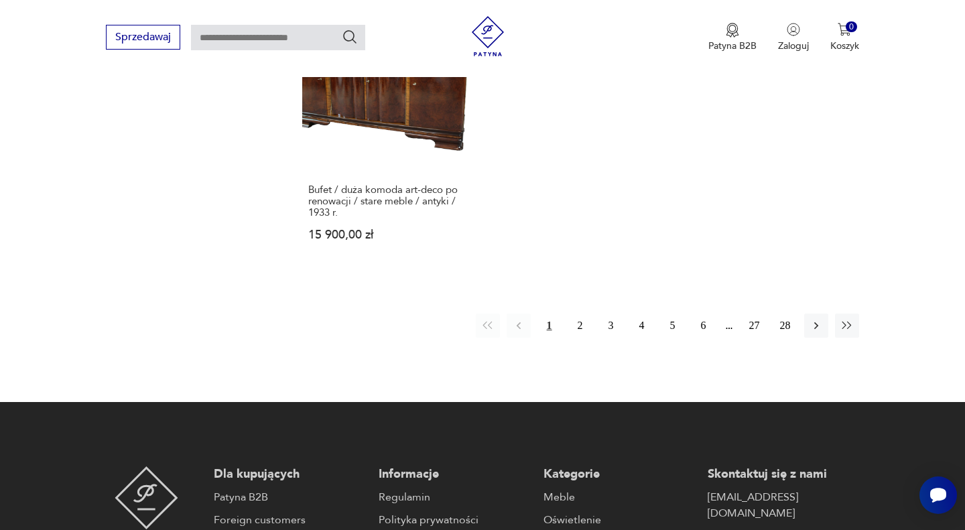
click at [582, 326] on button "2" at bounding box center [580, 326] width 24 height 24
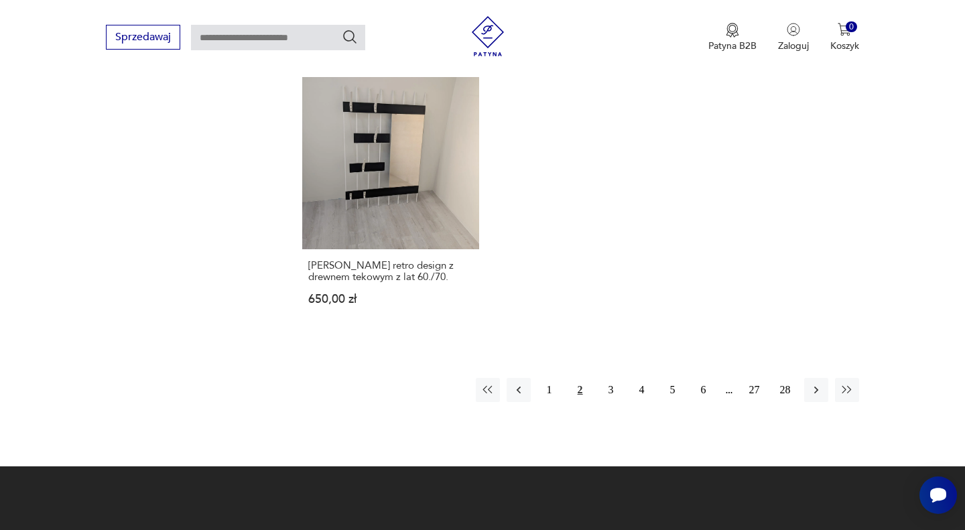
scroll to position [1964, 0]
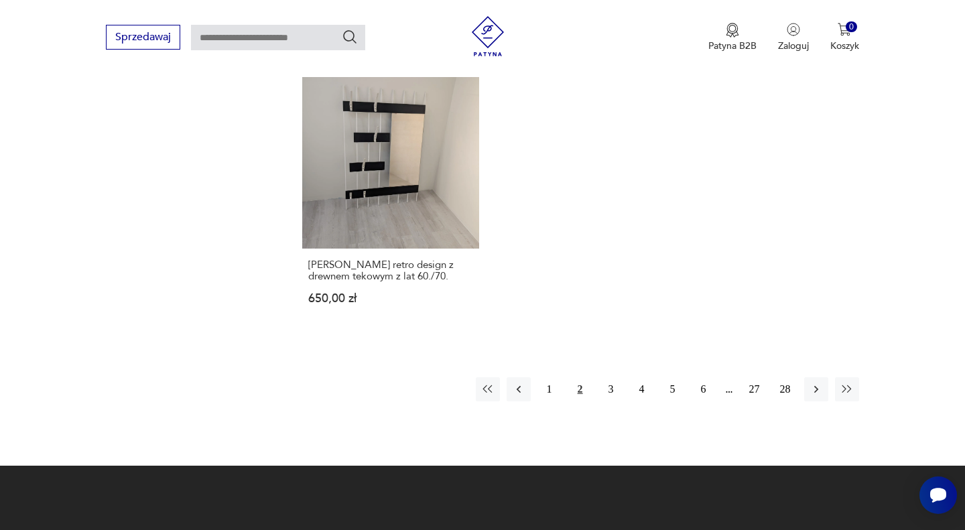
click at [612, 377] on button "3" at bounding box center [611, 389] width 24 height 24
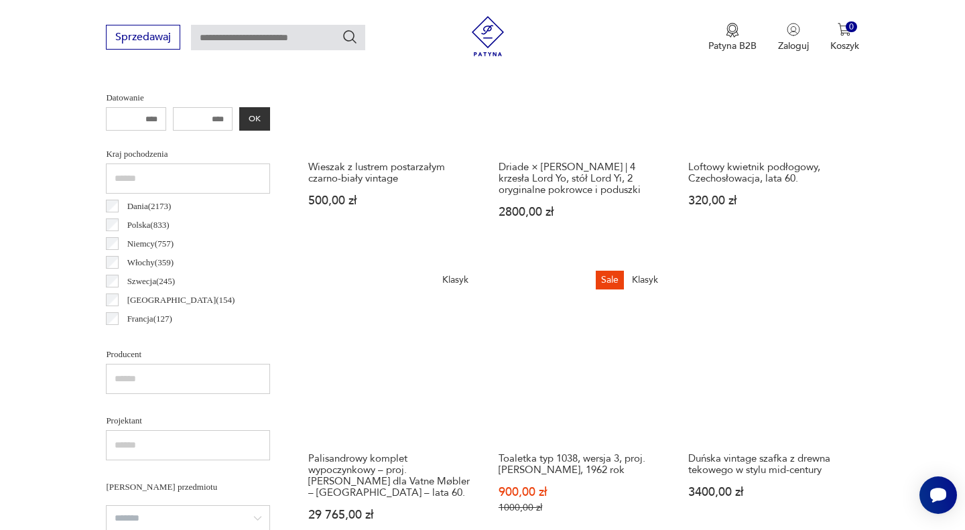
scroll to position [690, 0]
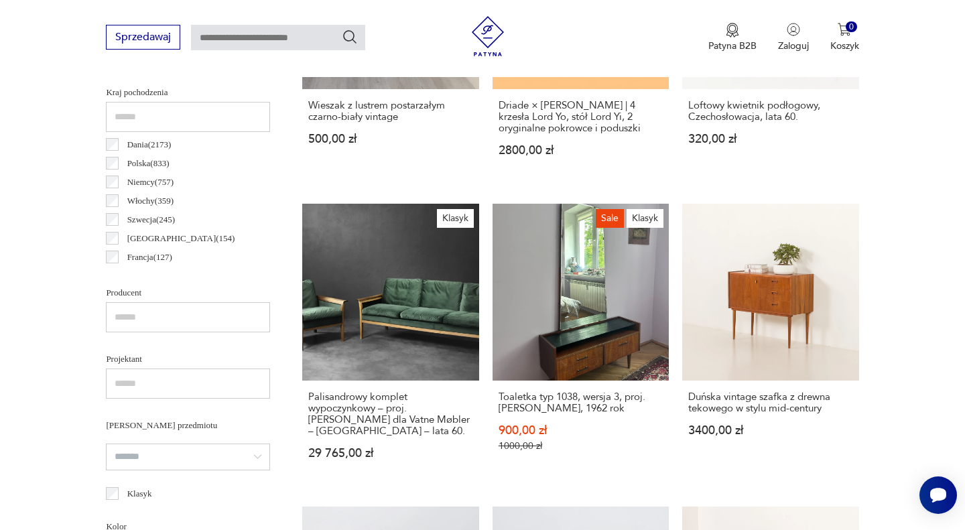
click at [755, 267] on link "Duńska vintage szafka z drewna tekowego w stylu mid-century 3400,00 zł" at bounding box center [770, 344] width 176 height 281
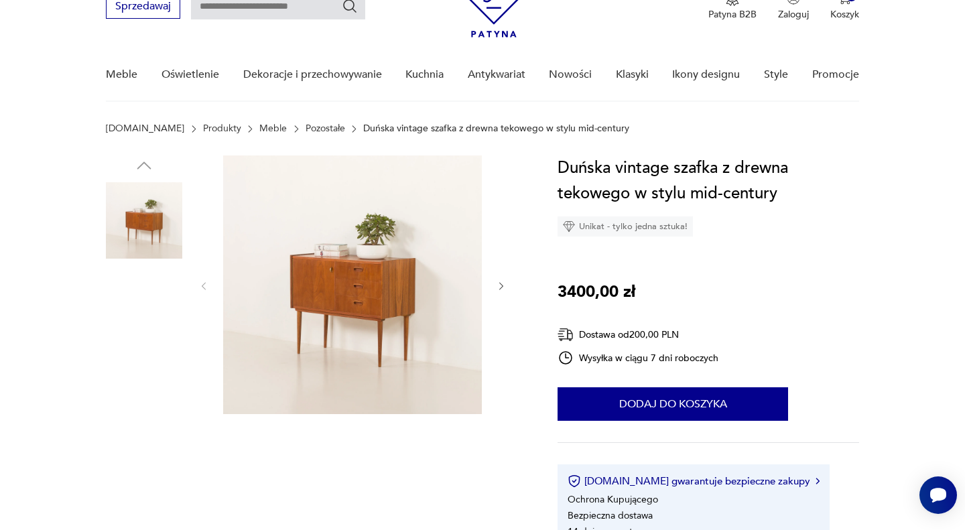
scroll to position [65, 0]
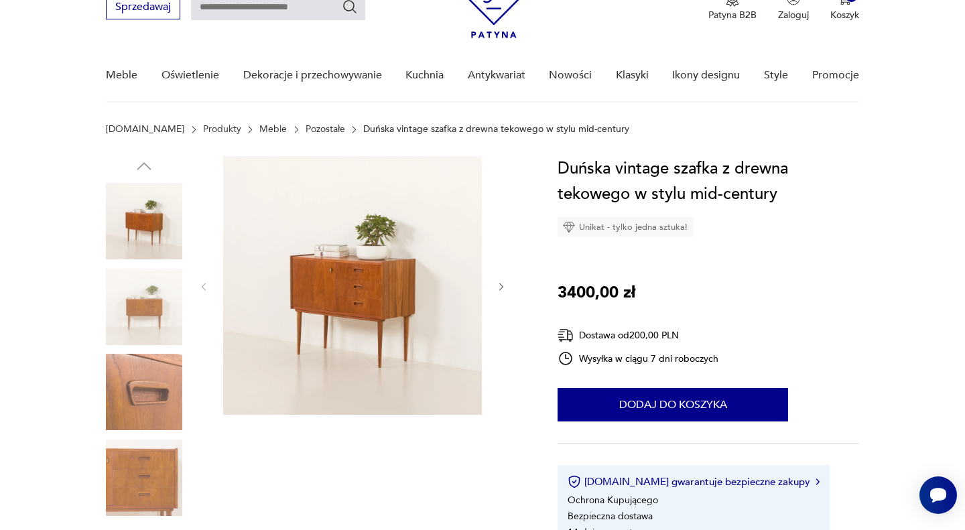
click at [493, 283] on div at bounding box center [352, 286] width 308 height 261
click at [501, 284] on icon "button" at bounding box center [501, 287] width 4 height 8
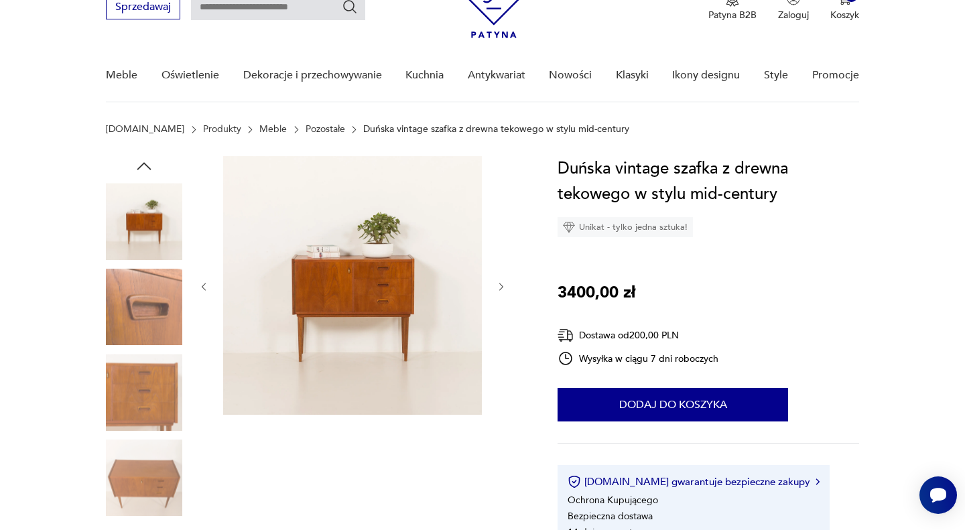
click at [501, 284] on icon "button" at bounding box center [501, 287] width 4 height 8
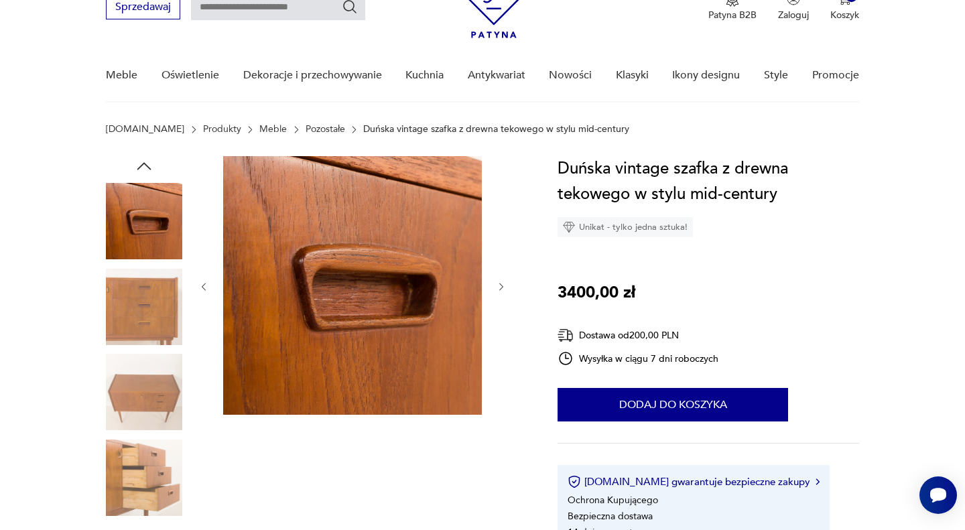
click at [501, 284] on icon "button" at bounding box center [501, 287] width 4 height 8
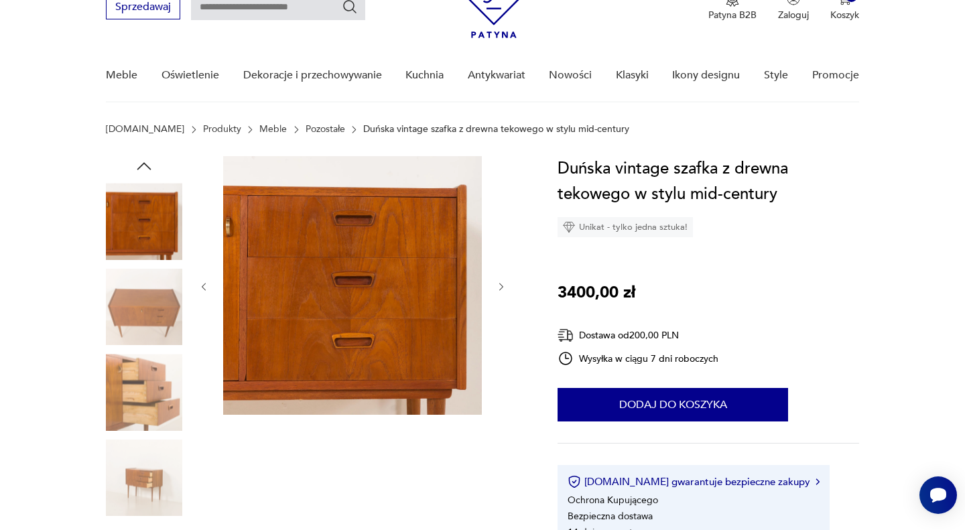
click at [501, 284] on icon "button" at bounding box center [501, 287] width 4 height 8
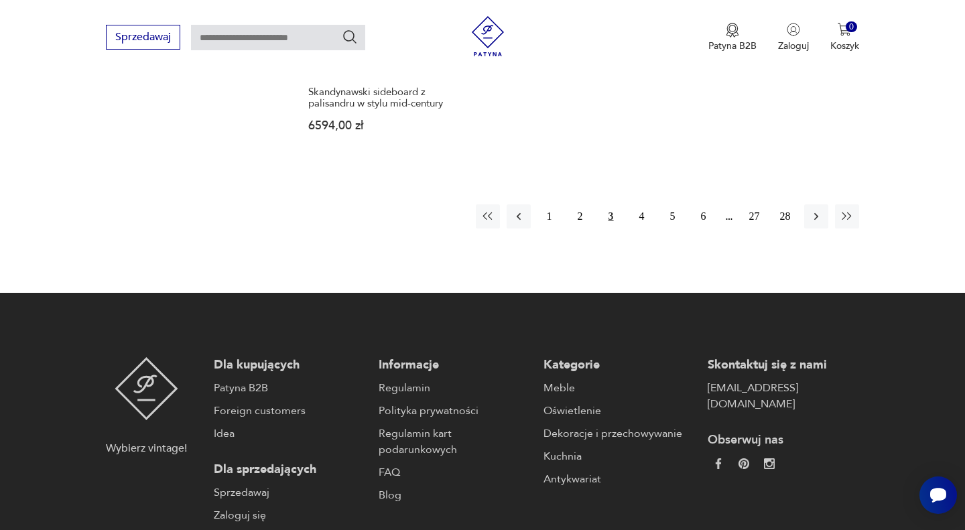
scroll to position [2211, 0]
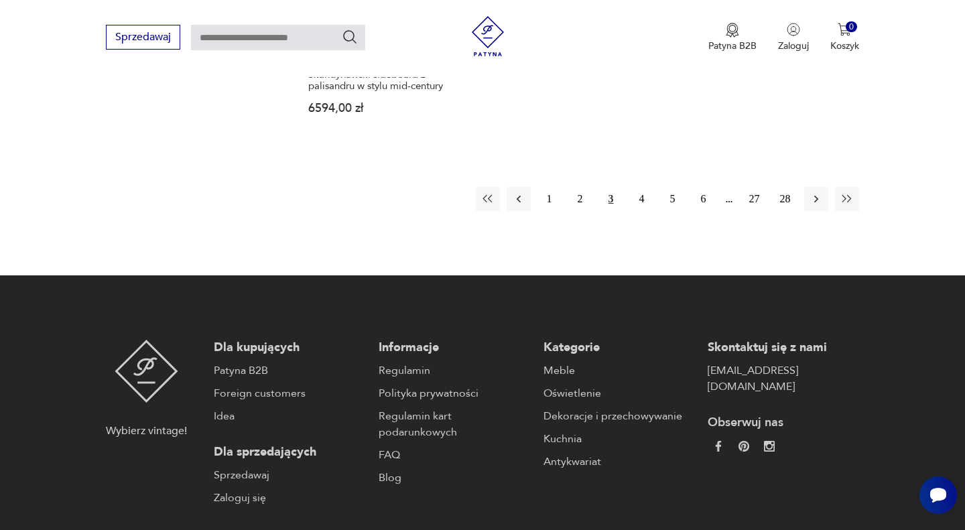
click at [644, 188] on button "4" at bounding box center [642, 199] width 24 height 24
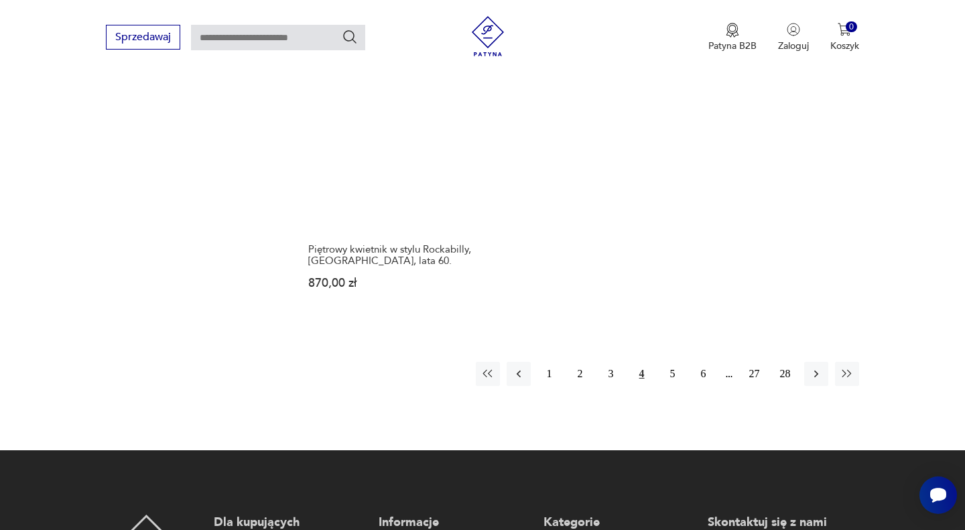
scroll to position [2091, 0]
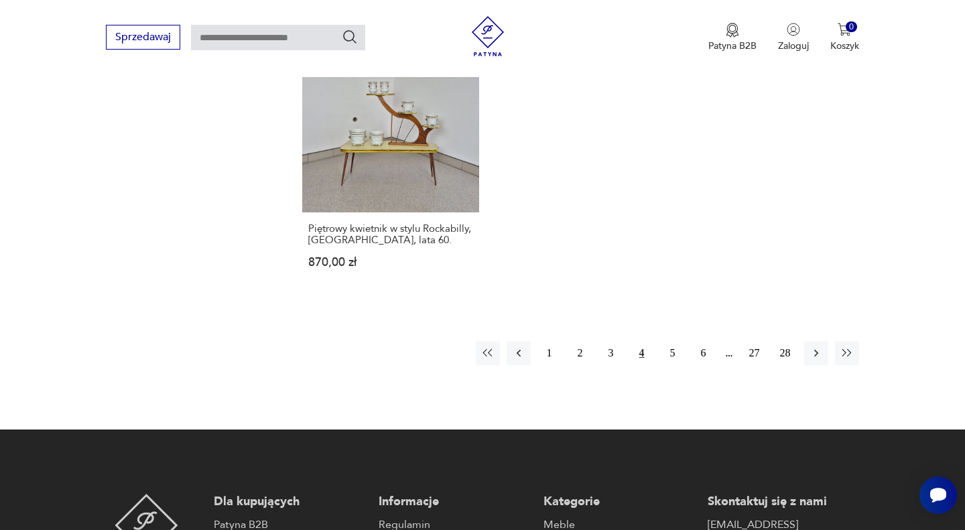
click at [815, 346] on icon "button" at bounding box center [816, 352] width 13 height 13
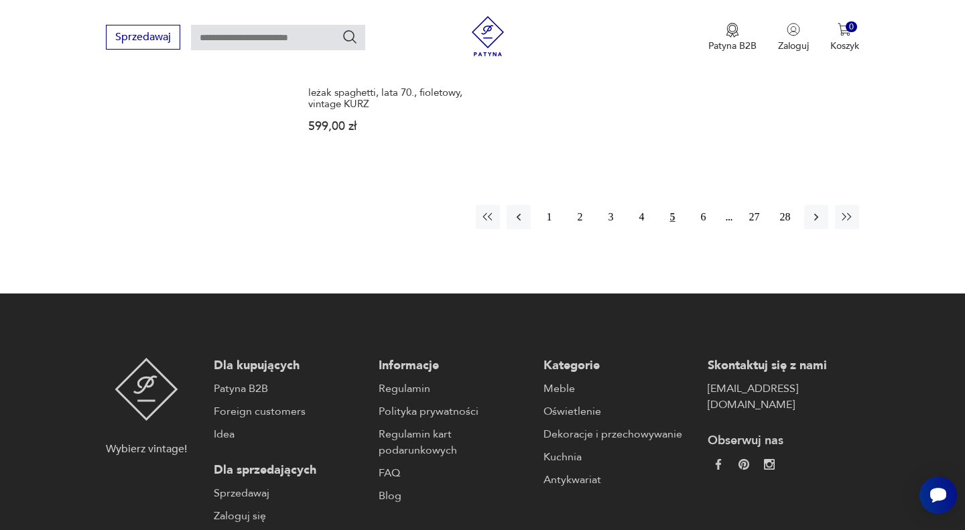
scroll to position [2126, 0]
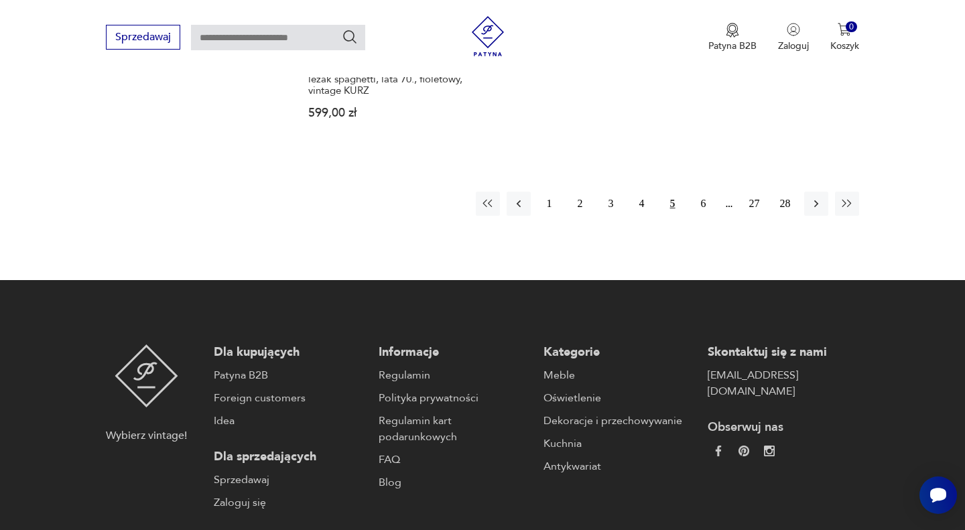
click at [810, 206] on icon "button" at bounding box center [816, 203] width 13 height 13
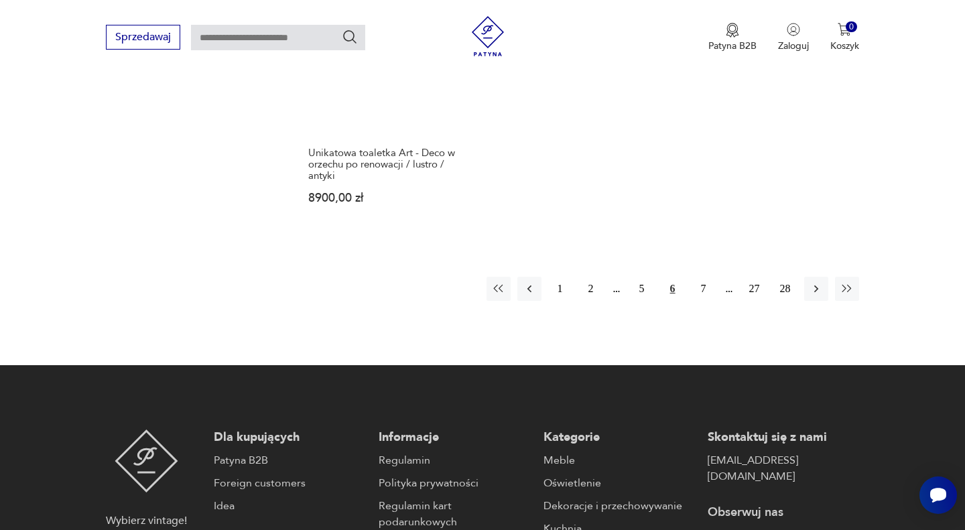
scroll to position [2119, 0]
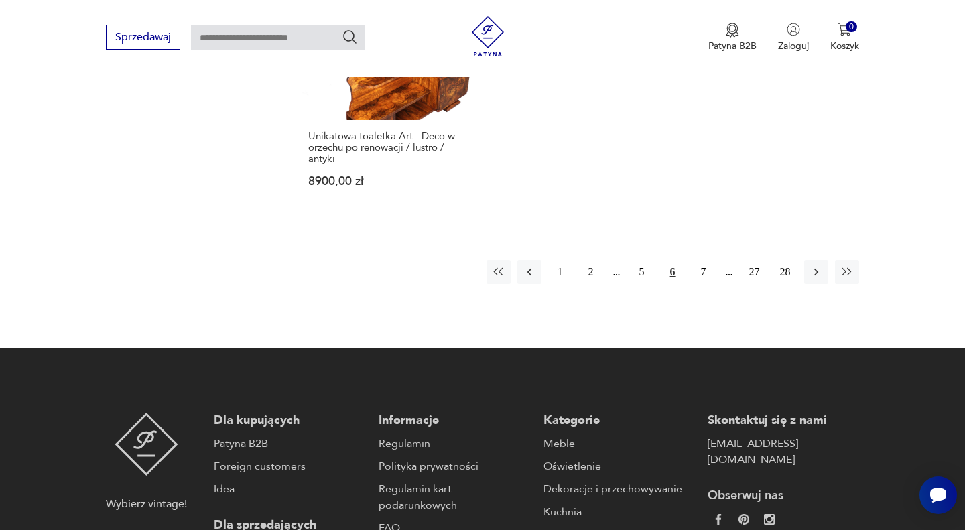
click at [810, 265] on icon "button" at bounding box center [816, 271] width 13 height 13
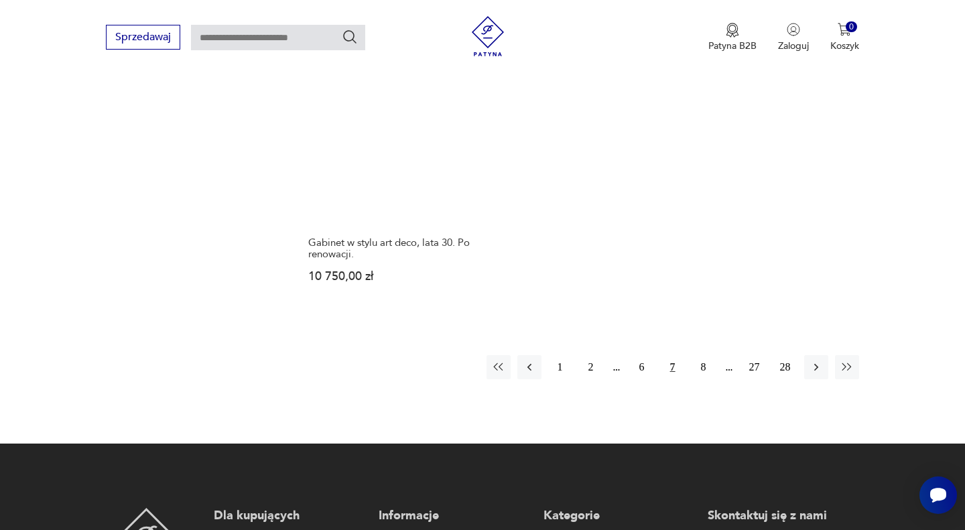
scroll to position [2039, 0]
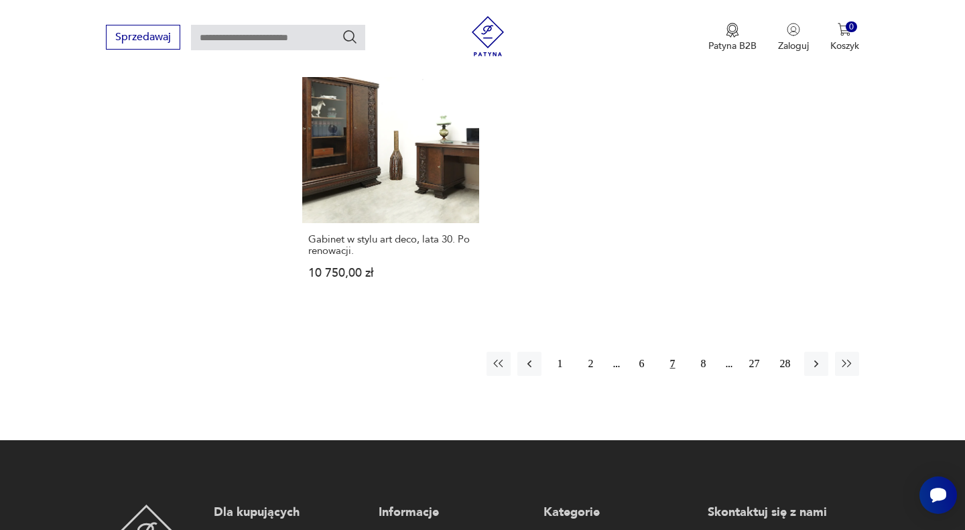
click at [813, 357] on icon "button" at bounding box center [816, 363] width 13 height 13
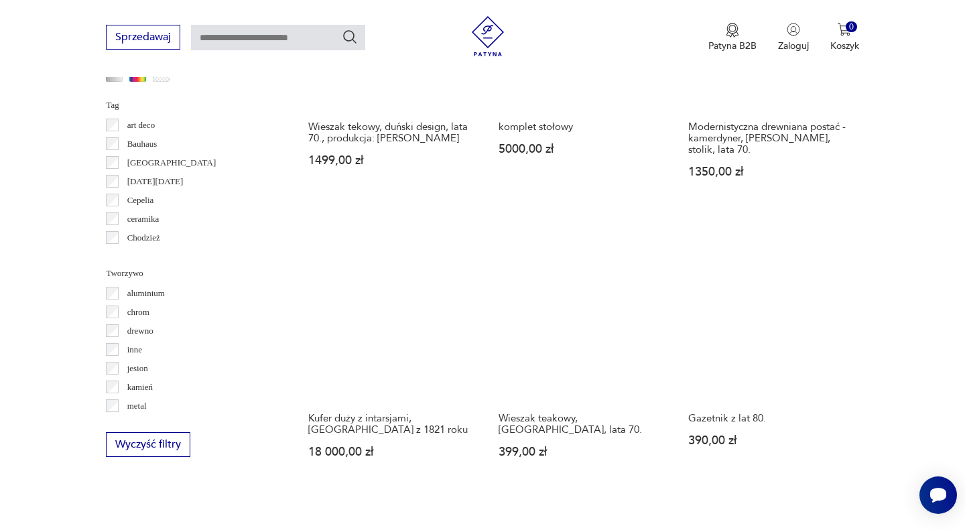
scroll to position [1255, 0]
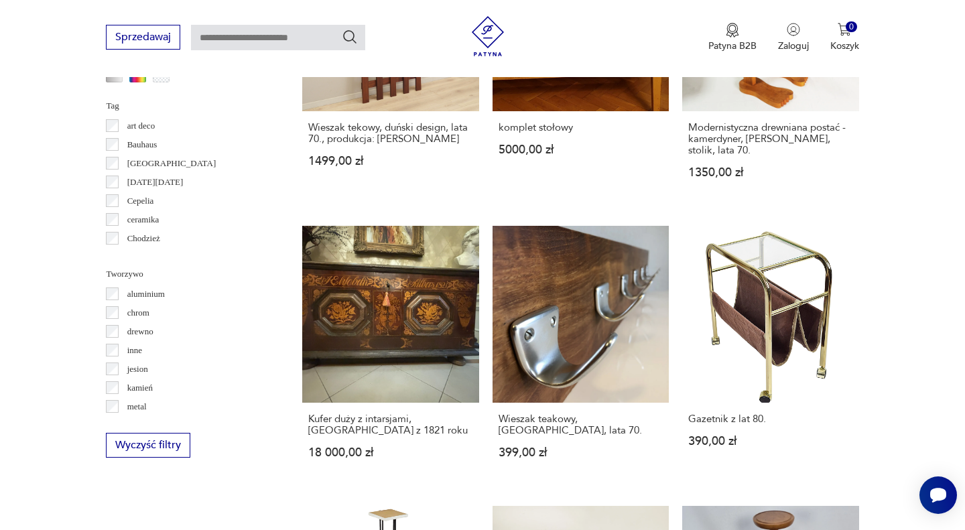
click at [813, 333] on link "Gazetnik z lat 80. 390,00 zł" at bounding box center [770, 355] width 176 height 258
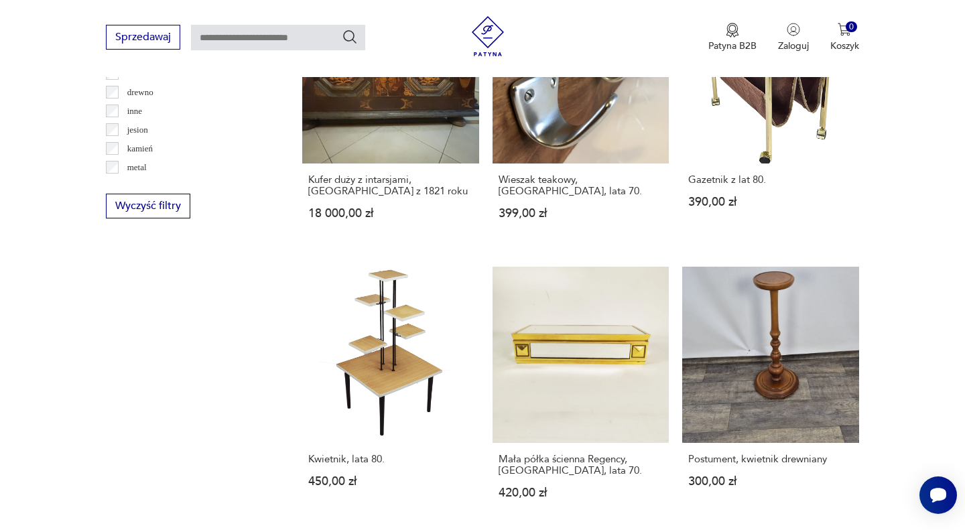
scroll to position [1496, 0]
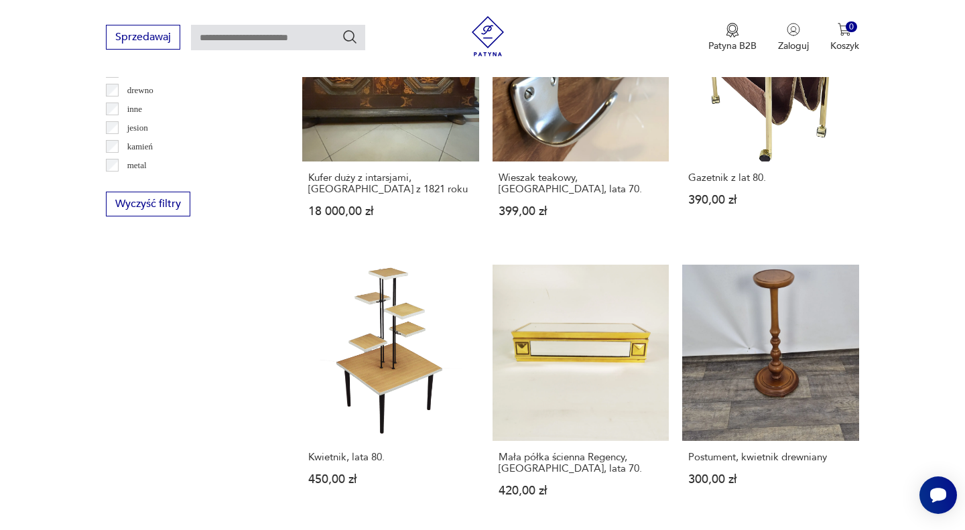
click at [781, 336] on link "Postument, kwietnik drewniany 300,00 zł" at bounding box center [770, 394] width 176 height 258
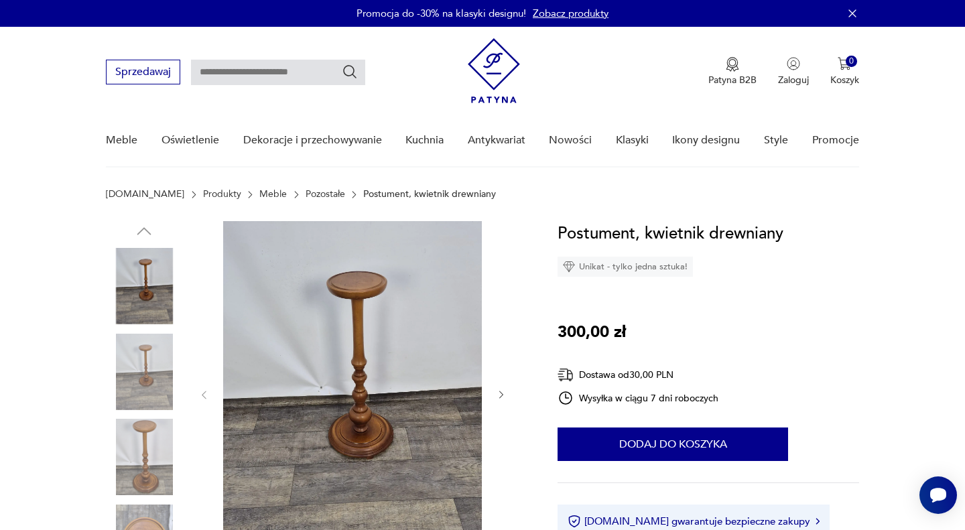
click at [499, 395] on icon "button" at bounding box center [501, 394] width 11 height 11
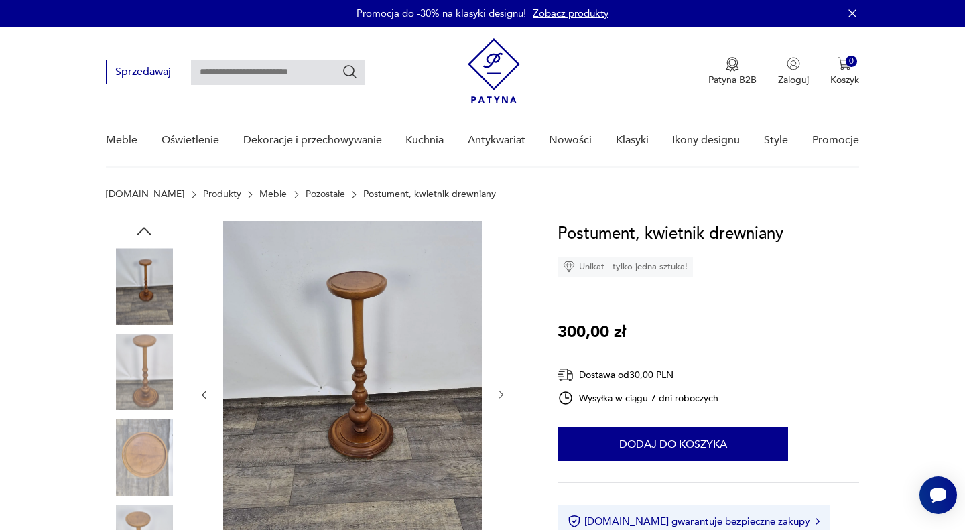
click at [499, 395] on icon "button" at bounding box center [501, 394] width 11 height 11
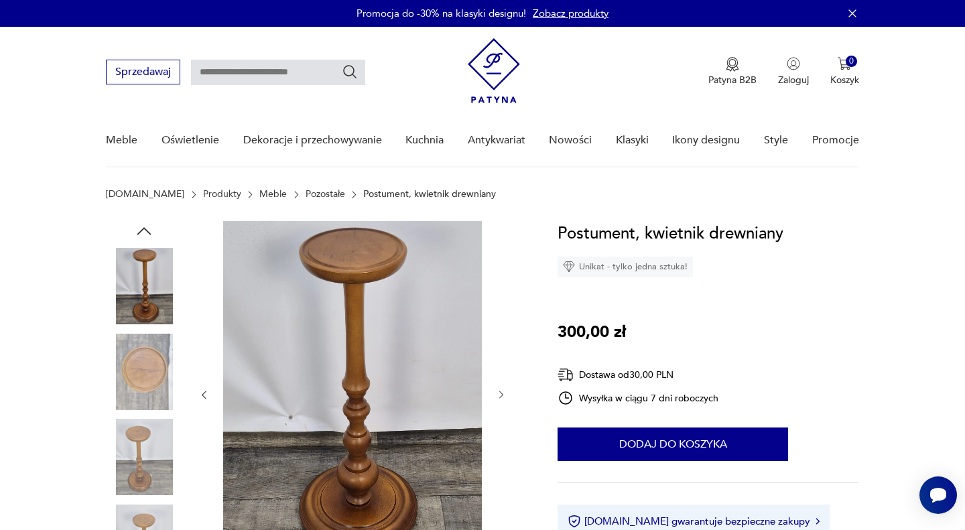
click at [499, 395] on icon "button" at bounding box center [501, 394] width 11 height 11
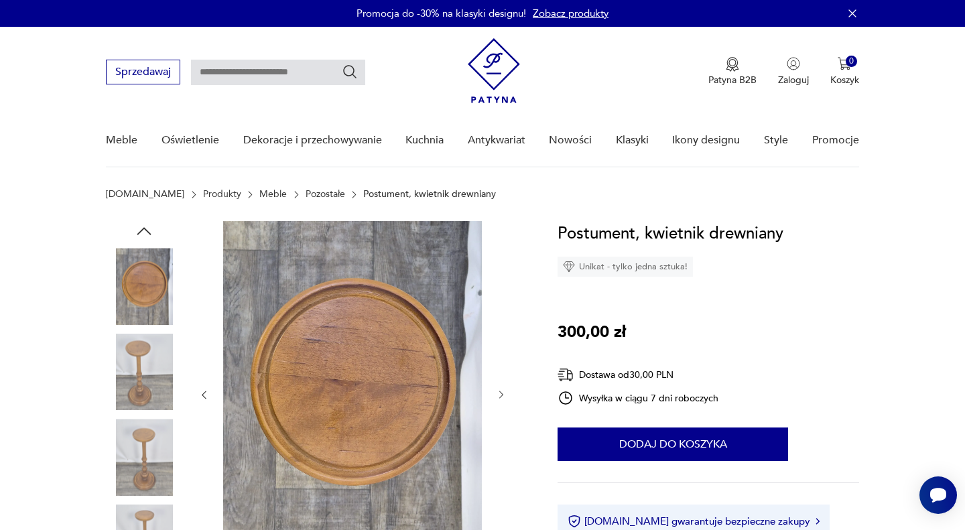
click at [499, 395] on icon "button" at bounding box center [501, 394] width 11 height 11
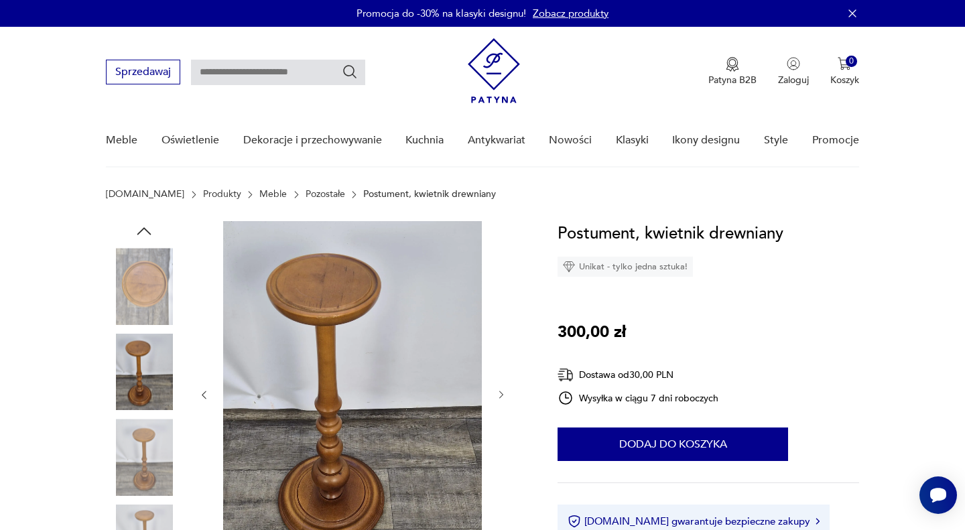
click at [499, 395] on icon "button" at bounding box center [501, 394] width 11 height 11
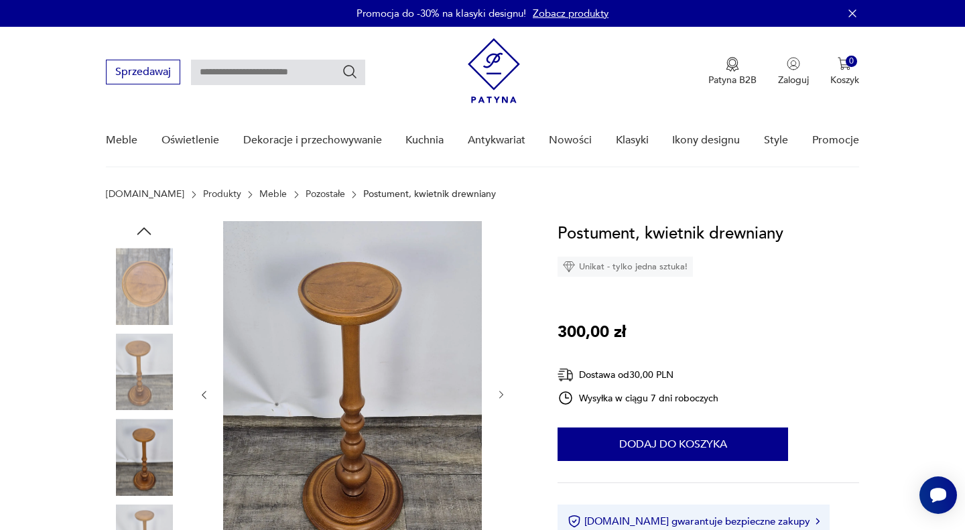
click at [499, 395] on icon "button" at bounding box center [501, 394] width 11 height 11
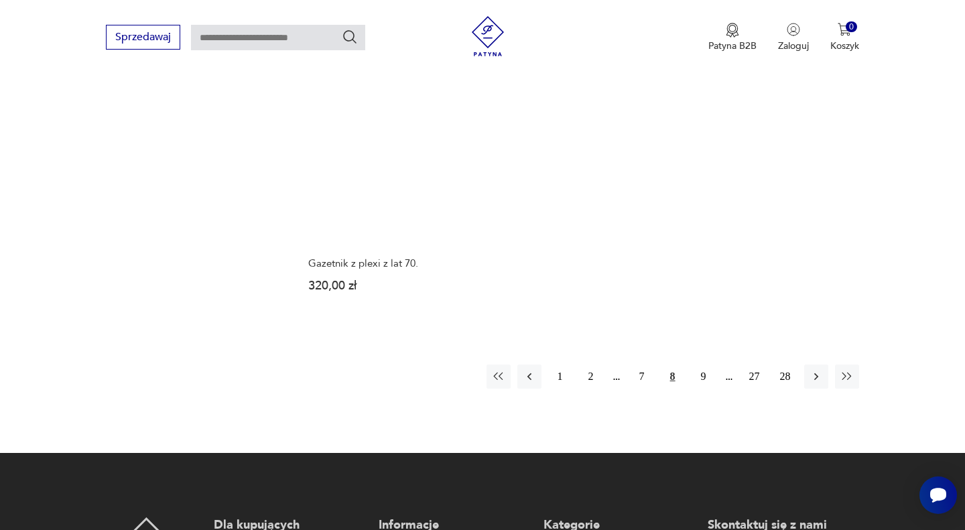
scroll to position [1971, 0]
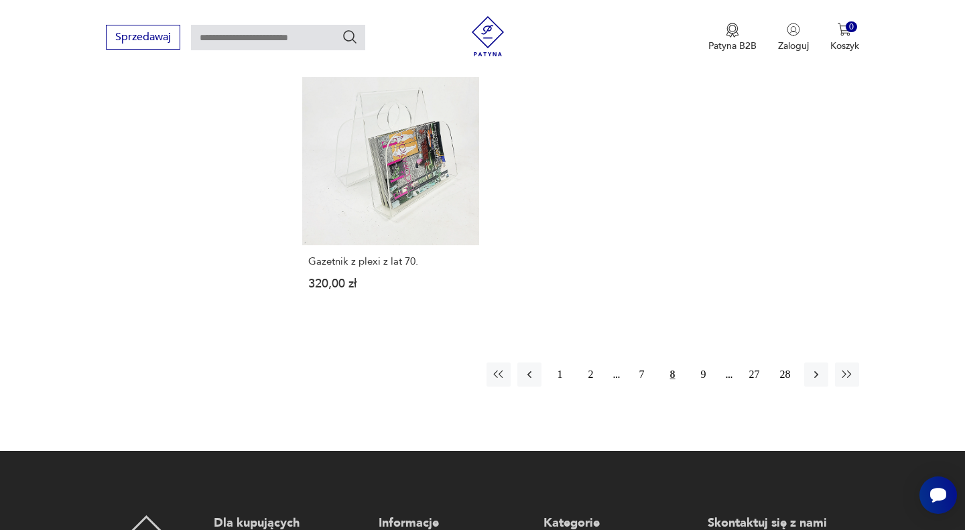
click at [812, 377] on icon "button" at bounding box center [816, 374] width 13 height 13
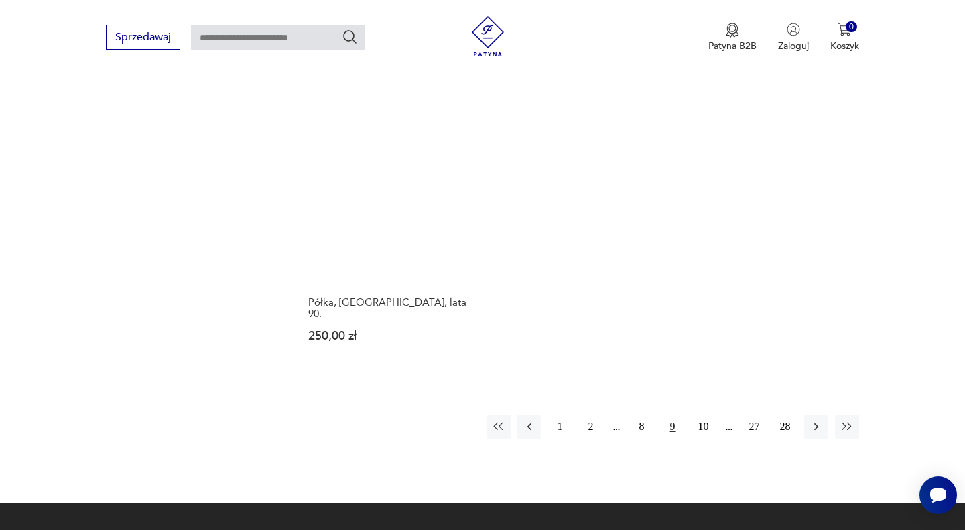
scroll to position [1992, 0]
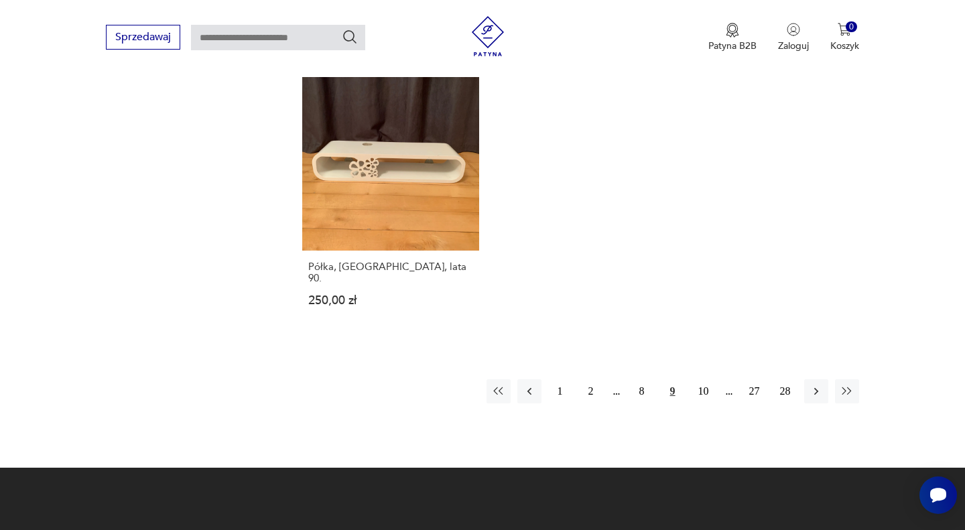
click at [818, 388] on icon "button" at bounding box center [816, 391] width 4 height 7
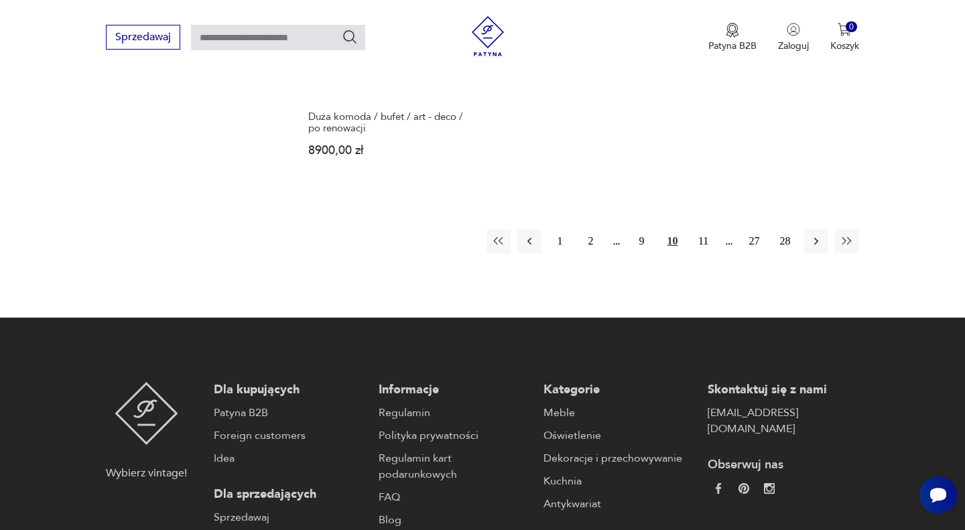
scroll to position [2120, 0]
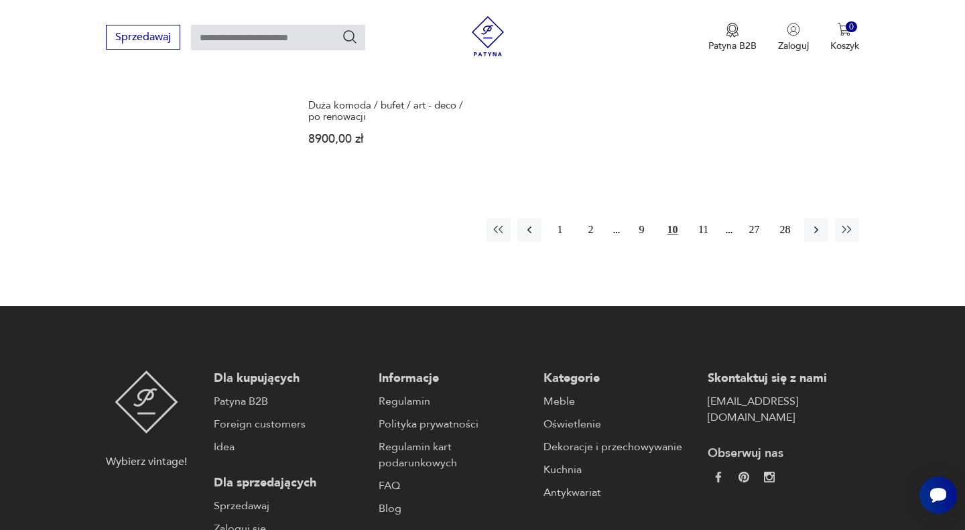
click at [816, 224] on icon "button" at bounding box center [816, 229] width 13 height 13
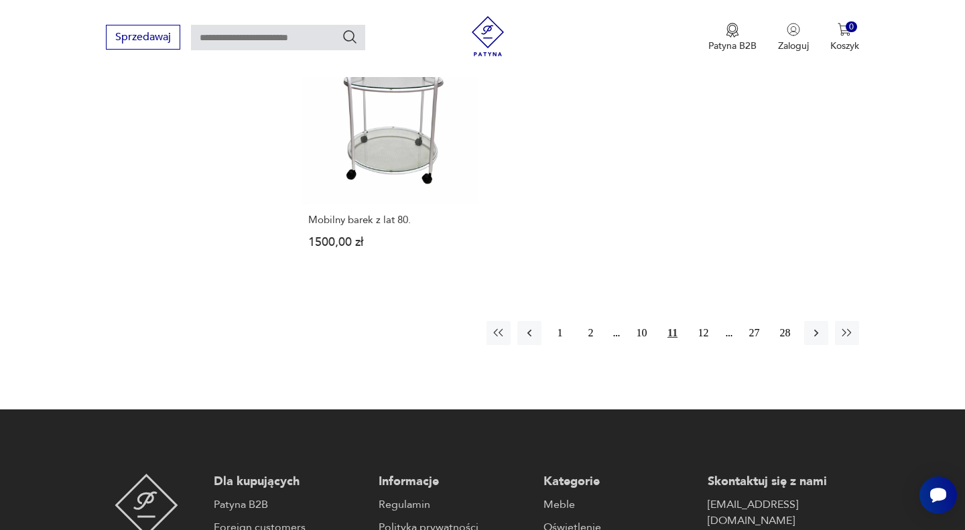
scroll to position [2023, 0]
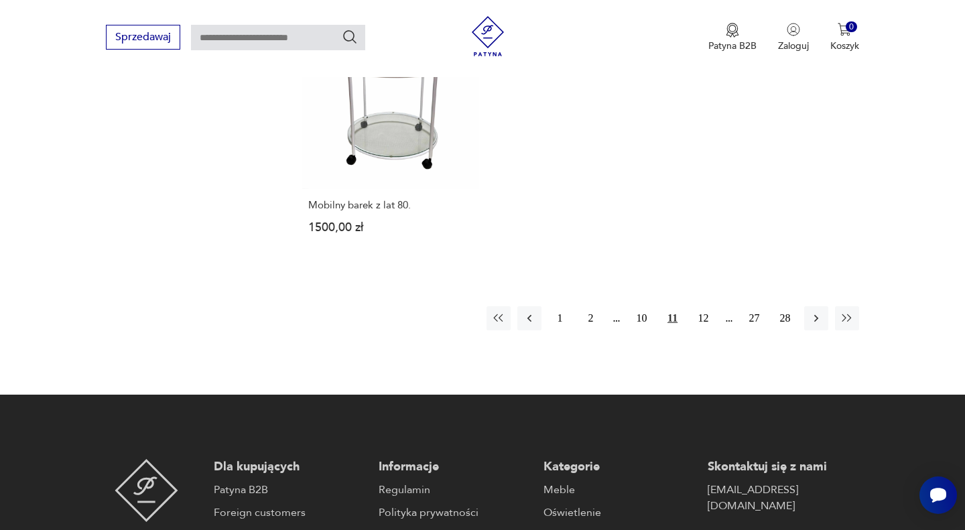
click at [816, 312] on icon "button" at bounding box center [816, 318] width 13 height 13
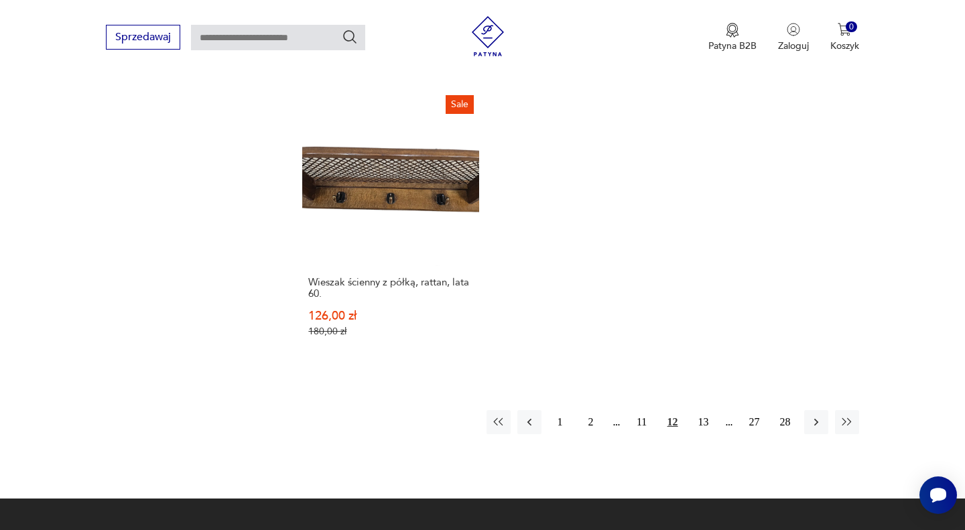
scroll to position [1934, 0]
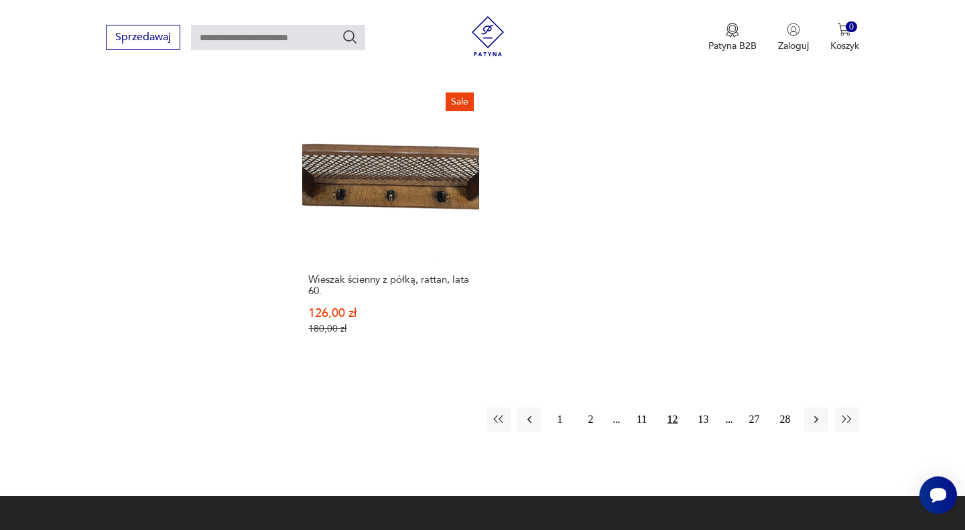
click at [816, 413] on icon "button" at bounding box center [816, 419] width 13 height 13
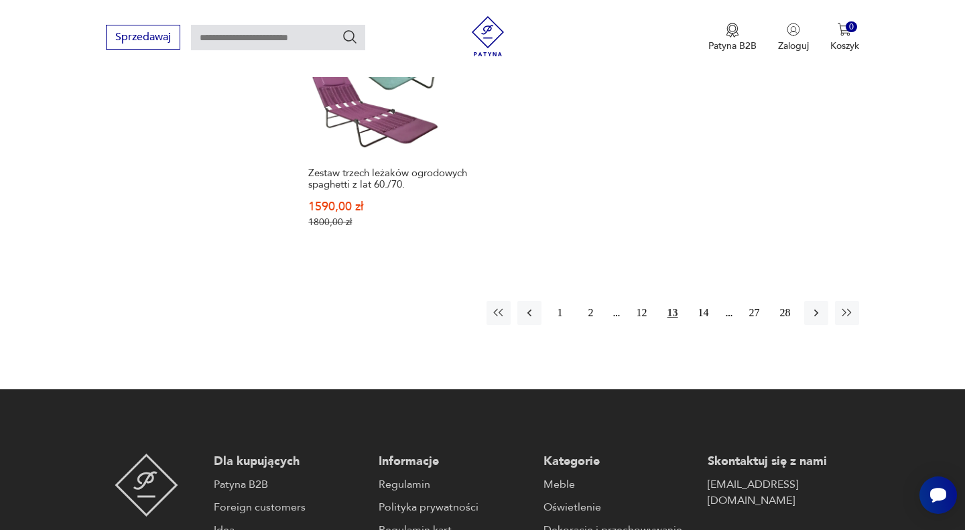
scroll to position [2041, 0]
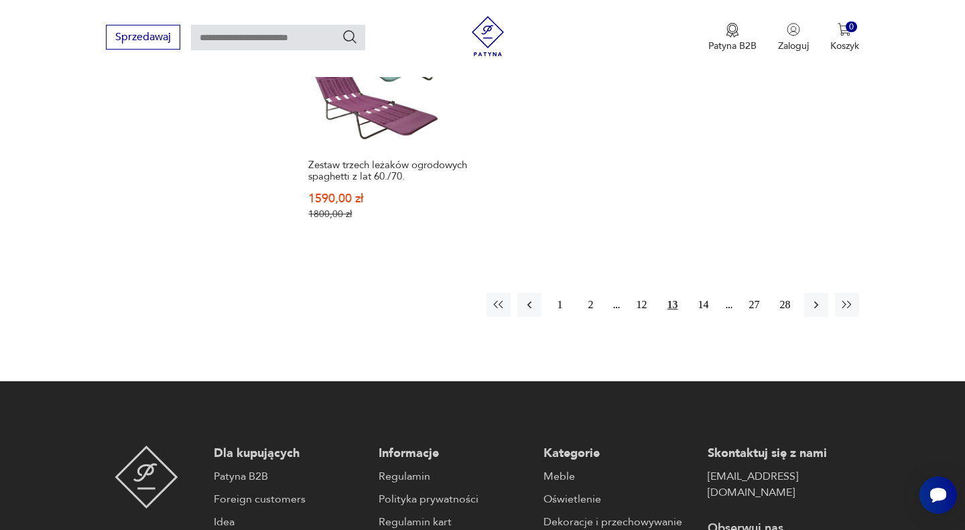
click at [810, 298] on icon "button" at bounding box center [816, 304] width 13 height 13
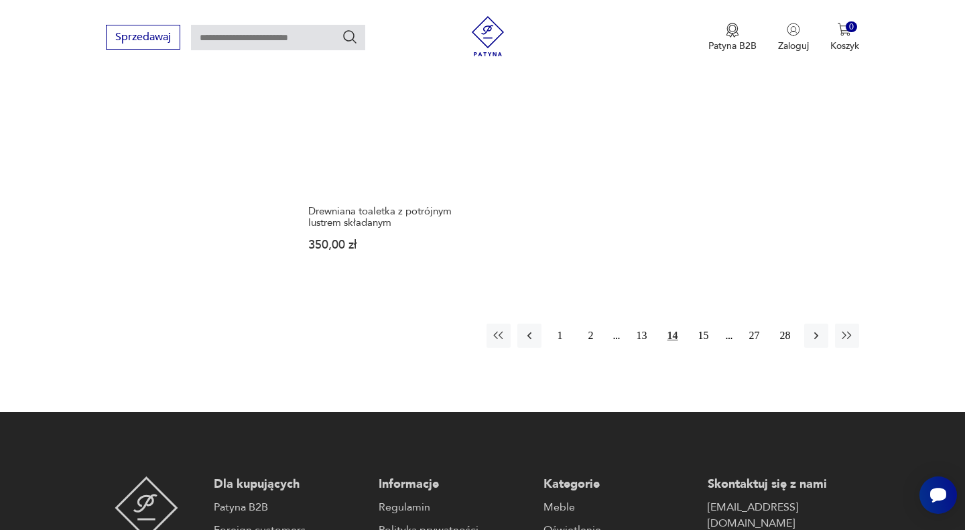
scroll to position [2031, 0]
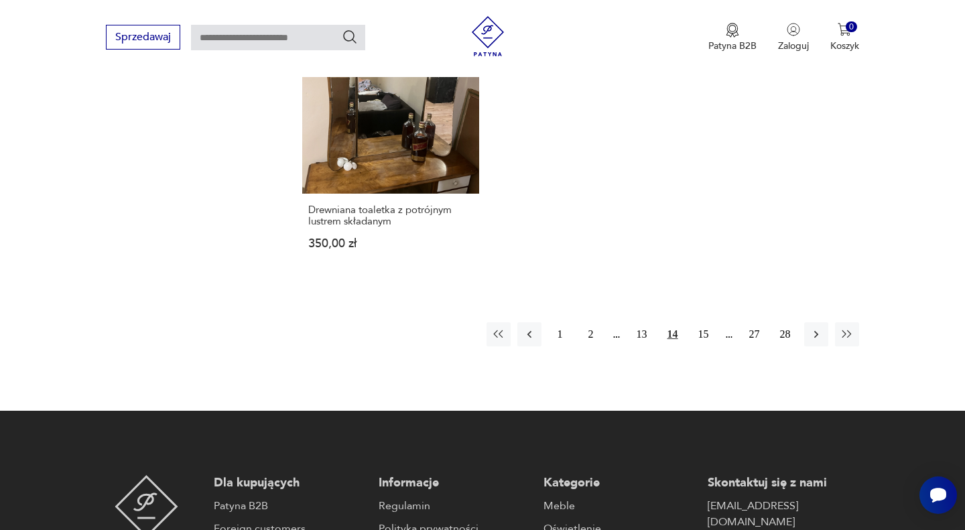
click at [814, 328] on icon "button" at bounding box center [816, 334] width 13 height 13
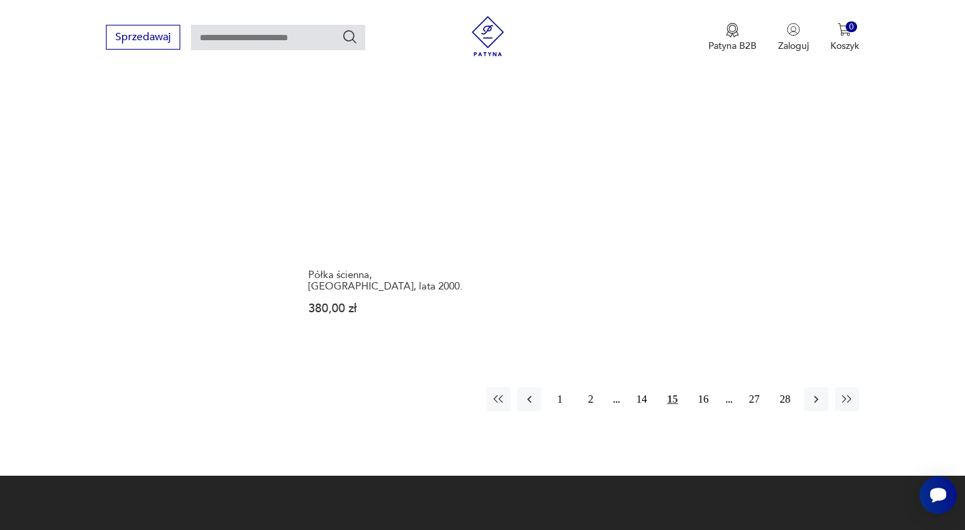
scroll to position [1966, 0]
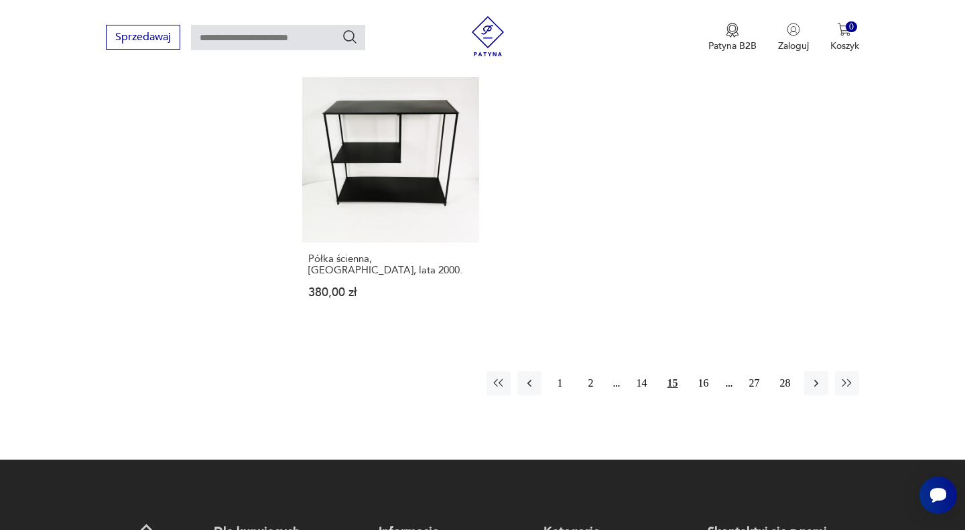
click at [818, 377] on icon "button" at bounding box center [816, 383] width 13 height 13
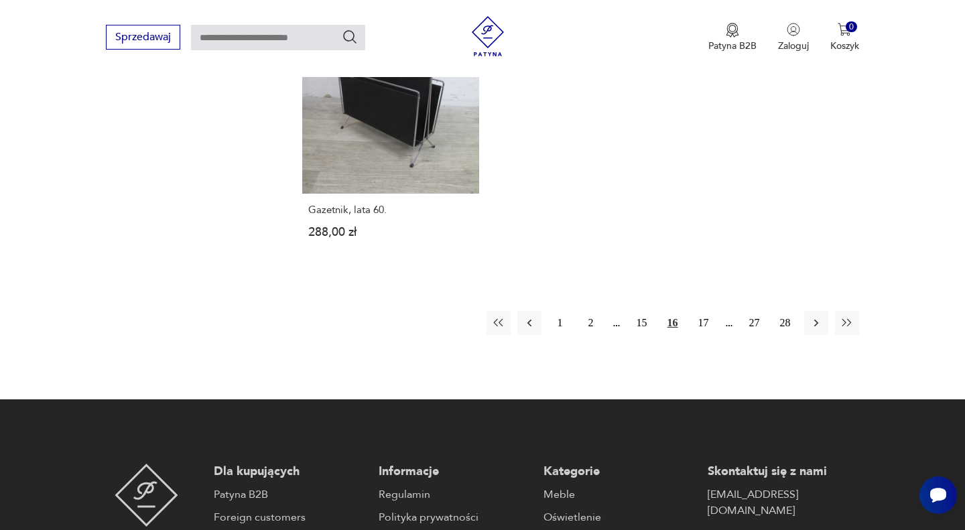
scroll to position [1982, 0]
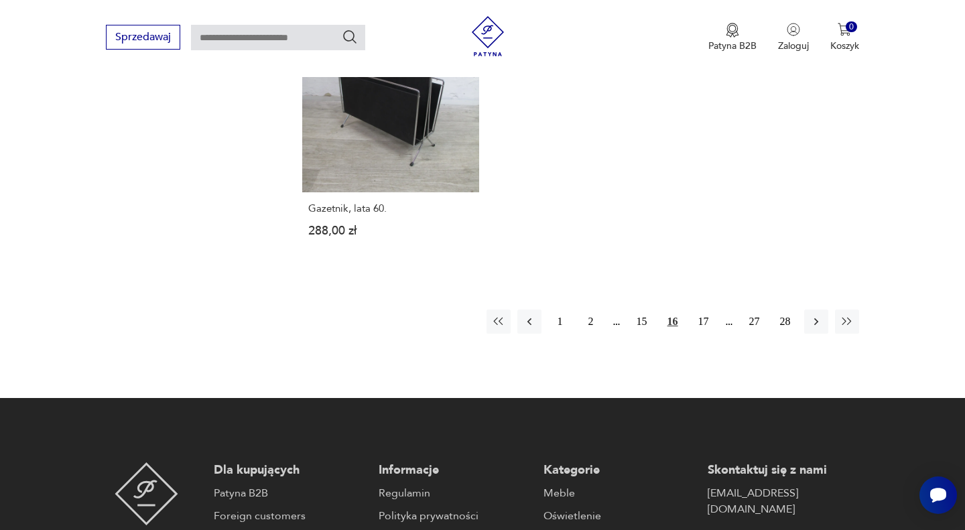
click at [810, 318] on icon "button" at bounding box center [816, 321] width 13 height 13
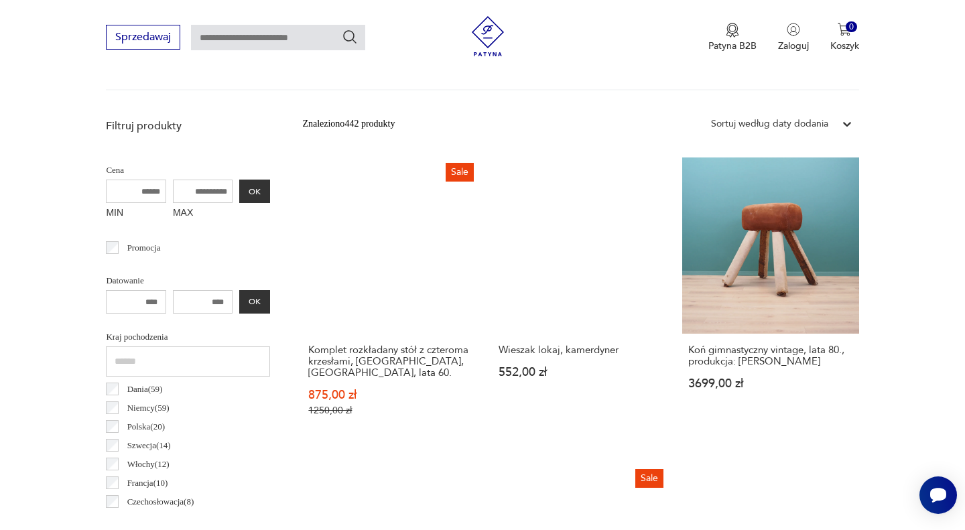
scroll to position [449, 0]
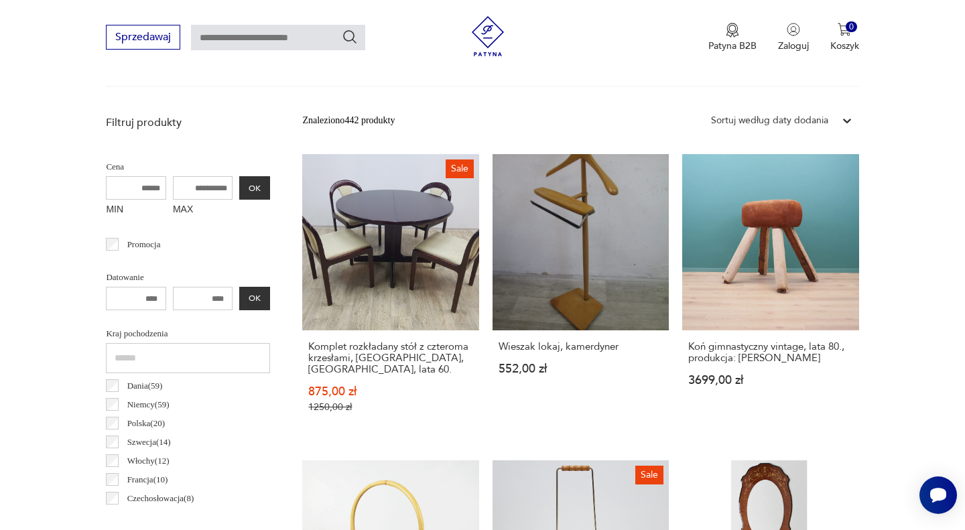
click at [394, 224] on link "Sale Komplet rozkładany stół z czteroma krzesłami, Lübke, [GEOGRAPHIC_DATA], la…" at bounding box center [390, 296] width 176 height 285
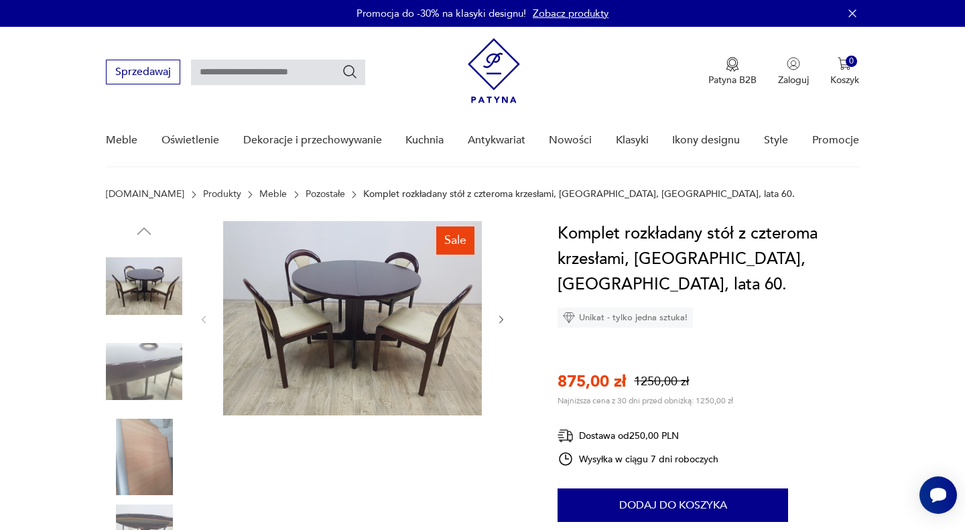
click at [501, 314] on icon "button" at bounding box center [501, 319] width 11 height 11
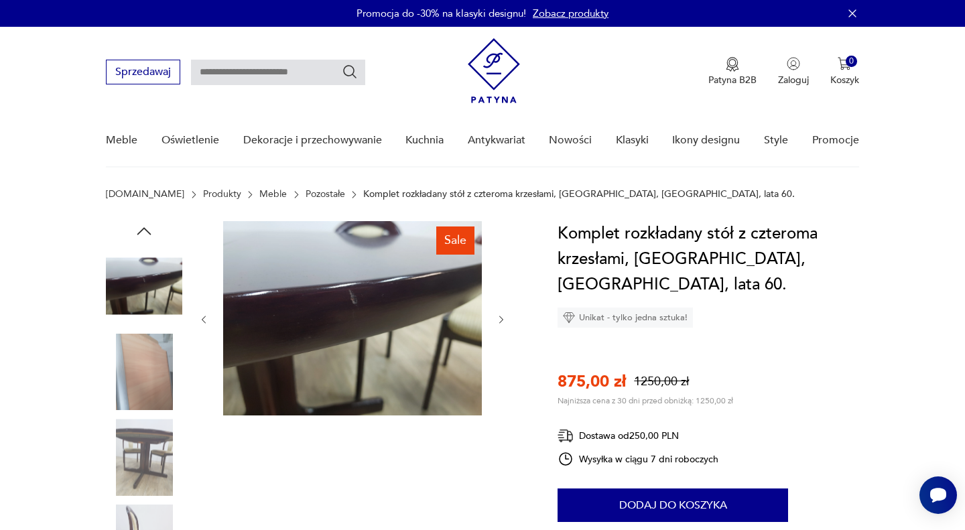
click at [499, 314] on icon "button" at bounding box center [501, 319] width 11 height 11
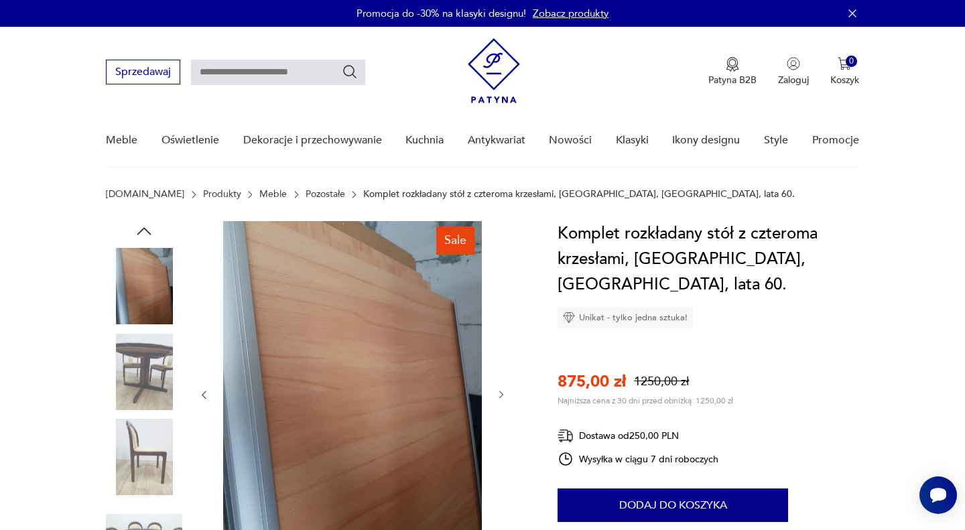
click at [499, 314] on div at bounding box center [352, 395] width 308 height 348
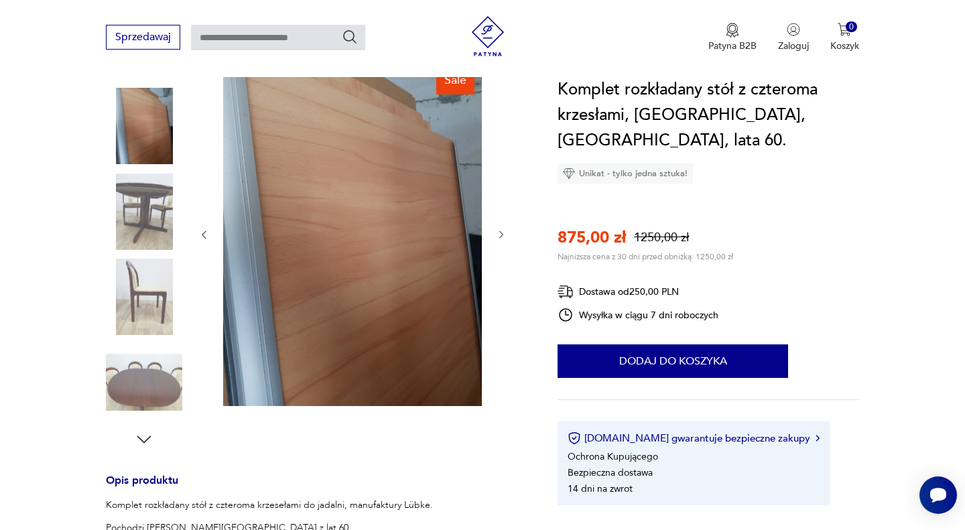
scroll to position [161, 0]
click at [498, 230] on icon "button" at bounding box center [501, 234] width 11 height 11
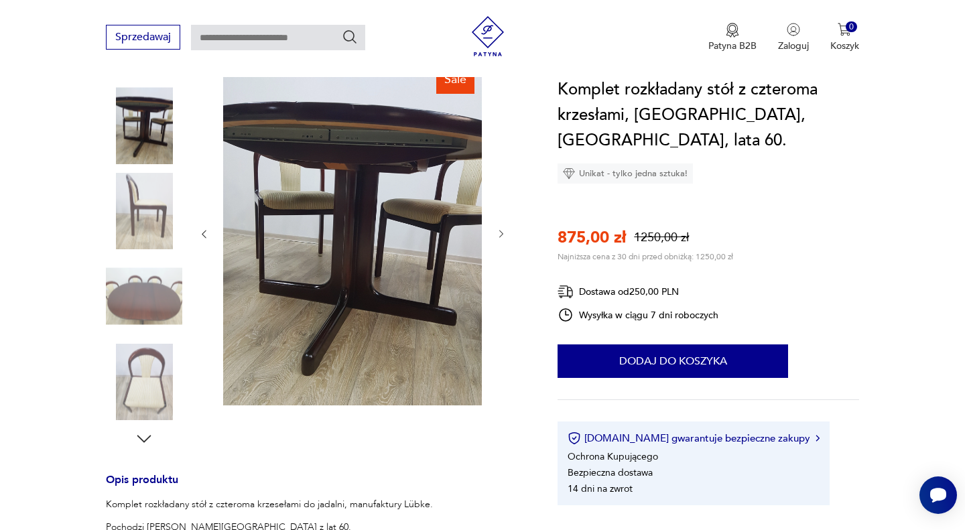
click at [499, 231] on icon "button" at bounding box center [501, 235] width 4 height 8
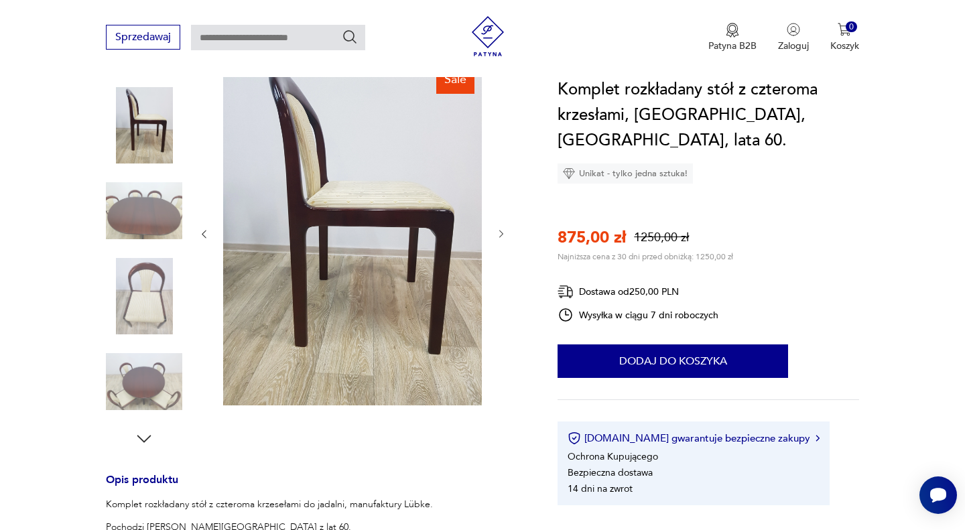
click at [499, 231] on icon "button" at bounding box center [501, 234] width 11 height 11
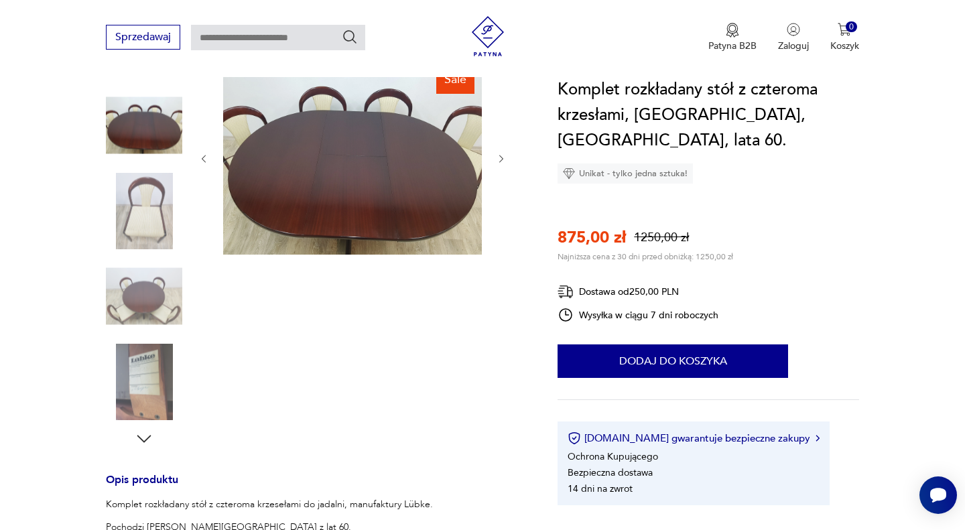
click at [499, 231] on div at bounding box center [352, 158] width 308 height 197
click at [498, 158] on icon "button" at bounding box center [501, 158] width 11 height 11
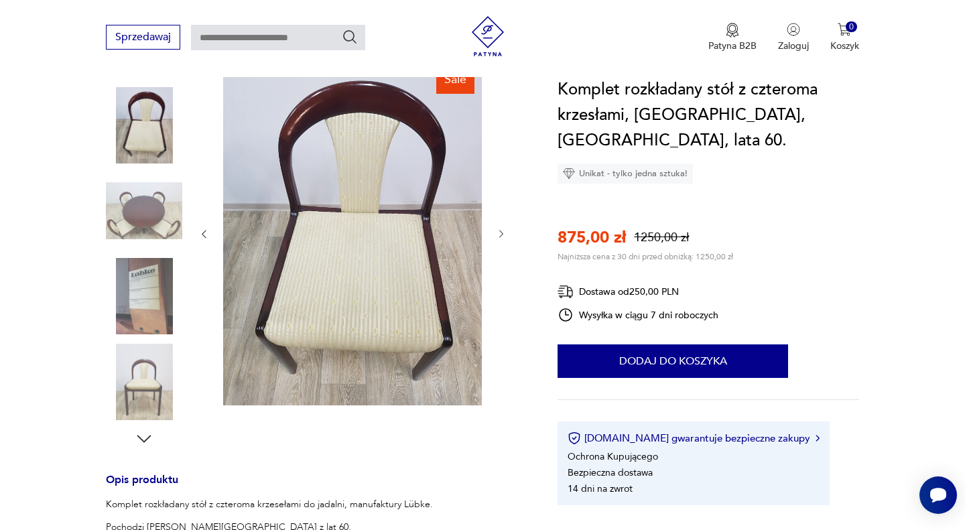
click at [501, 233] on icon "button" at bounding box center [501, 234] width 11 height 11
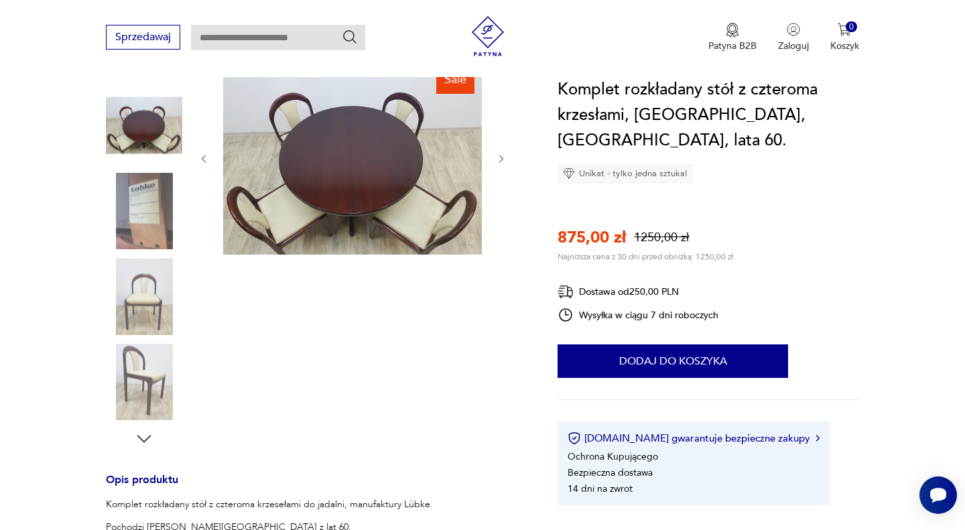
click at [497, 158] on icon "button" at bounding box center [501, 158] width 11 height 11
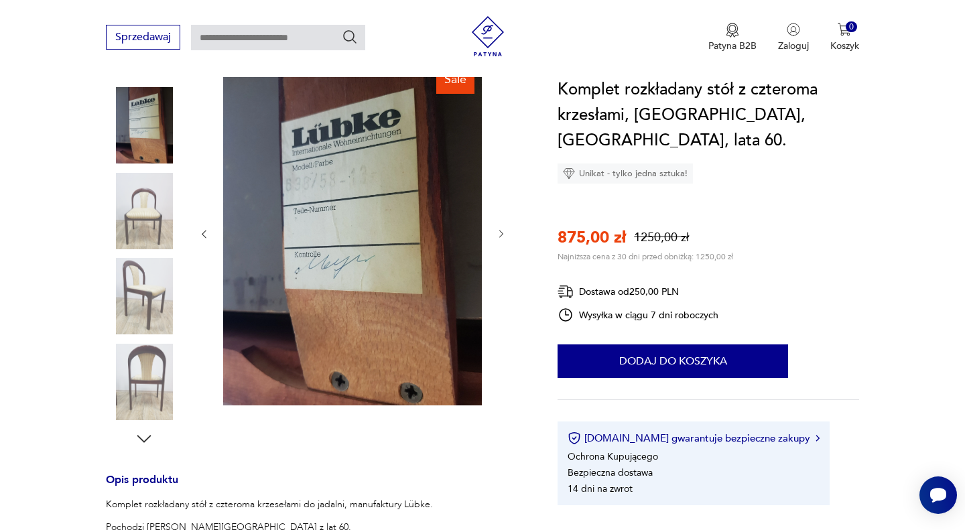
click at [500, 231] on icon "button" at bounding box center [501, 234] width 11 height 11
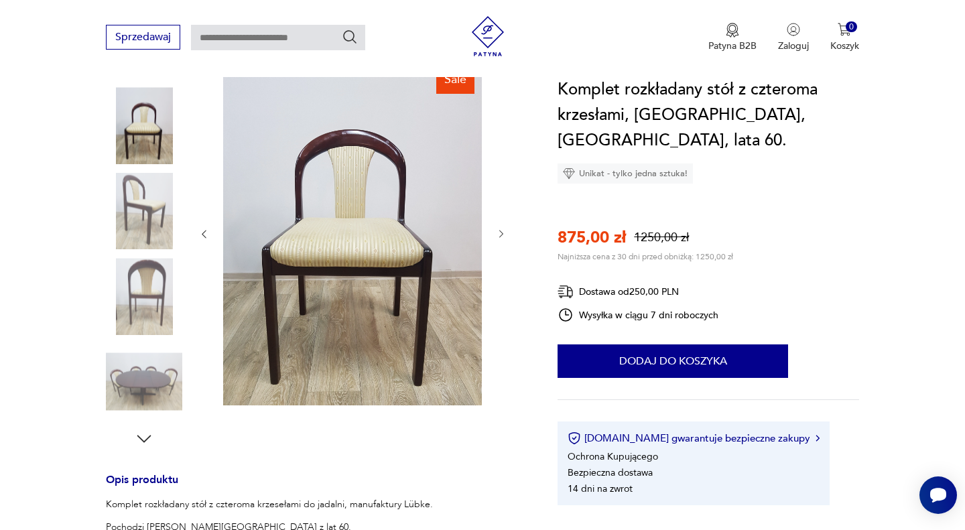
click at [501, 233] on icon "button" at bounding box center [501, 235] width 4 height 8
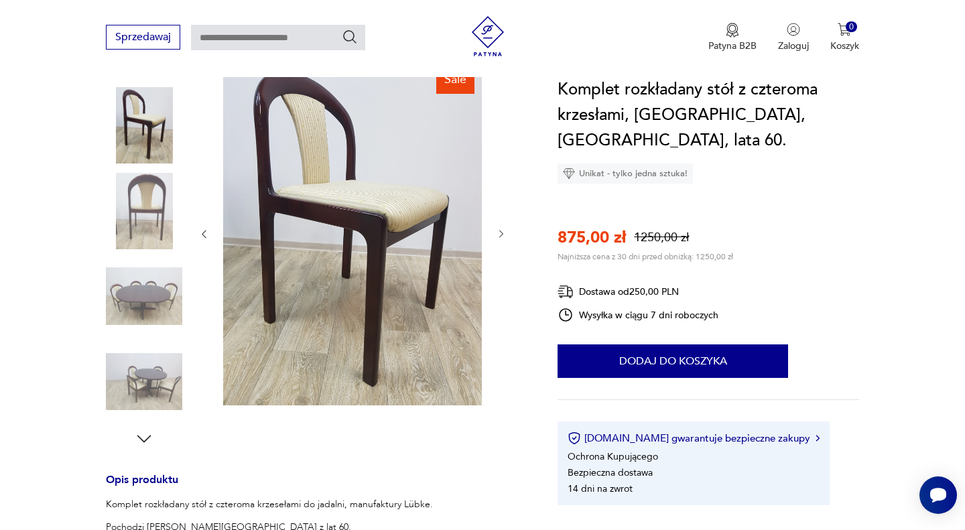
click at [501, 233] on icon "button" at bounding box center [501, 235] width 4 height 8
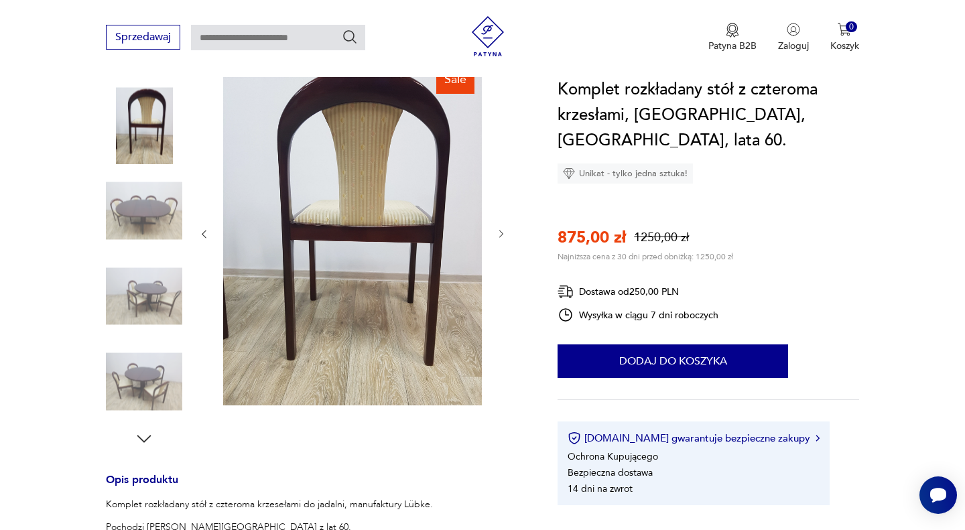
click at [501, 233] on icon "button" at bounding box center [501, 234] width 11 height 11
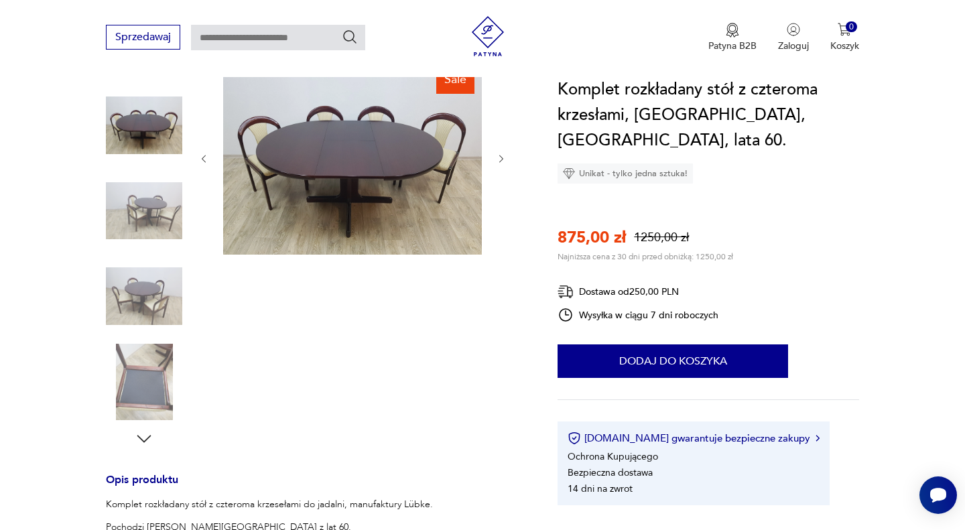
click at [501, 233] on div at bounding box center [352, 158] width 308 height 197
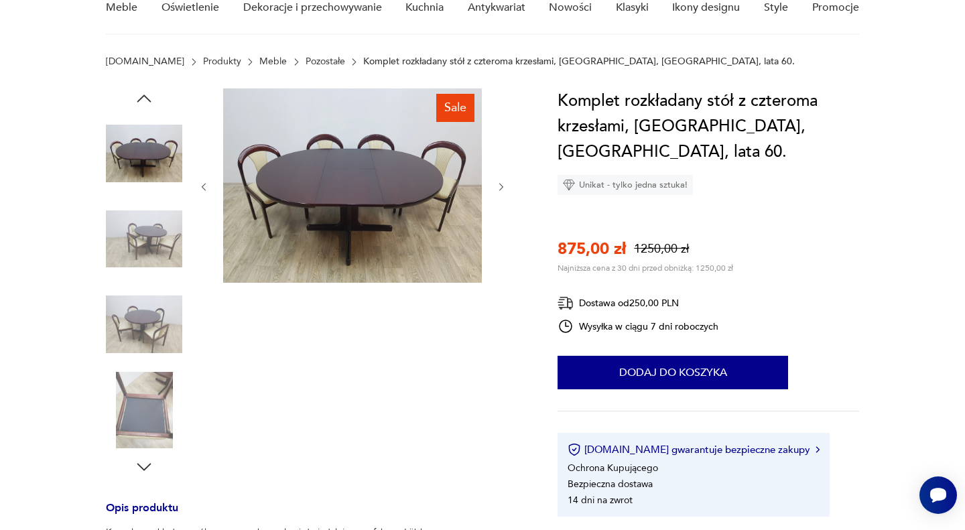
scroll to position [0, 0]
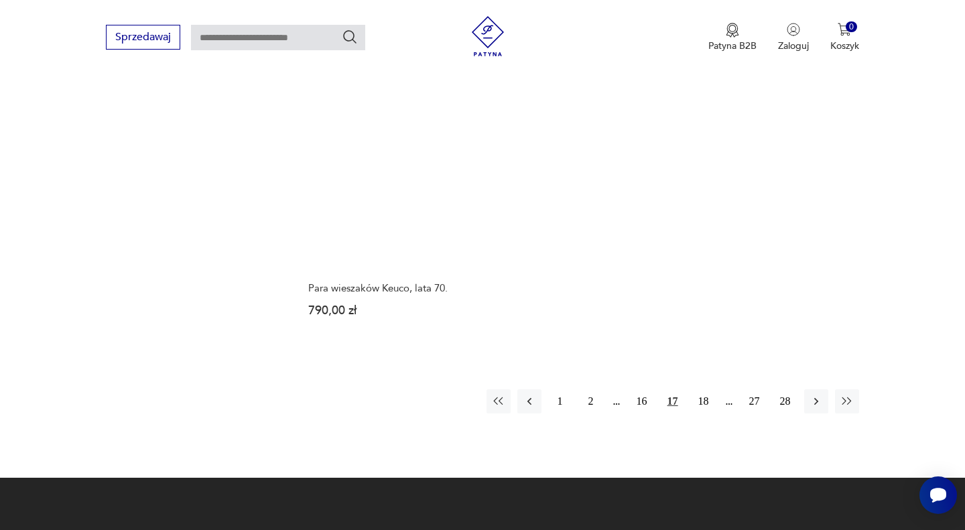
scroll to position [1964, 0]
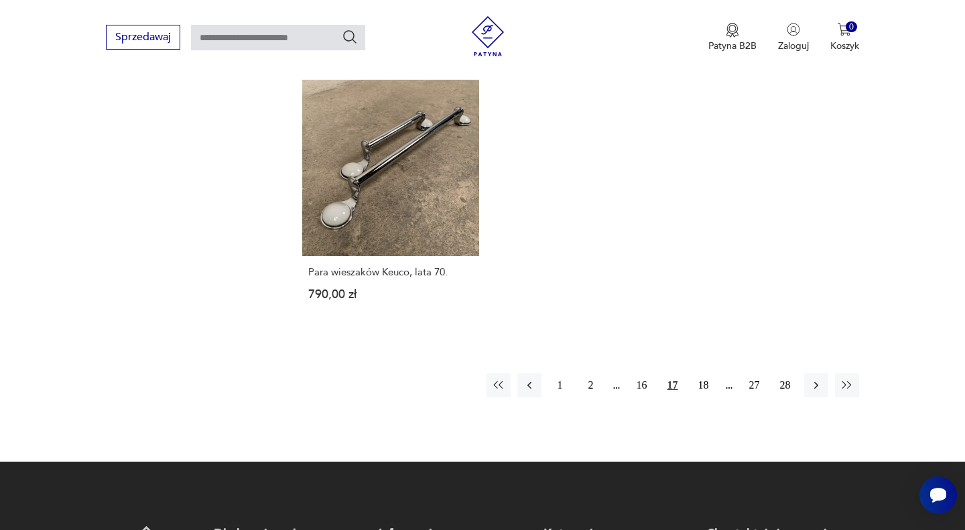
click at [704, 373] on button "18" at bounding box center [704, 385] width 24 height 24
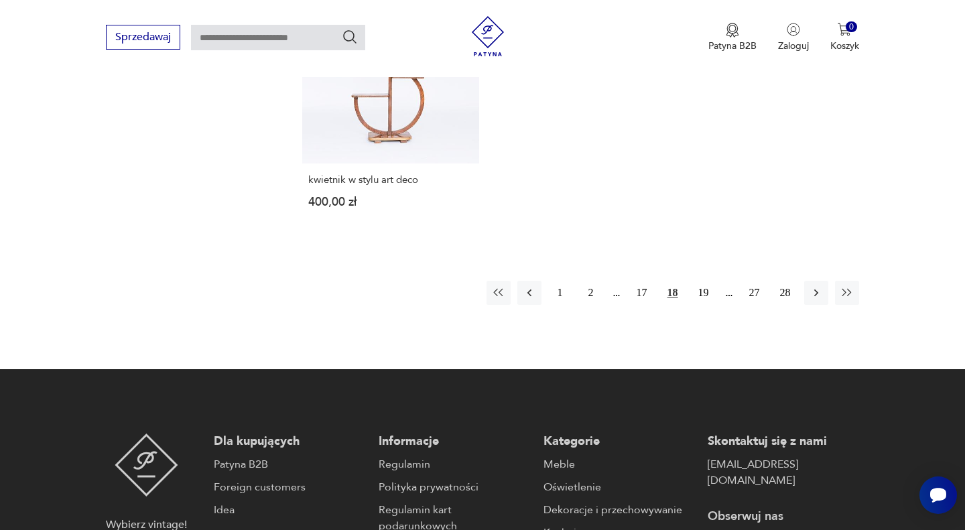
scroll to position [2017, 0]
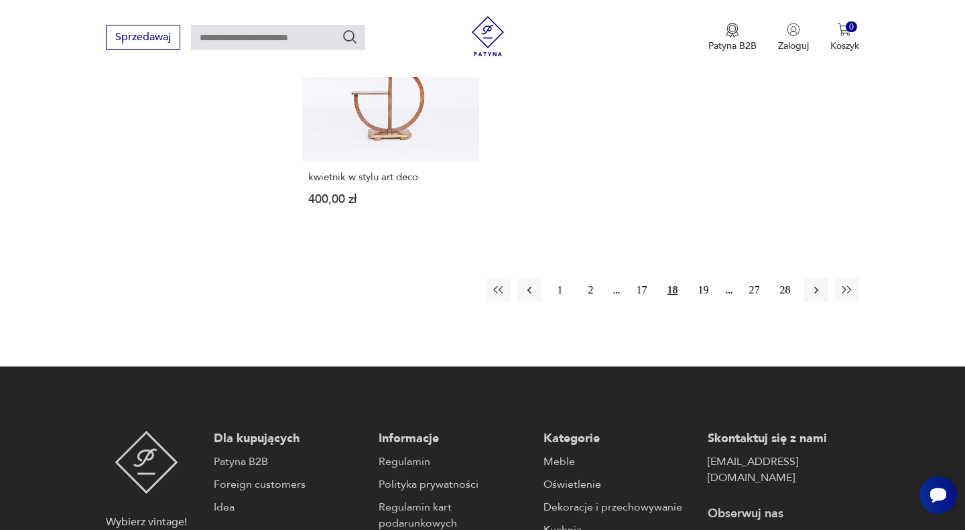
click at [704, 291] on button "19" at bounding box center [704, 290] width 24 height 24
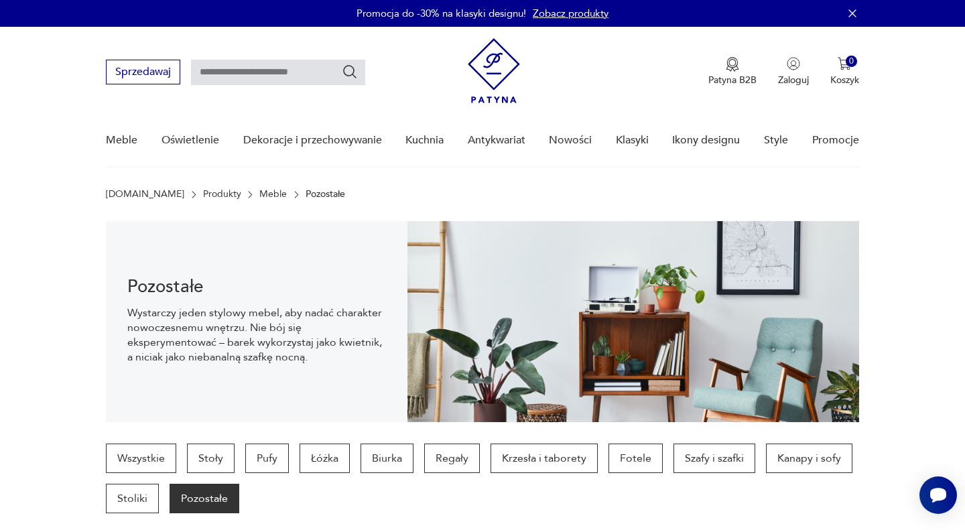
click at [556, 12] on link "Zobacz produkty" at bounding box center [571, 13] width 76 height 13
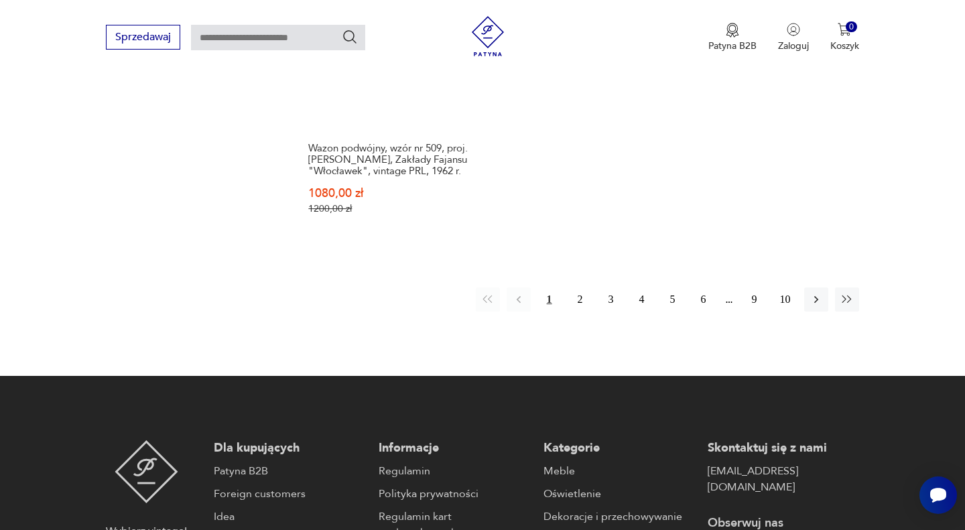
scroll to position [1921, 0]
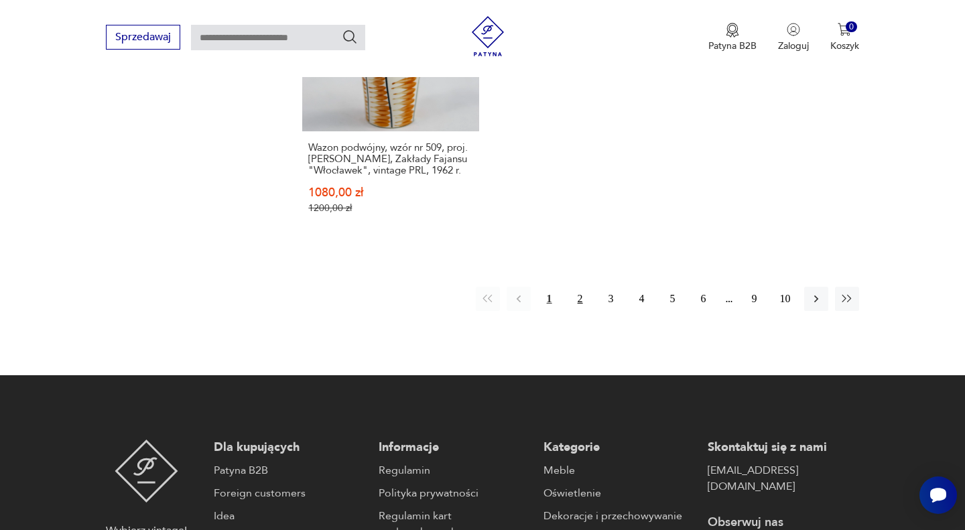
click at [580, 287] on button "2" at bounding box center [580, 299] width 24 height 24
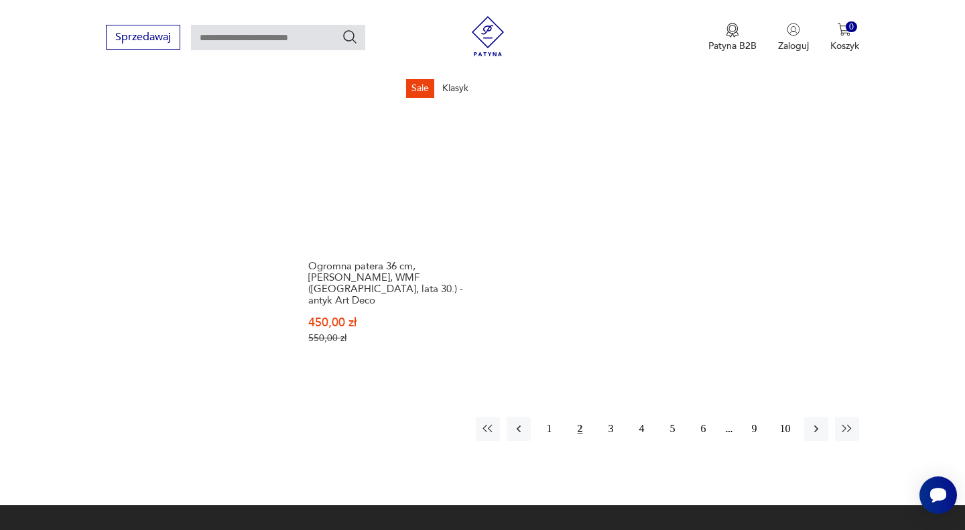
scroll to position [1850, 0]
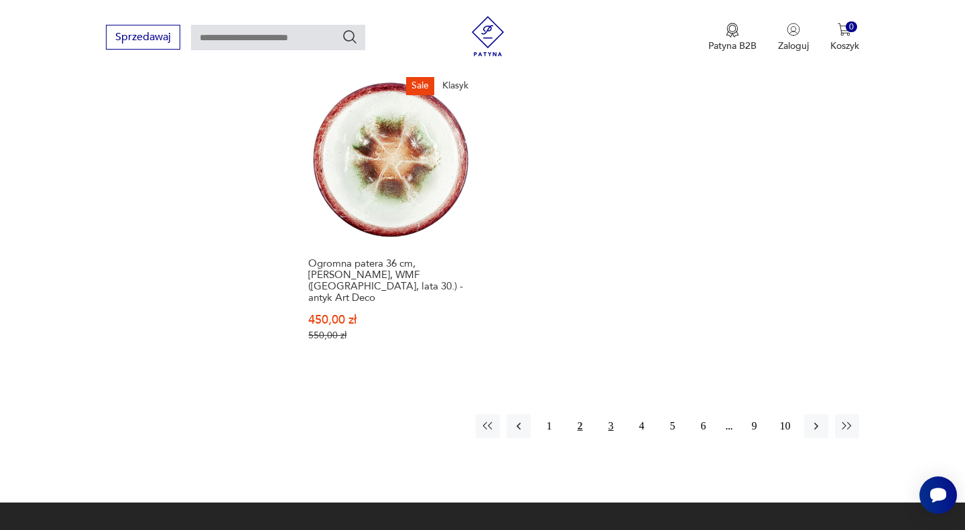
click at [619, 414] on button "3" at bounding box center [611, 426] width 24 height 24
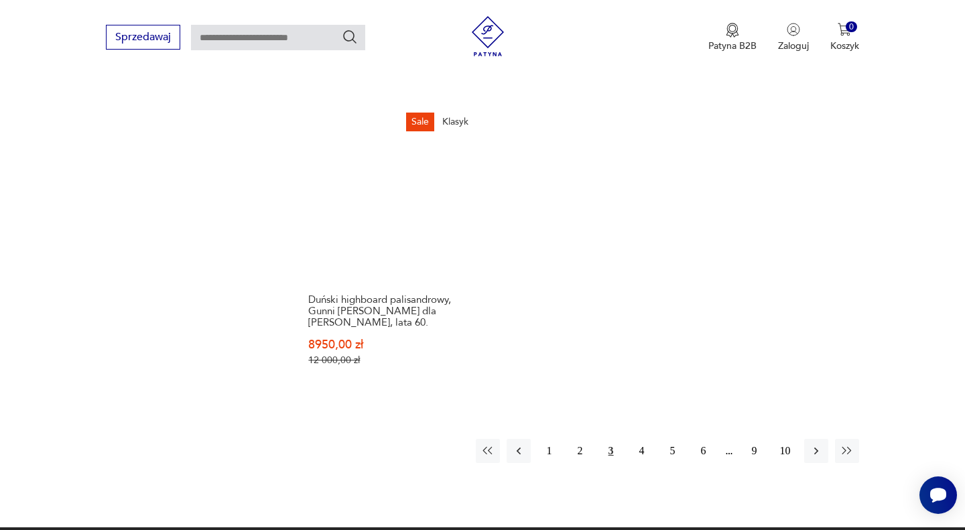
scroll to position [1711, 0]
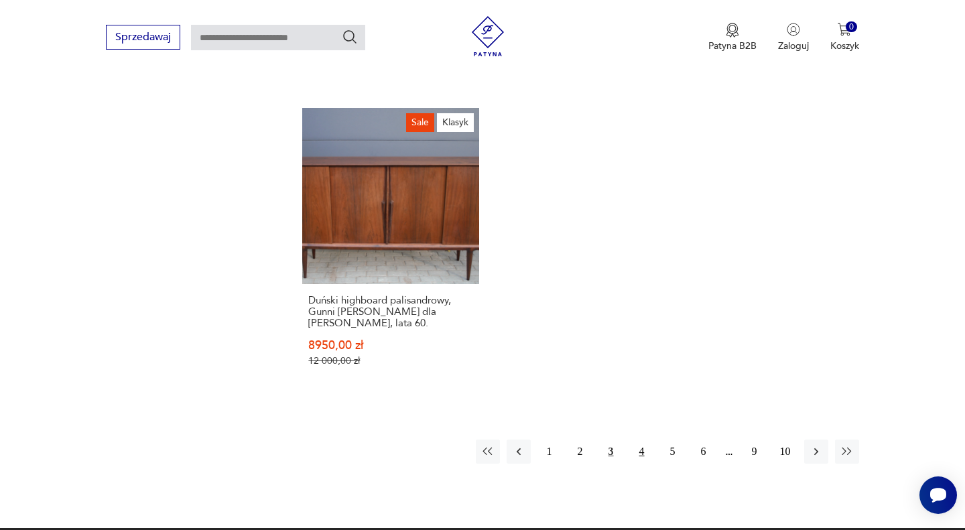
click at [643, 440] on button "4" at bounding box center [642, 452] width 24 height 24
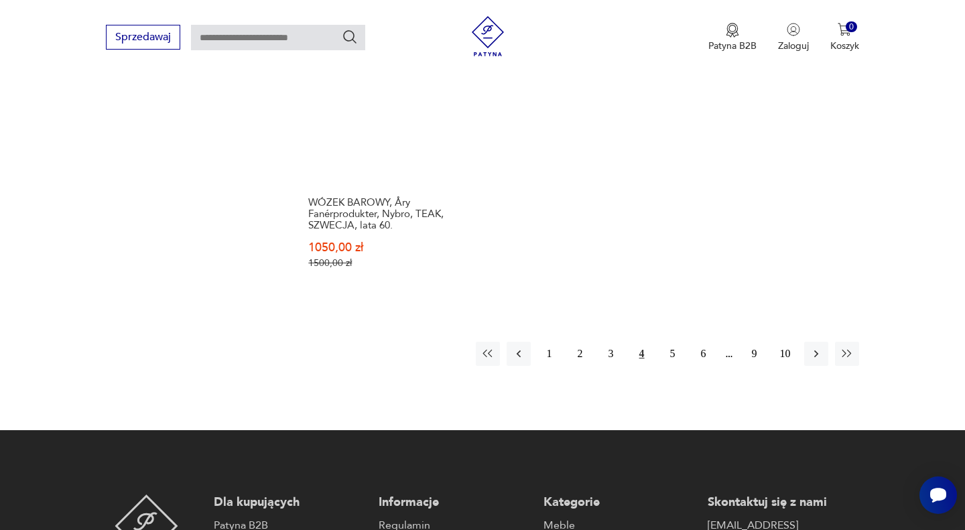
scroll to position [1829, 0]
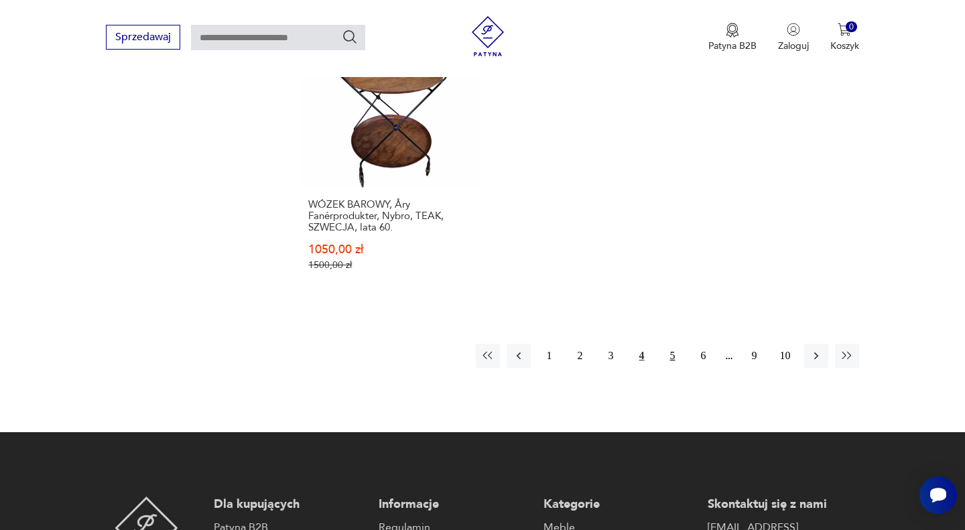
click at [675, 344] on button "5" at bounding box center [673, 356] width 24 height 24
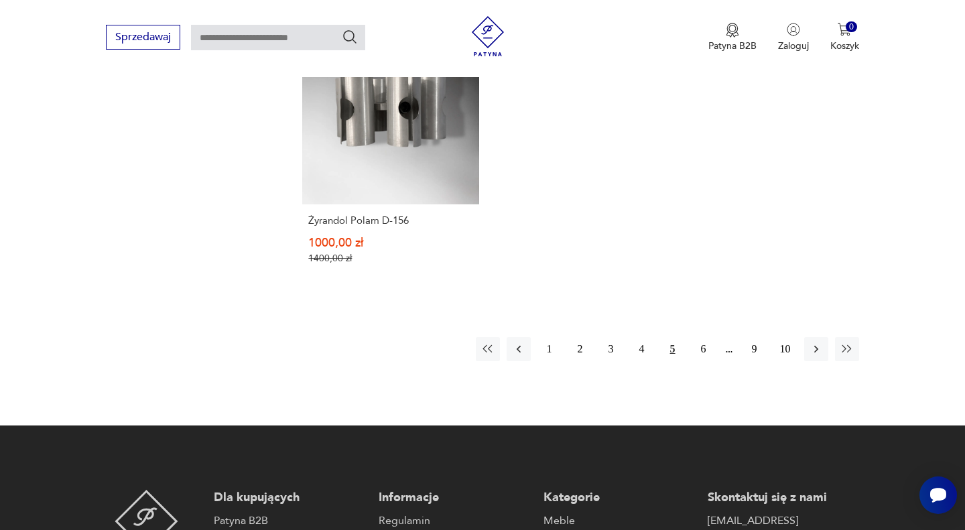
scroll to position [1822, 0]
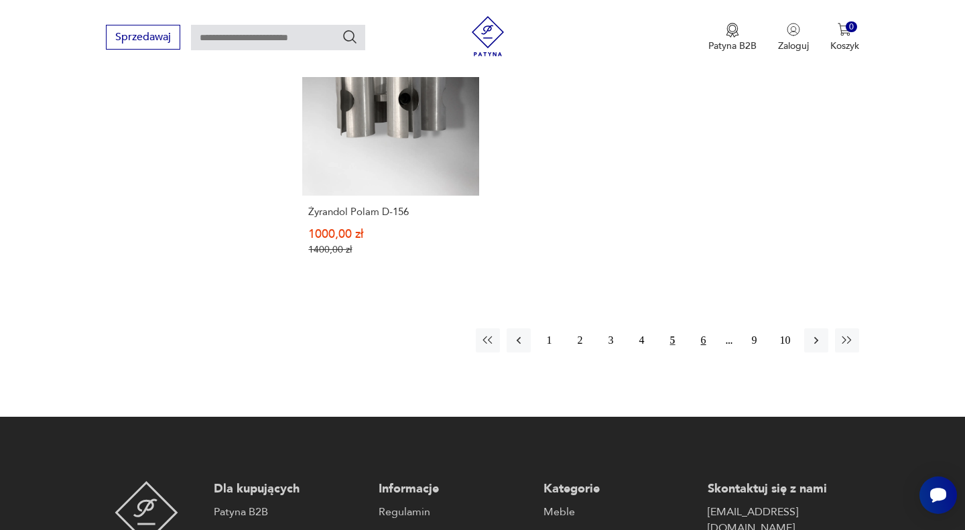
click at [710, 328] on button "6" at bounding box center [704, 340] width 24 height 24
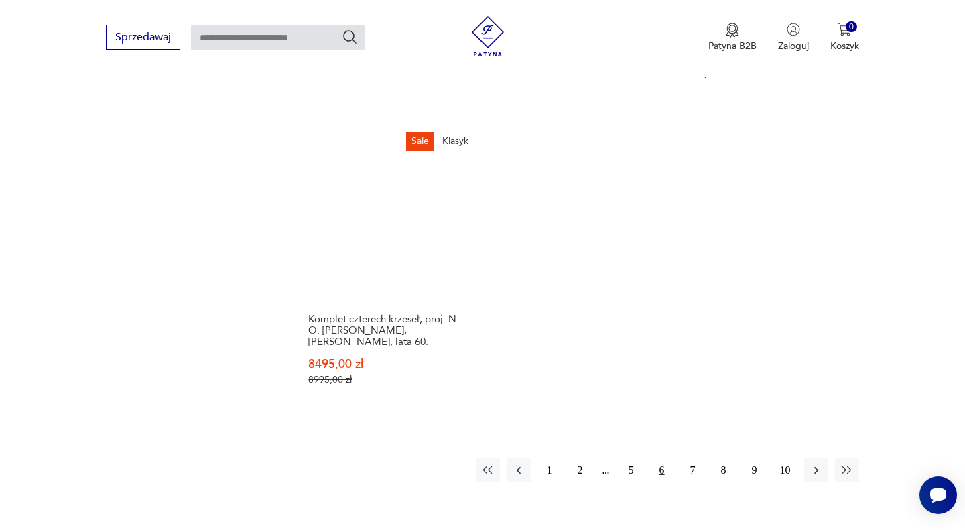
scroll to position [1703, 0]
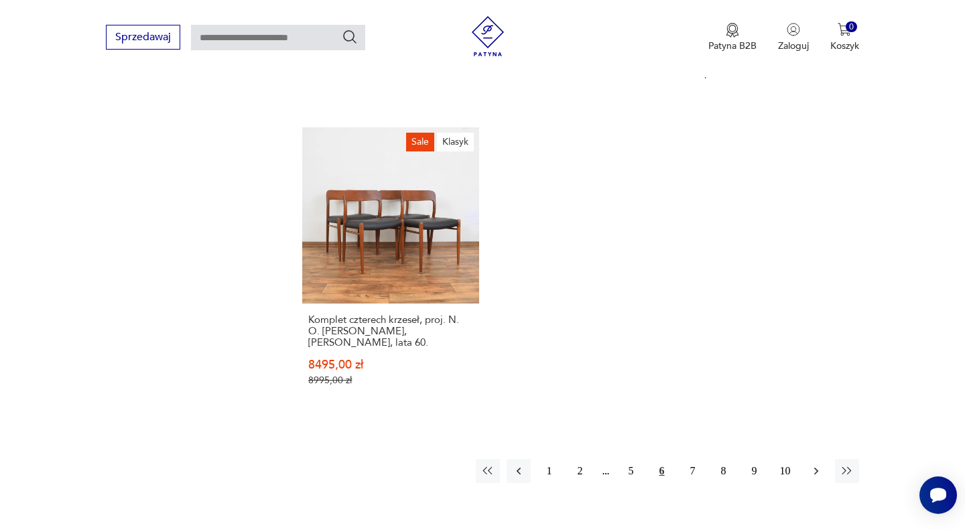
click at [812, 464] on icon "button" at bounding box center [816, 470] width 13 height 13
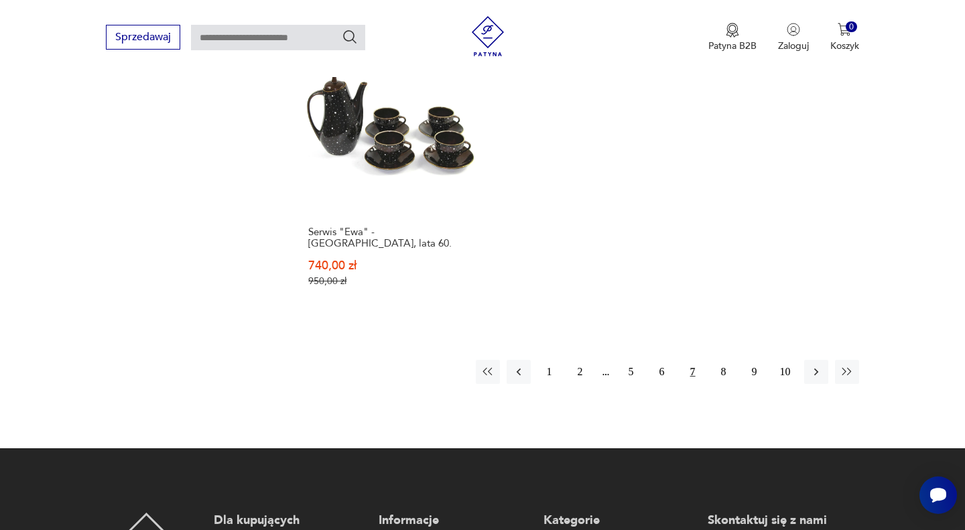
scroll to position [1820, 0]
